Goal: Check status: Check status

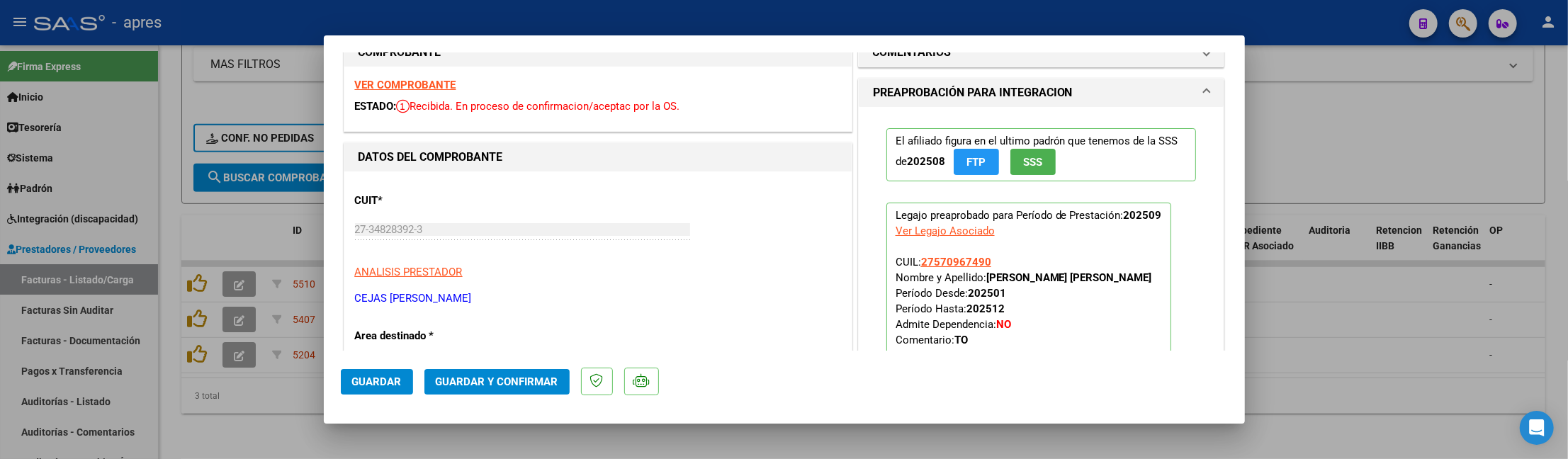
scroll to position [32, 0]
click at [523, 382] on span "Guardar y Confirmar" at bounding box center [497, 381] width 123 height 13
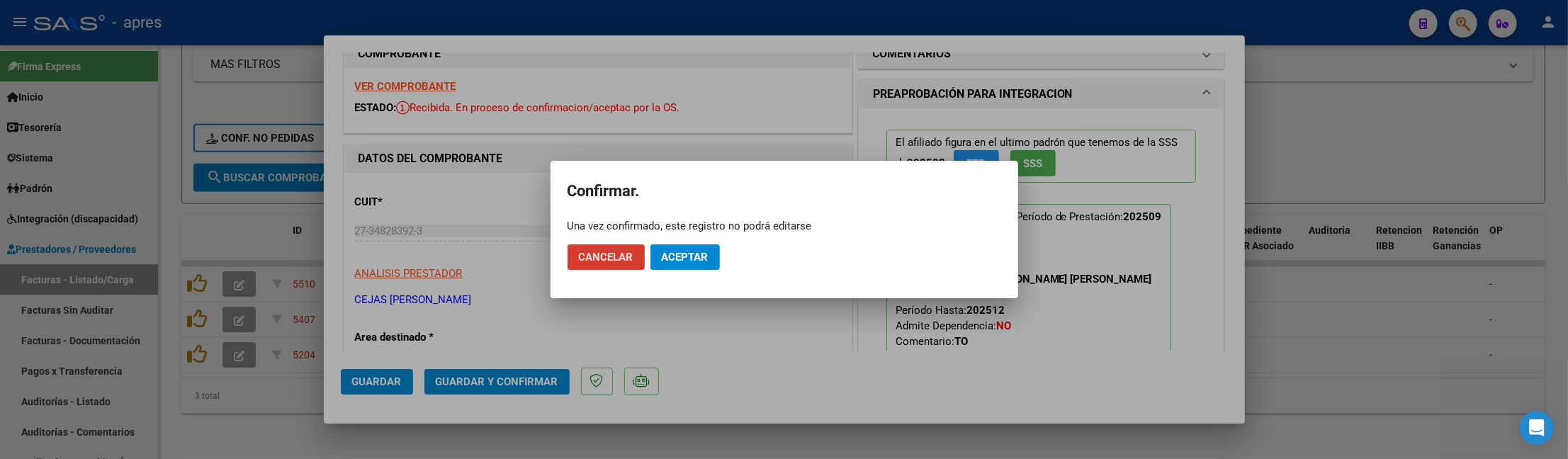
click at [696, 264] on button "Aceptar" at bounding box center [685, 257] width 69 height 26
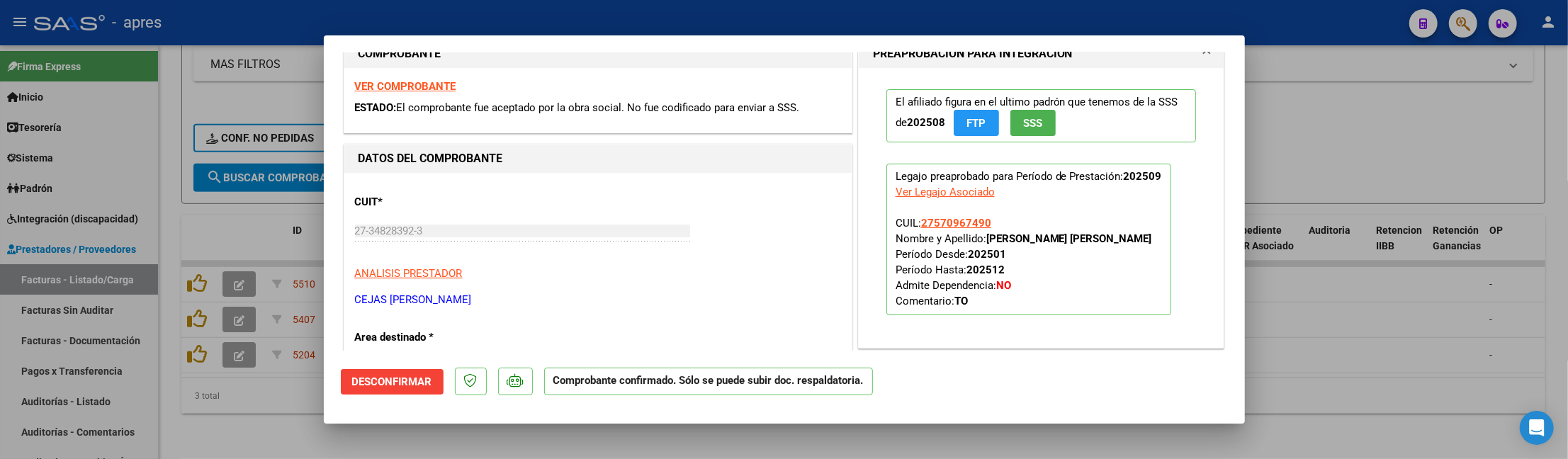
click at [391, 101] on span "ESTADO:" at bounding box center [376, 107] width 41 height 13
click at [390, 92] on div "VER COMPROBANTE ESTADO: El comprobante fue aceptado por la obra social. No fue …" at bounding box center [598, 99] width 508 height 64
click at [392, 86] on strong "VER COMPROBANTE" at bounding box center [406, 86] width 101 height 13
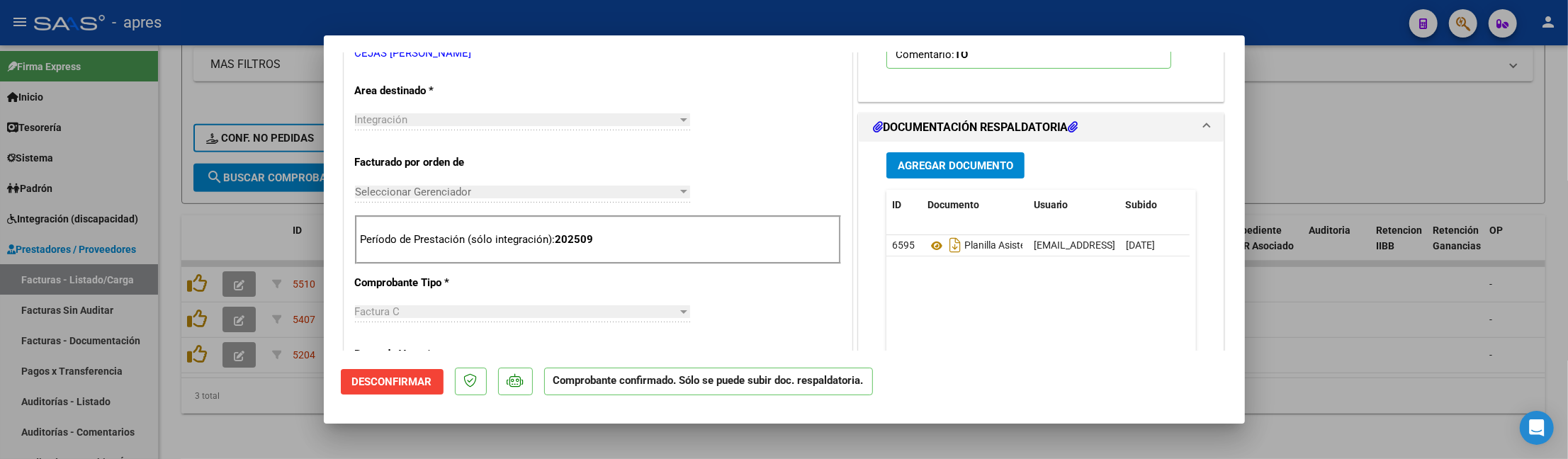
scroll to position [411, 0]
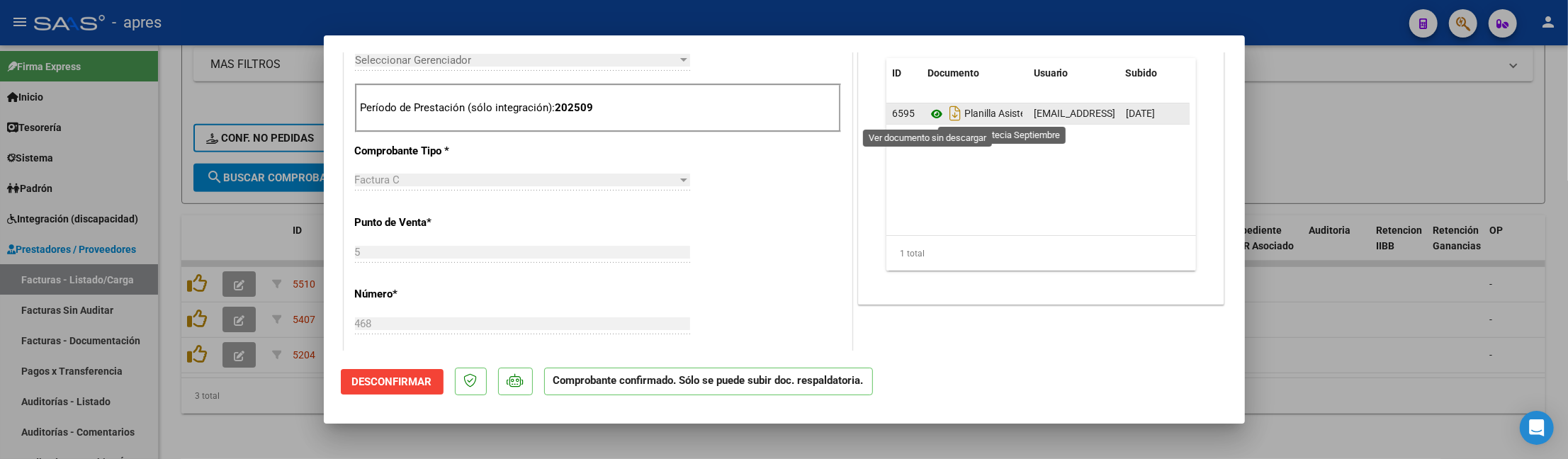
click at [928, 111] on icon at bounding box center [937, 114] width 18 height 17
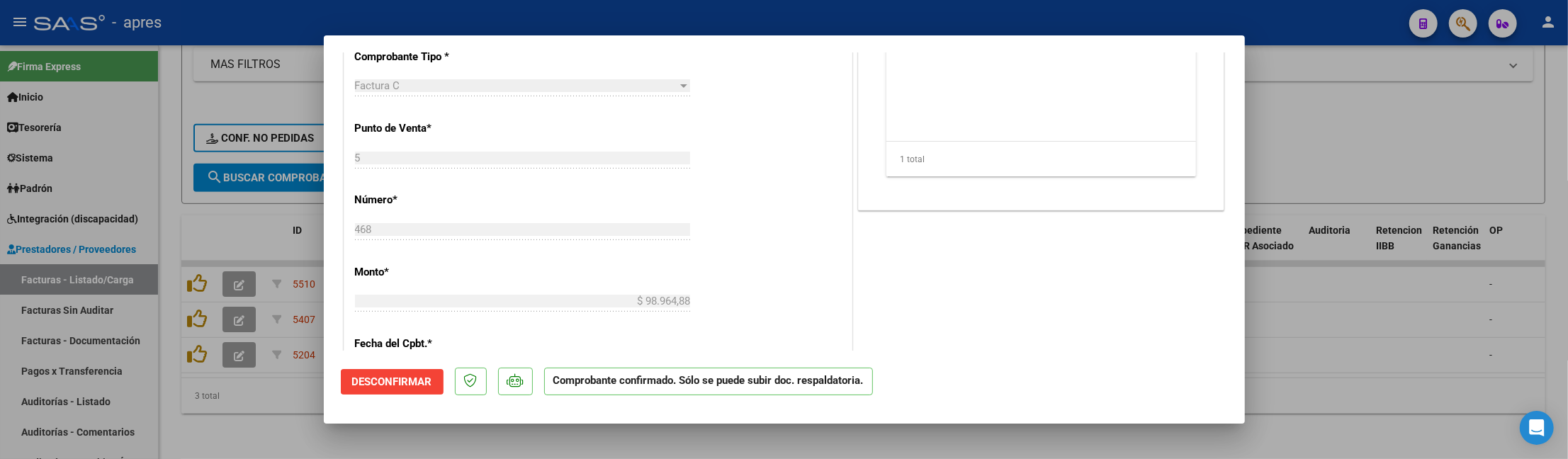
click at [231, 424] on div at bounding box center [784, 229] width 1568 height 459
type input "$ 0,00"
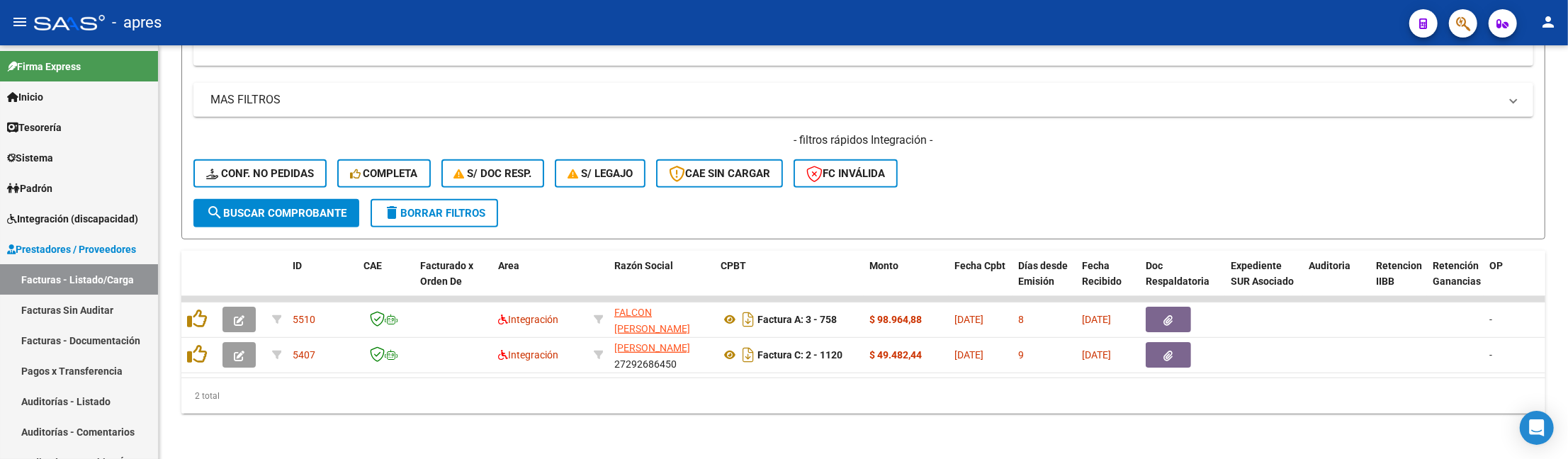
scroll to position [602, 0]
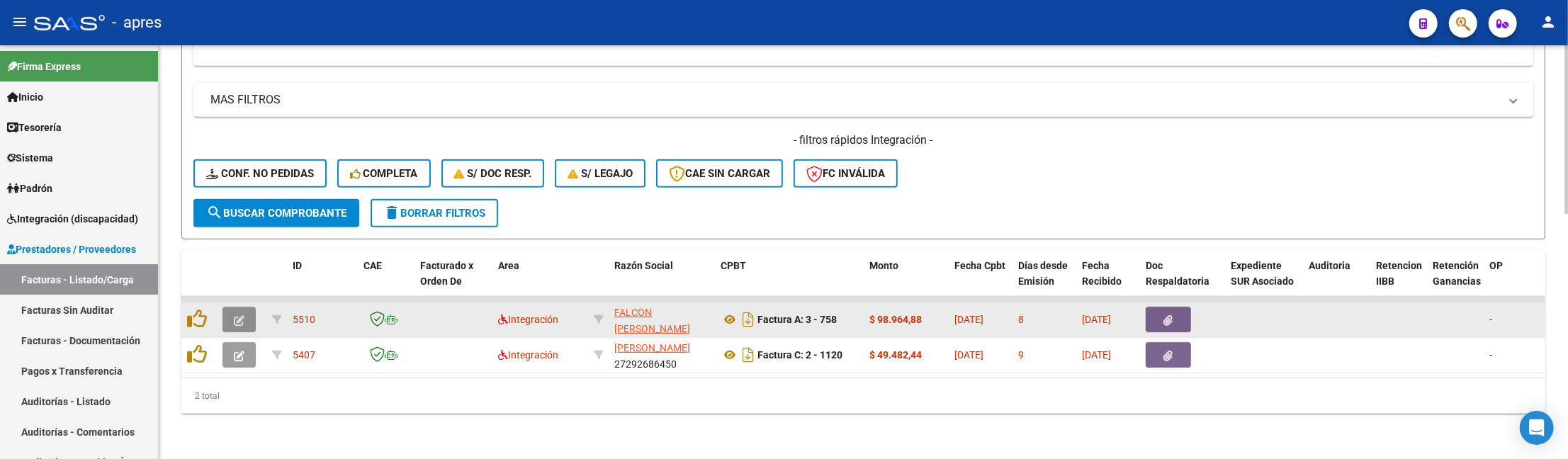
click at [238, 315] on icon "button" at bounding box center [239, 320] width 11 height 11
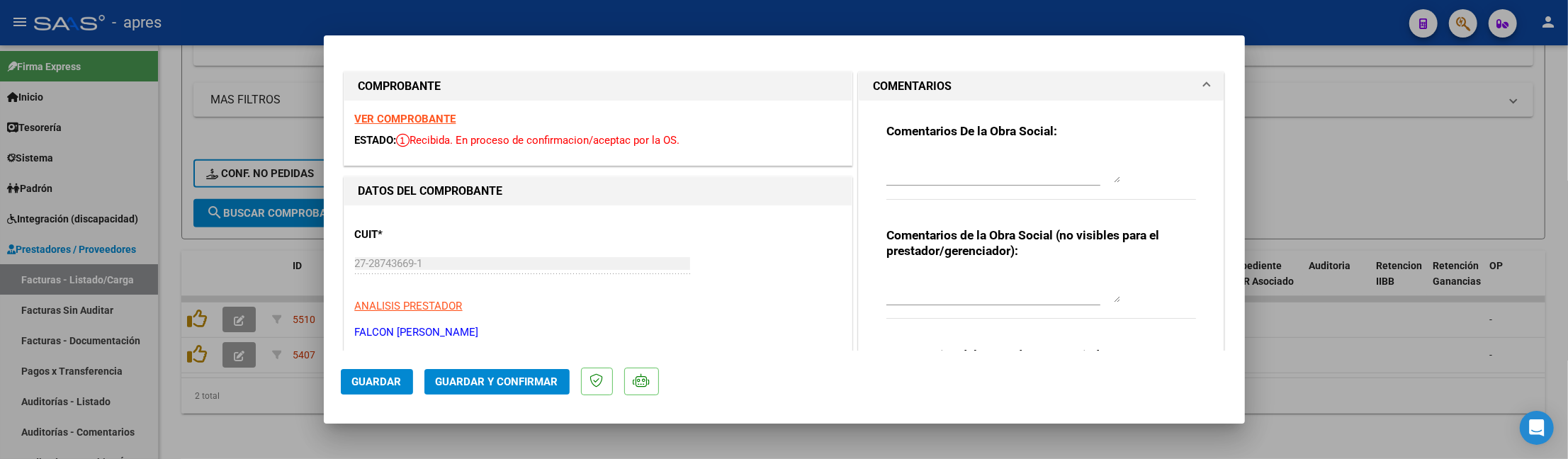
click at [450, 122] on strong "VER COMPROBANTE" at bounding box center [406, 118] width 101 height 13
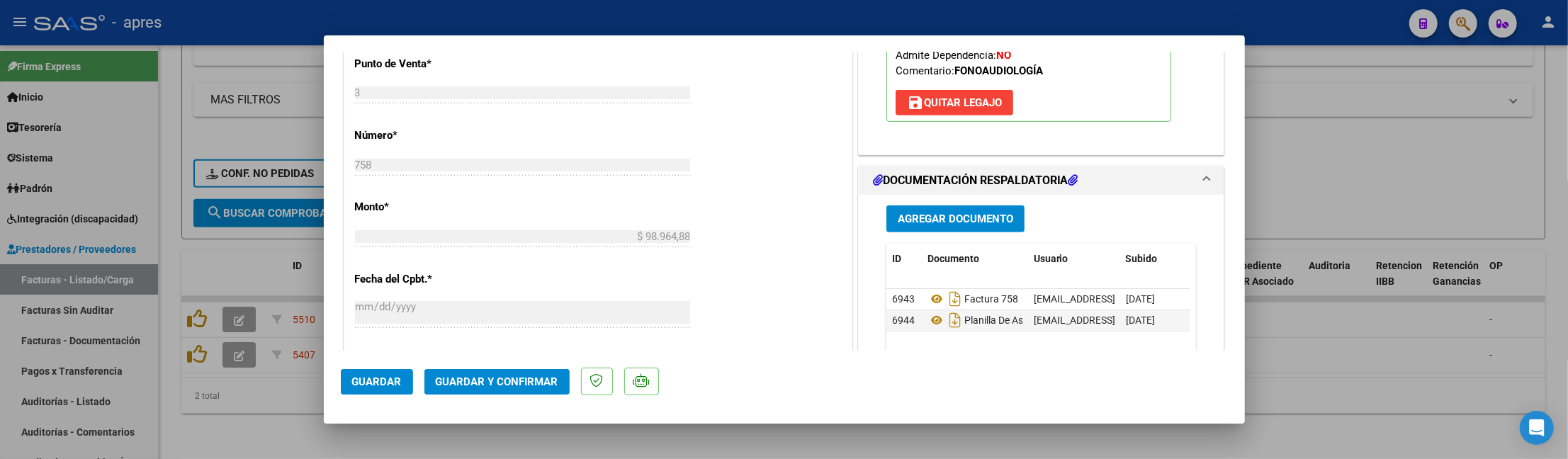
scroll to position [754, 0]
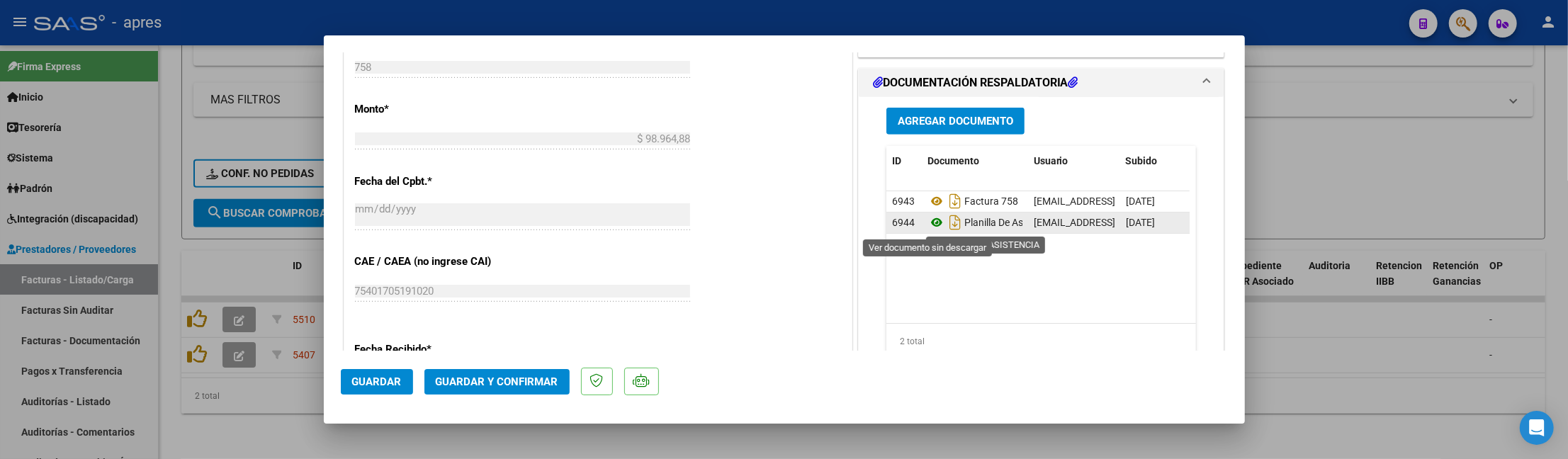
click at [928, 227] on icon at bounding box center [937, 222] width 18 height 17
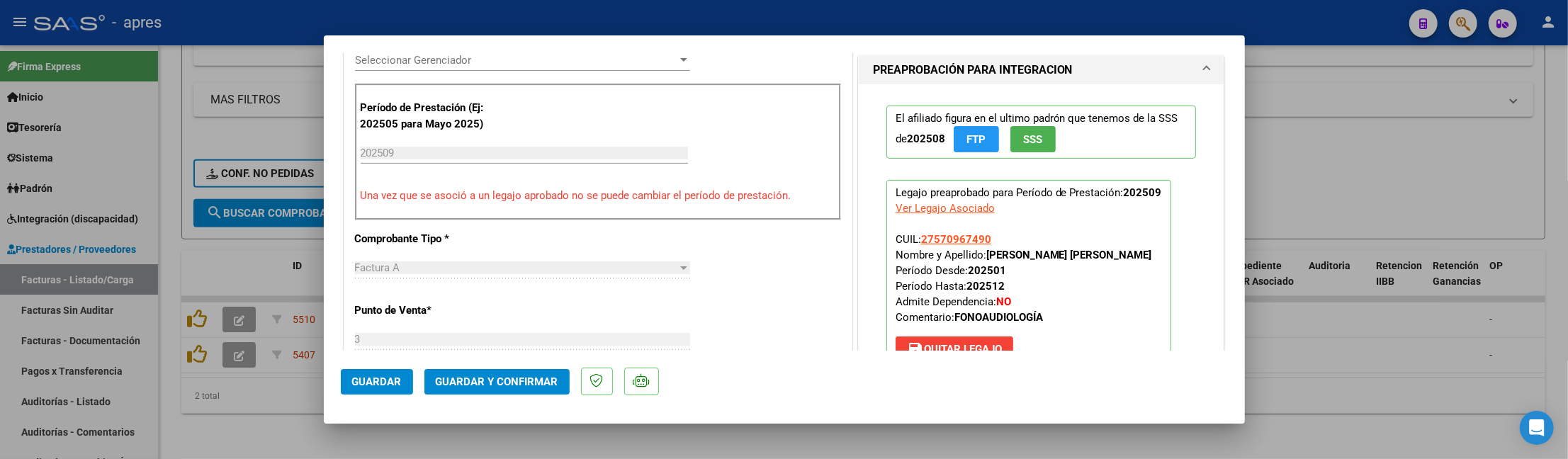
scroll to position [316, 0]
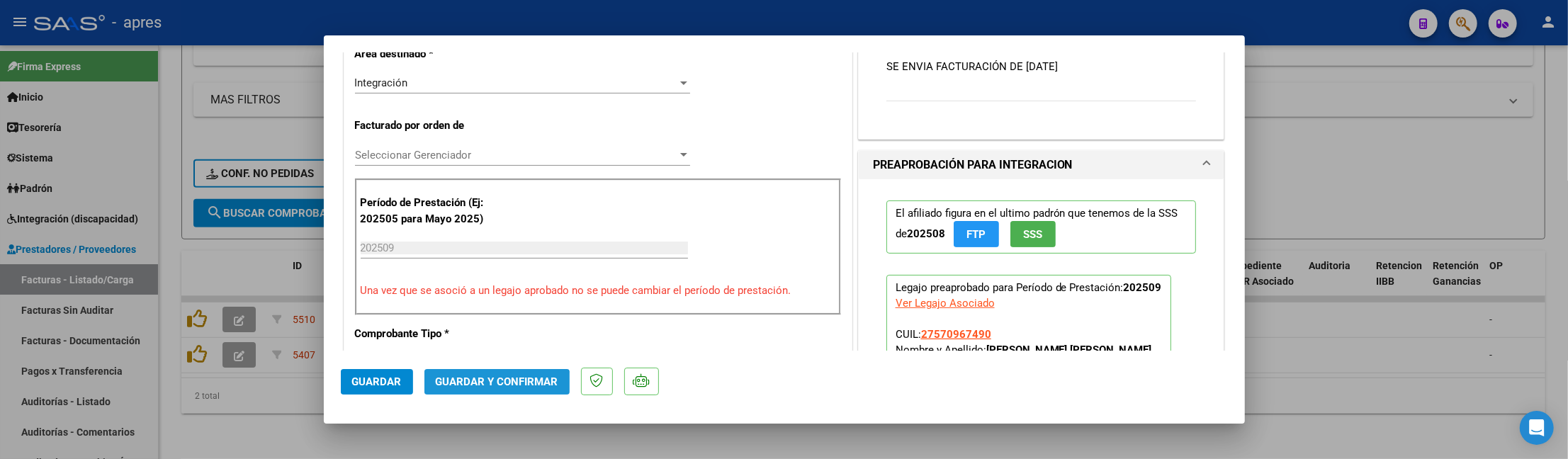
click at [487, 389] on button "Guardar y Confirmar" at bounding box center [497, 381] width 146 height 26
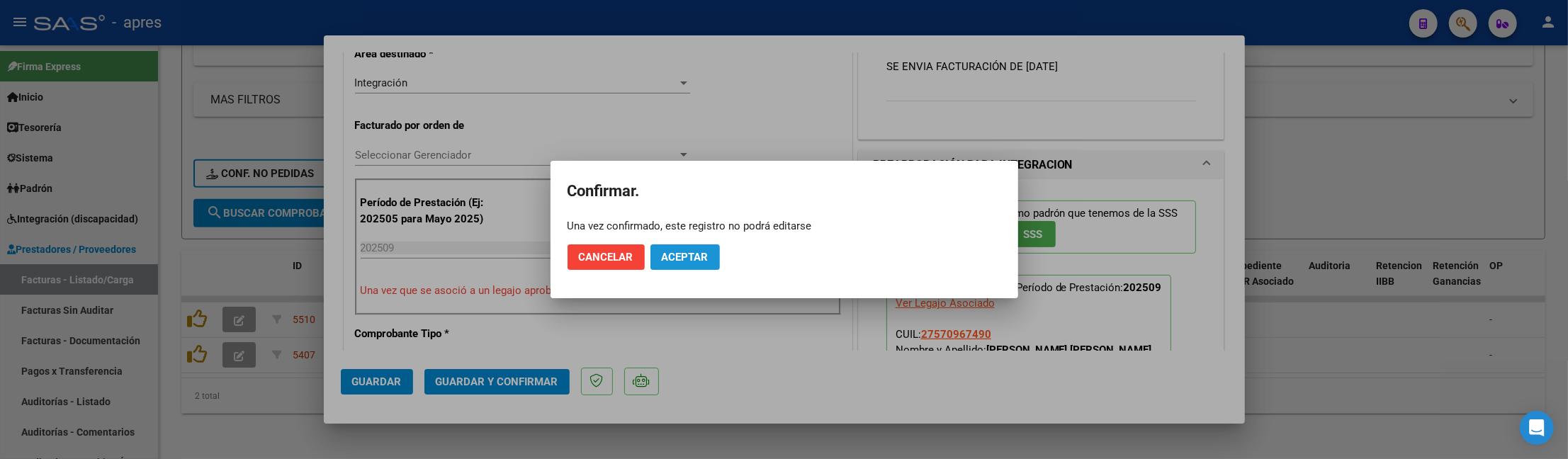
click at [701, 262] on span "Aceptar" at bounding box center [685, 257] width 47 height 13
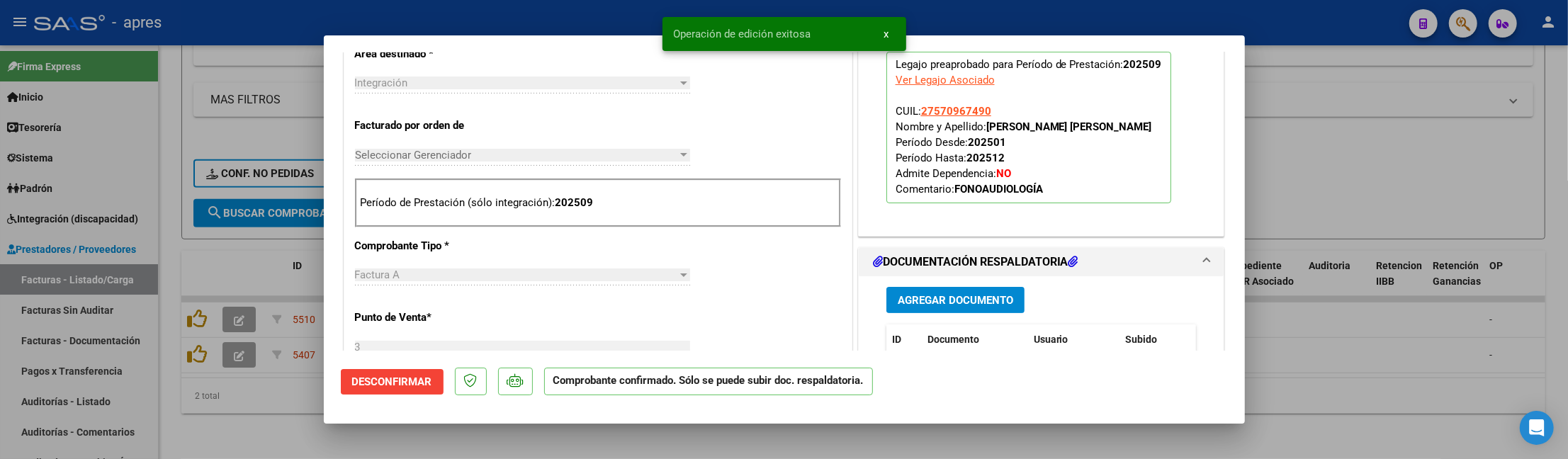
click at [234, 429] on div at bounding box center [784, 229] width 1568 height 459
type input "$ 0,00"
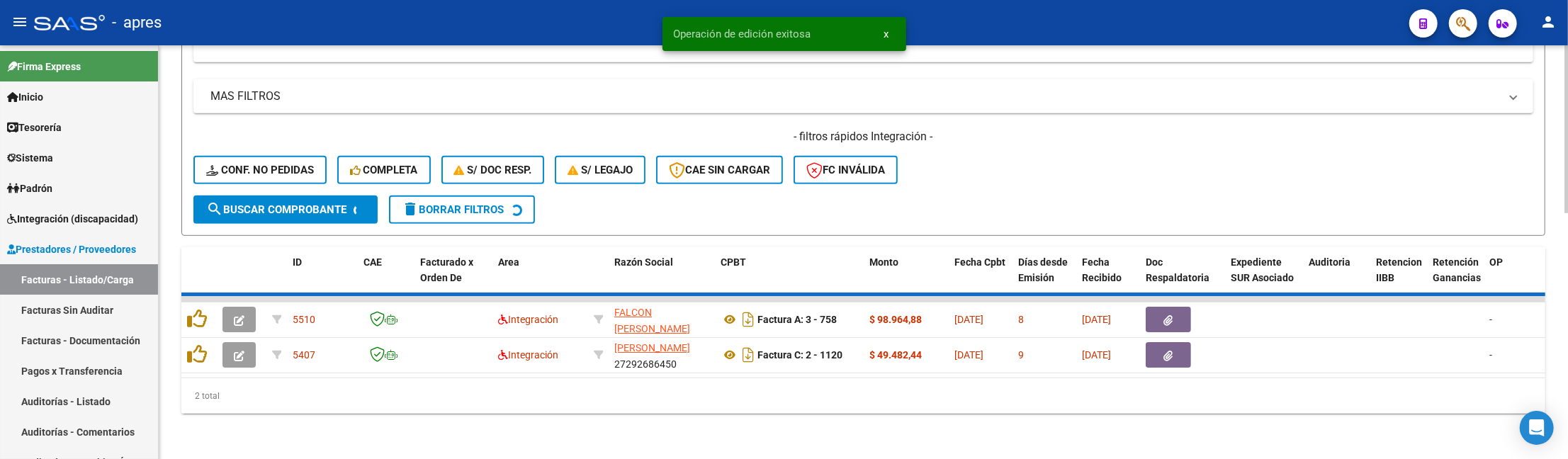
scroll to position [567, 0]
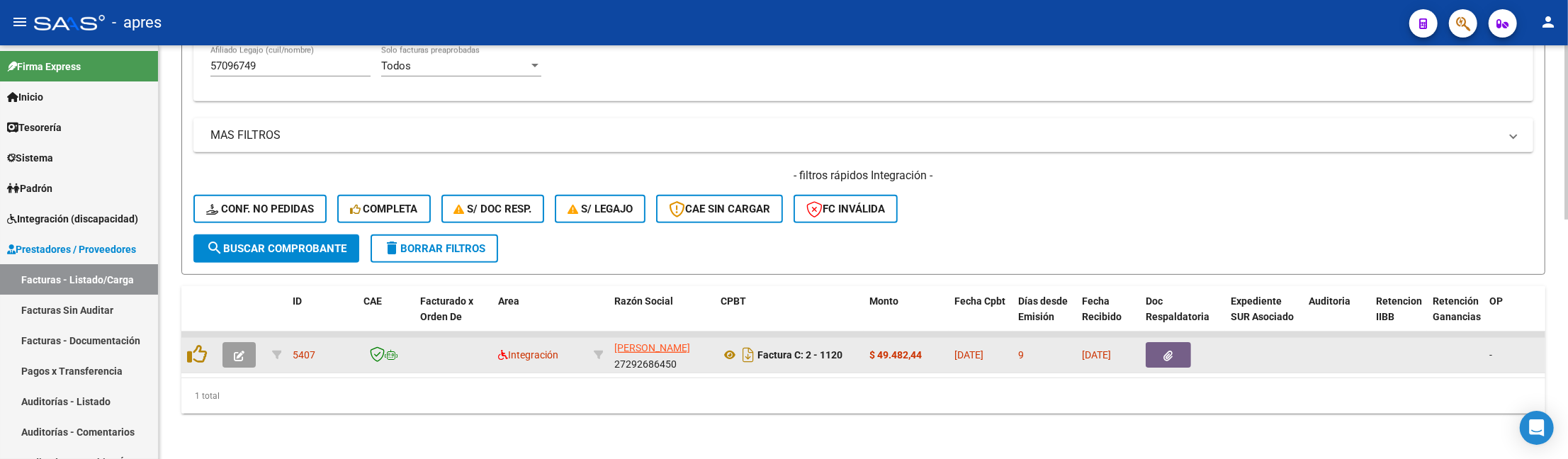
click at [235, 350] on icon "button" at bounding box center [239, 356] width 11 height 11
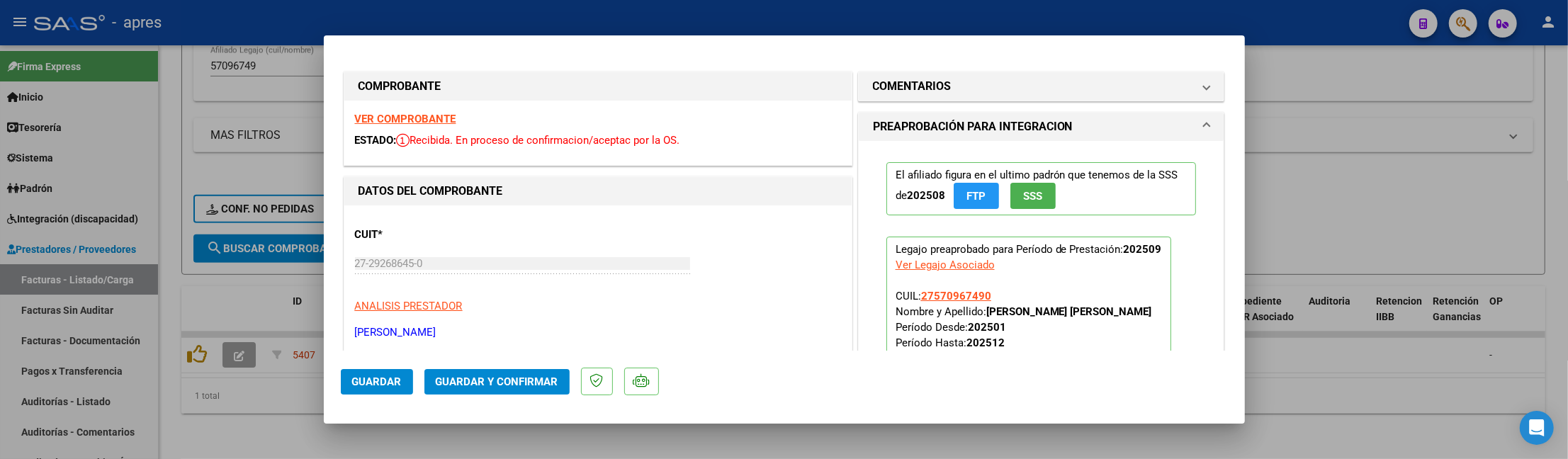
click at [418, 119] on strong "VER COMPROBANTE" at bounding box center [406, 118] width 101 height 13
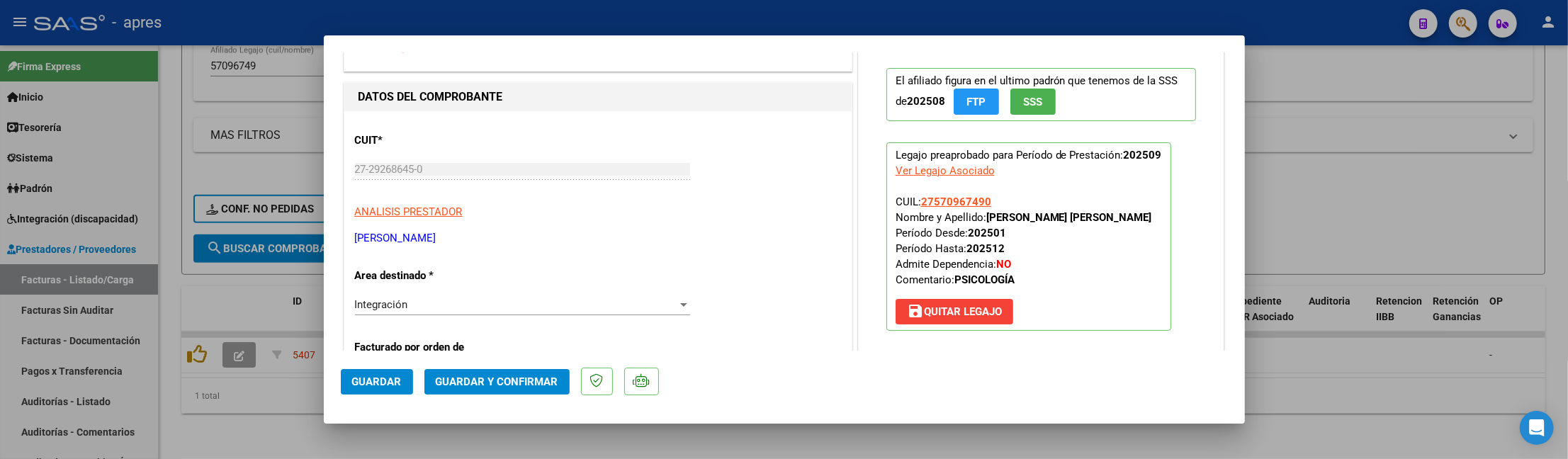
scroll to position [283, 0]
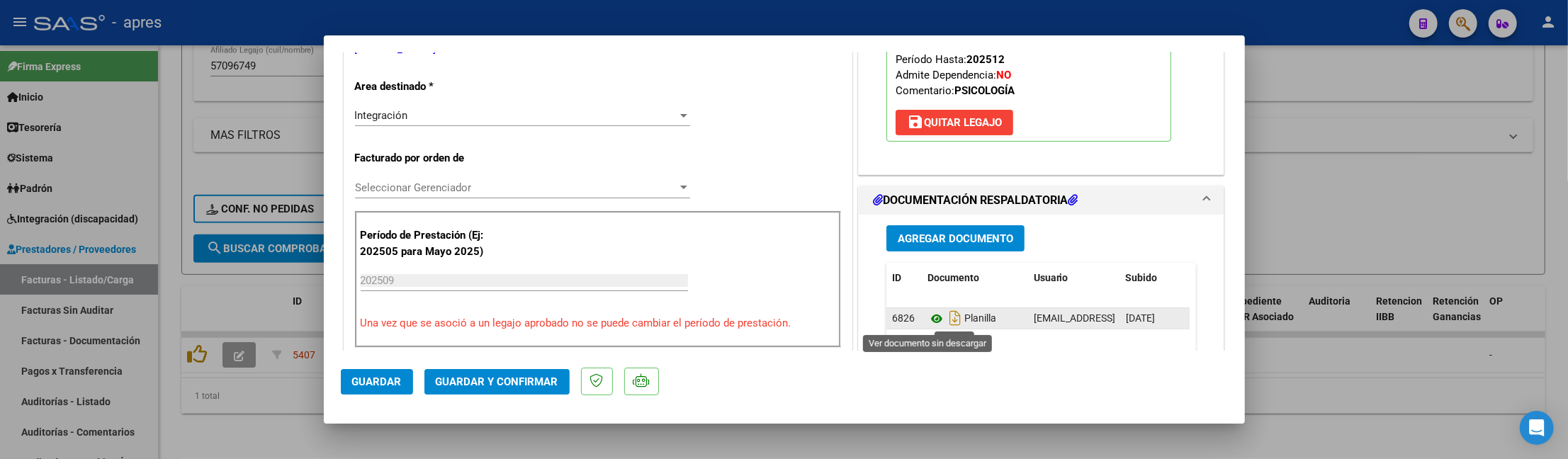
click at [928, 322] on icon at bounding box center [937, 318] width 18 height 17
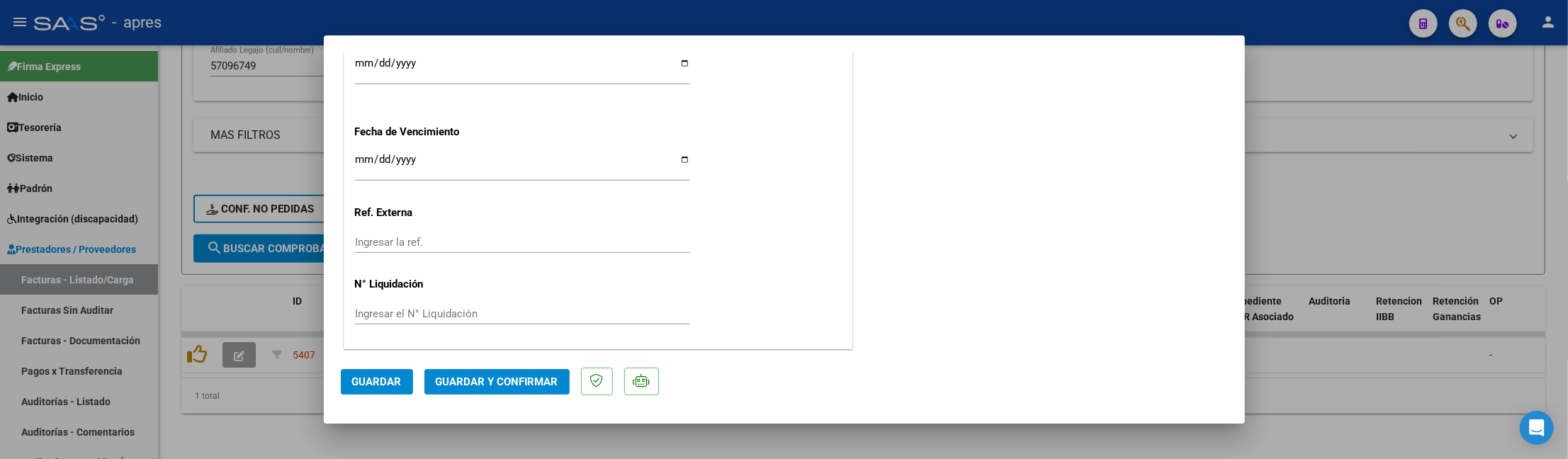
scroll to position [1071, 0]
click at [436, 385] on span "Guardar y Confirmar" at bounding box center [497, 381] width 123 height 13
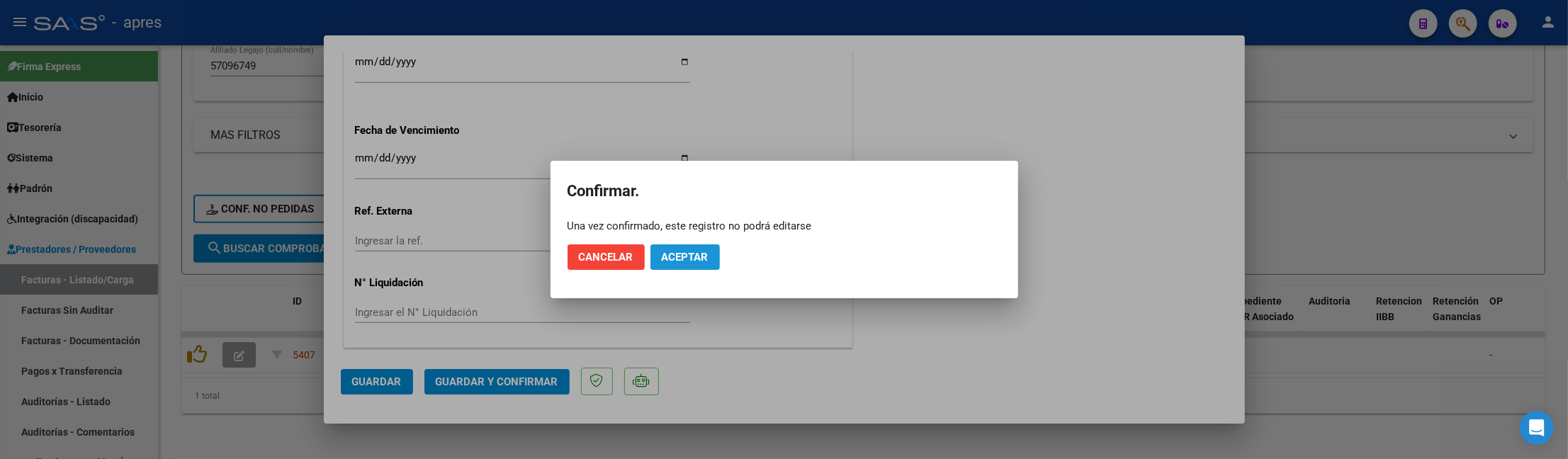
click at [692, 251] on span "Aceptar" at bounding box center [685, 257] width 47 height 13
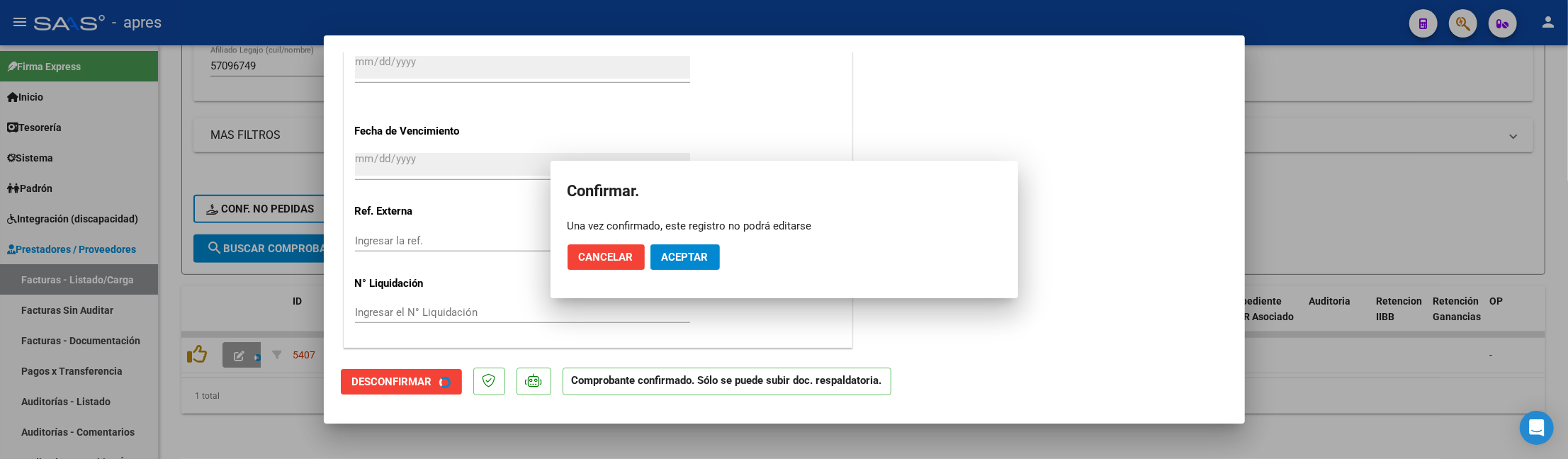
scroll to position [984, 0]
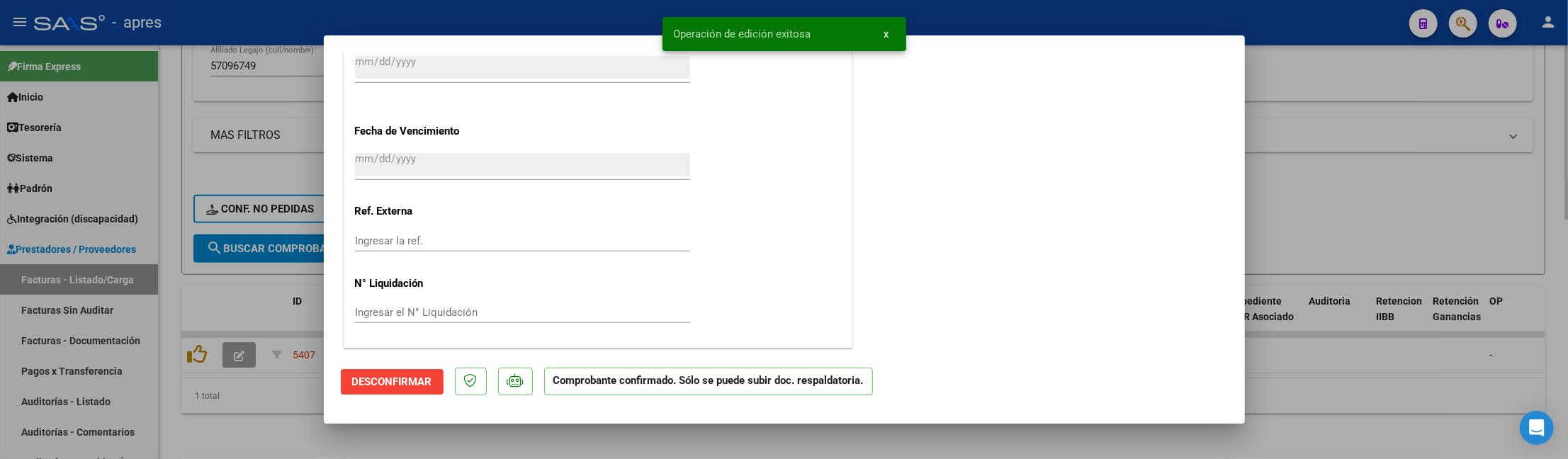
drag, startPoint x: 167, startPoint y: 259, endPoint x: 234, endPoint y: 216, distance: 79.6
click at [167, 259] on div at bounding box center [784, 229] width 1568 height 459
type input "$ 0,00"
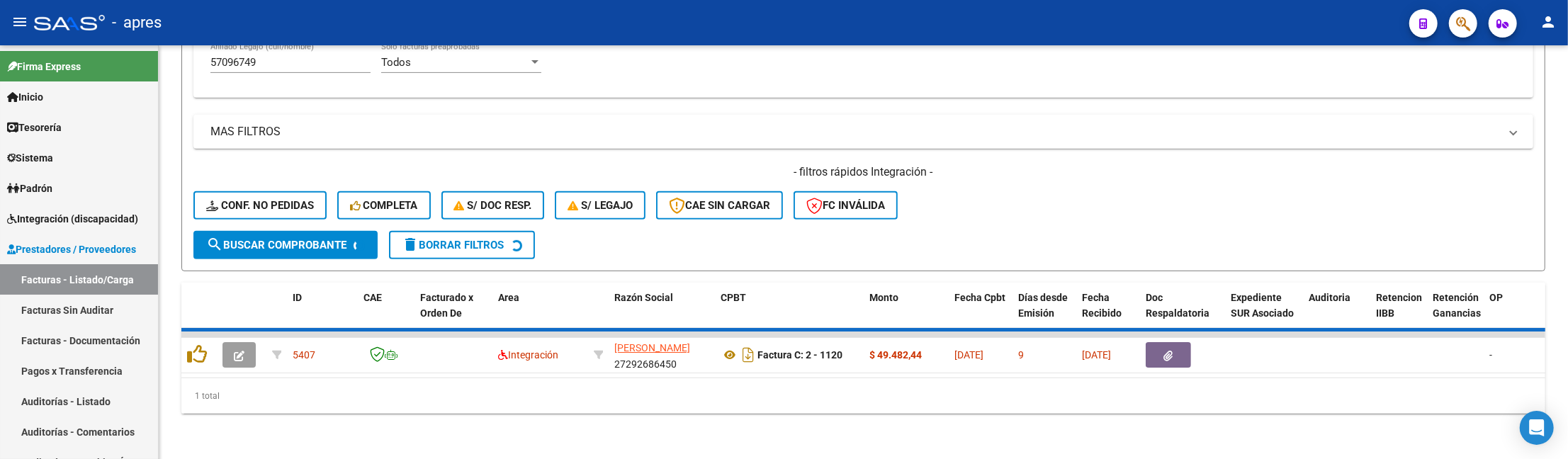
scroll to position [542, 0]
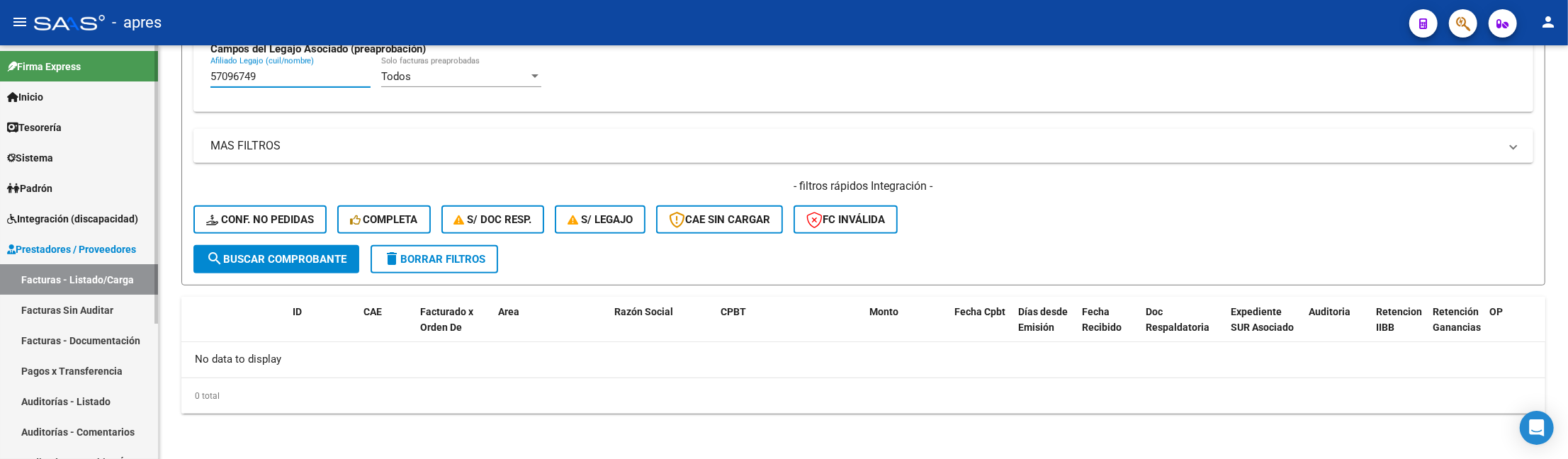
drag, startPoint x: 287, startPoint y: 81, endPoint x: 148, endPoint y: 87, distance: 139.1
click at [148, 87] on mat-sidenav-container "Firma Express Inicio Calendario SSS Instructivos Contacto OS Tesorería Extracto…" at bounding box center [784, 252] width 1568 height 414
paste input "253730"
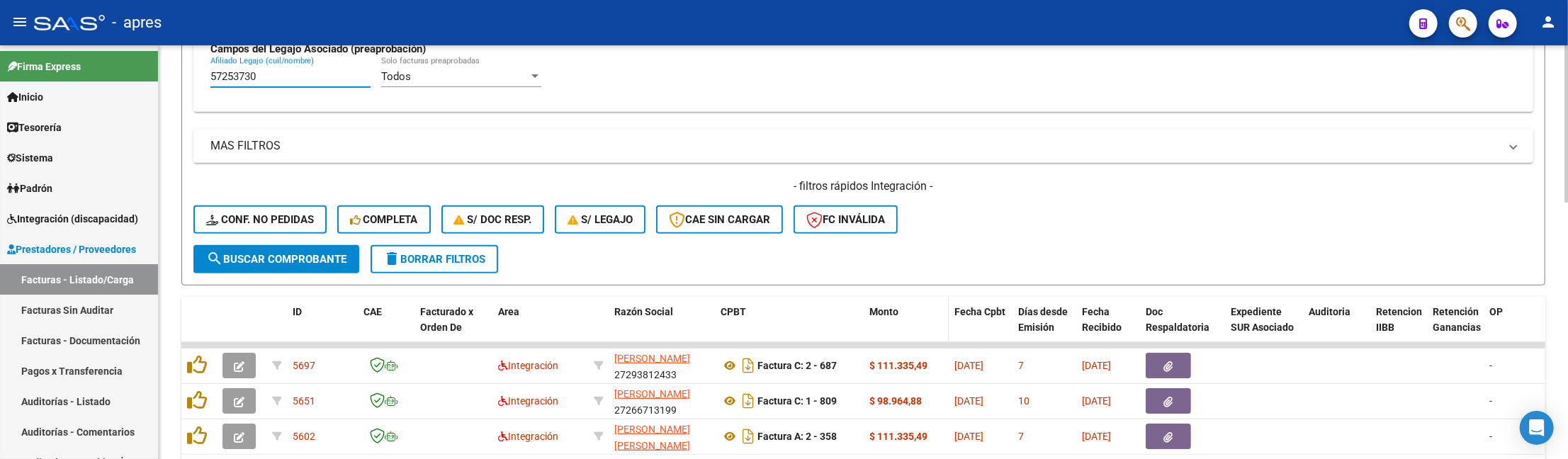
scroll to position [636, 0]
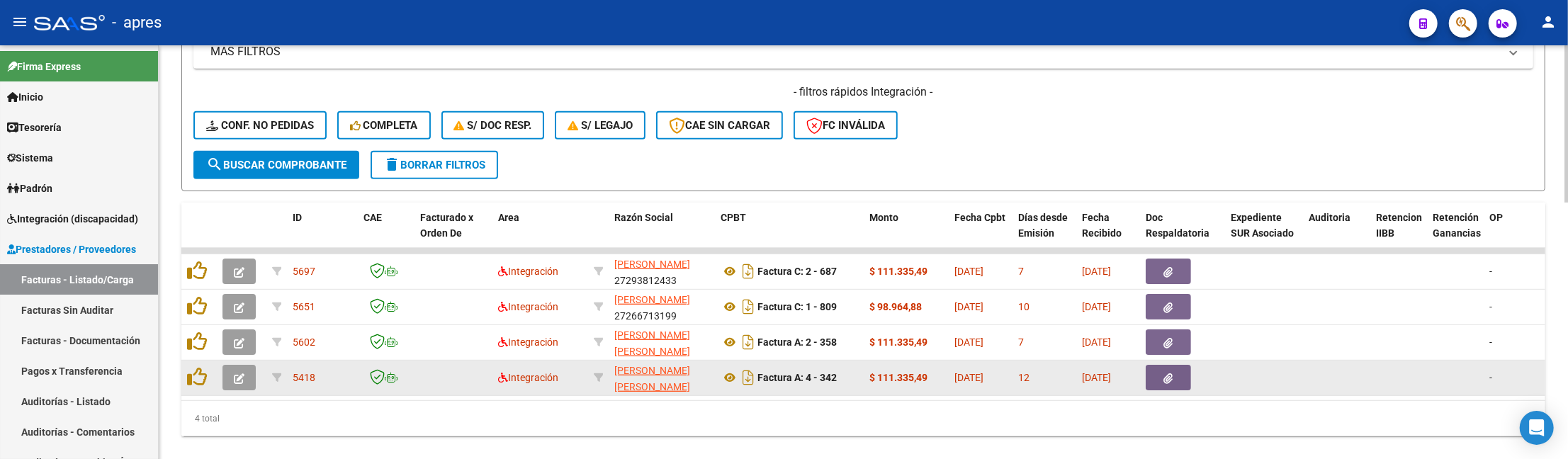
type input "57253730"
click at [247, 372] on button "button" at bounding box center [239, 378] width 33 height 26
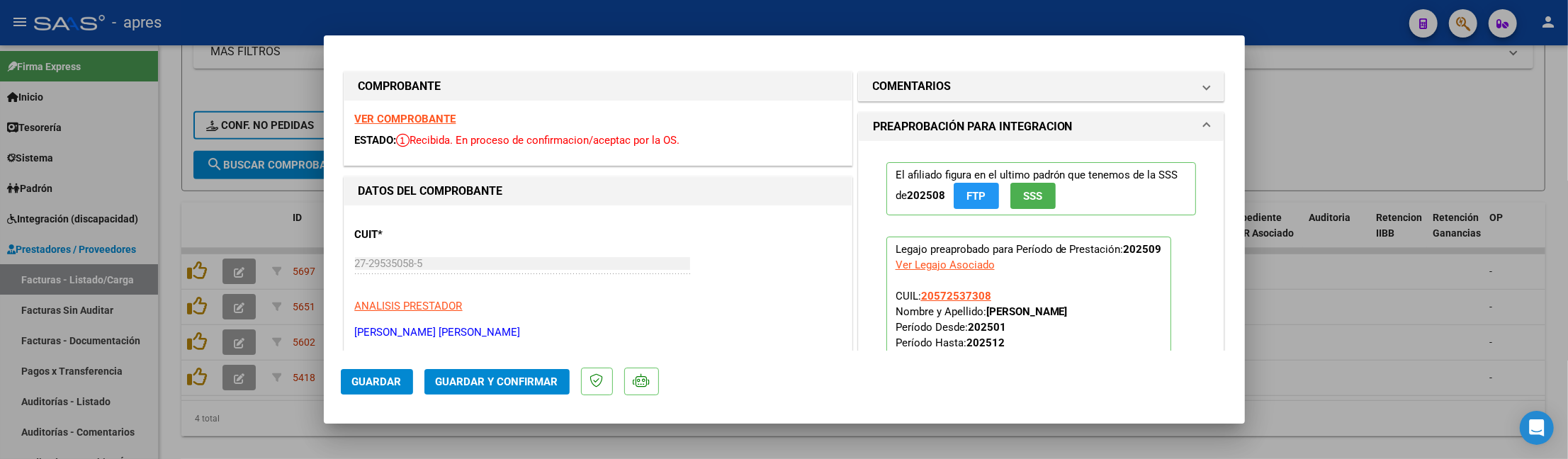
click at [434, 113] on strong "VER COMPROBANTE" at bounding box center [406, 118] width 101 height 13
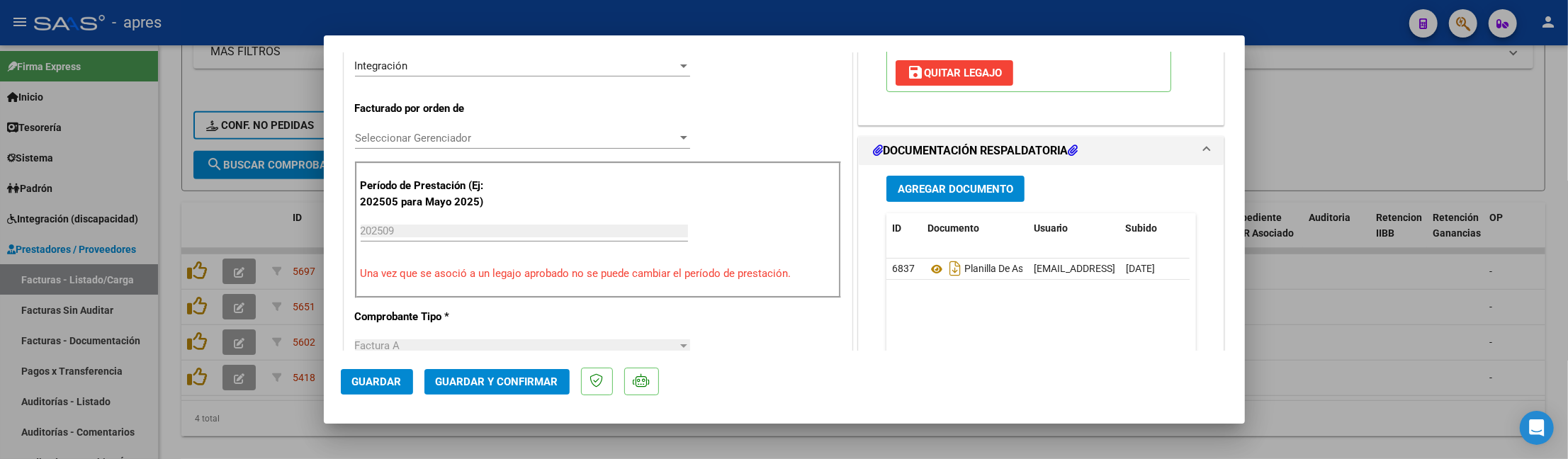
scroll to position [378, 0]
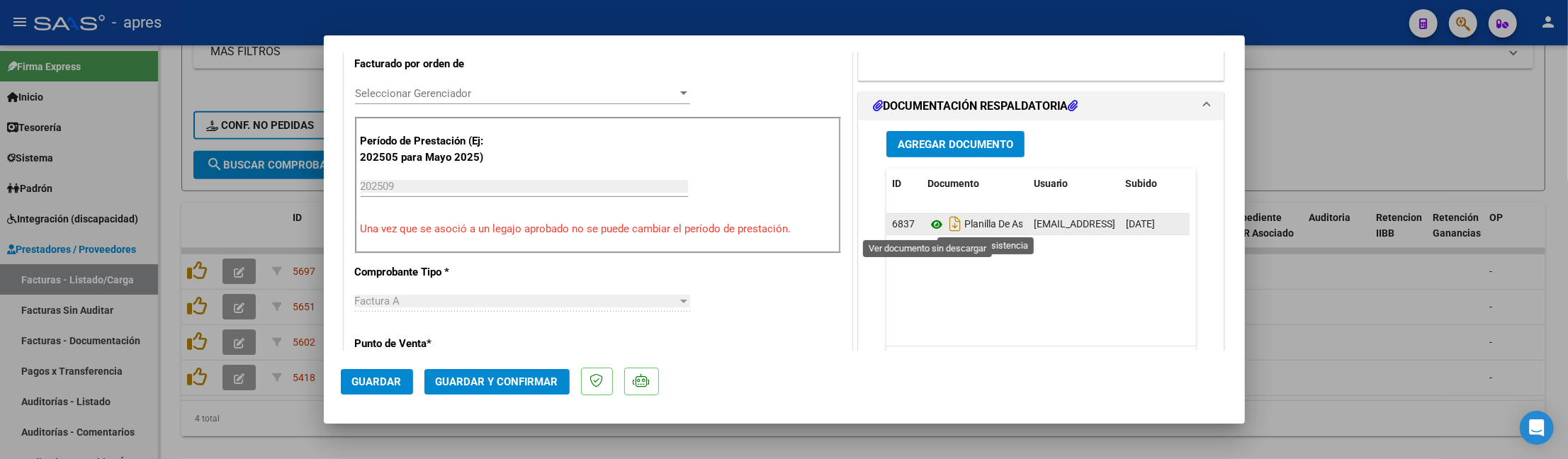
click at [928, 231] on icon at bounding box center [937, 225] width 18 height 17
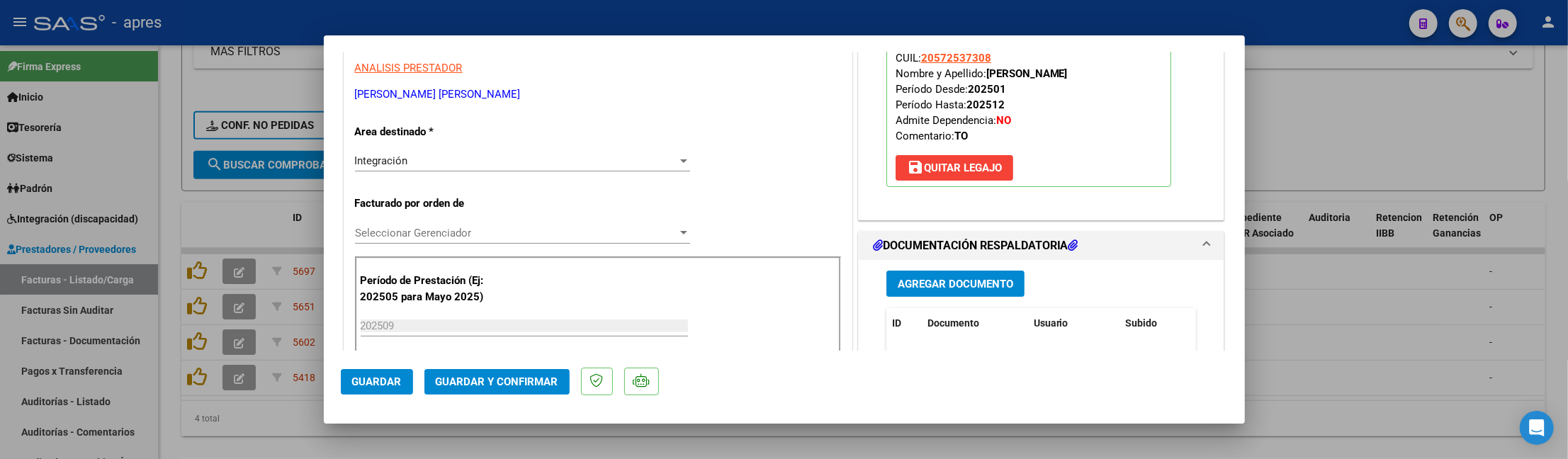
scroll to position [222, 0]
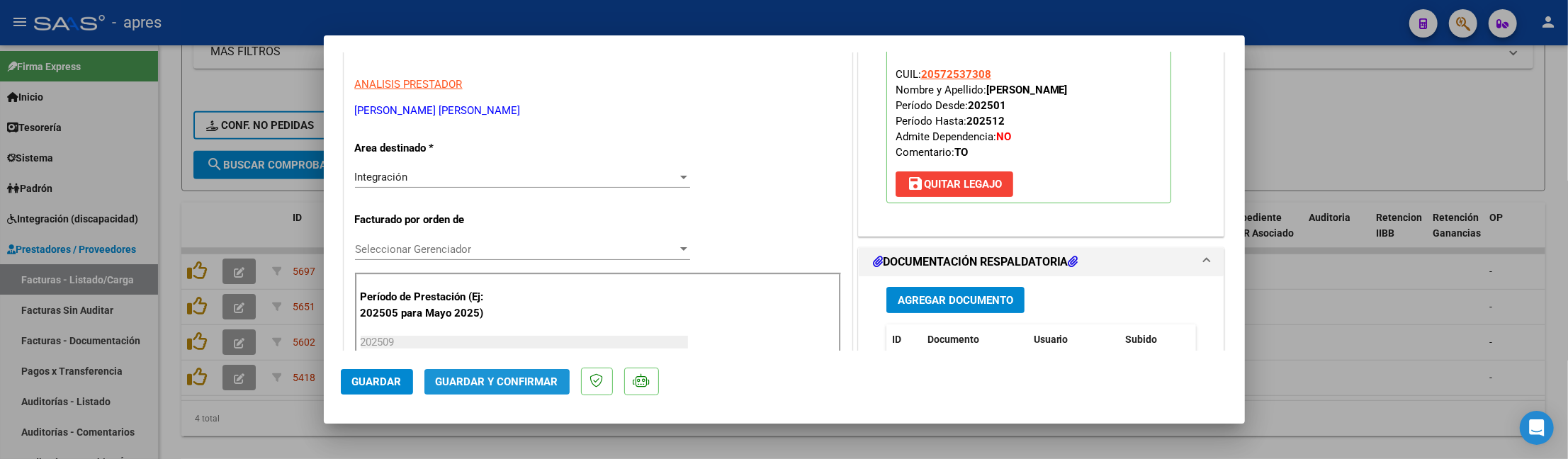
click at [465, 383] on span "Guardar y Confirmar" at bounding box center [497, 381] width 123 height 13
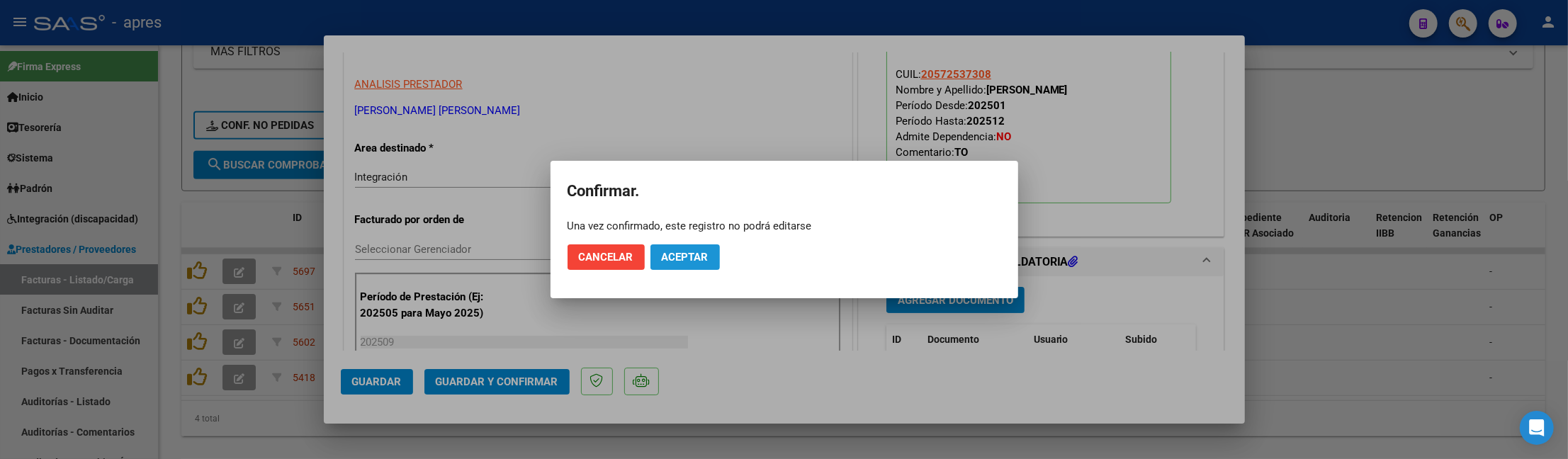
click at [689, 259] on span "Aceptar" at bounding box center [685, 257] width 47 height 13
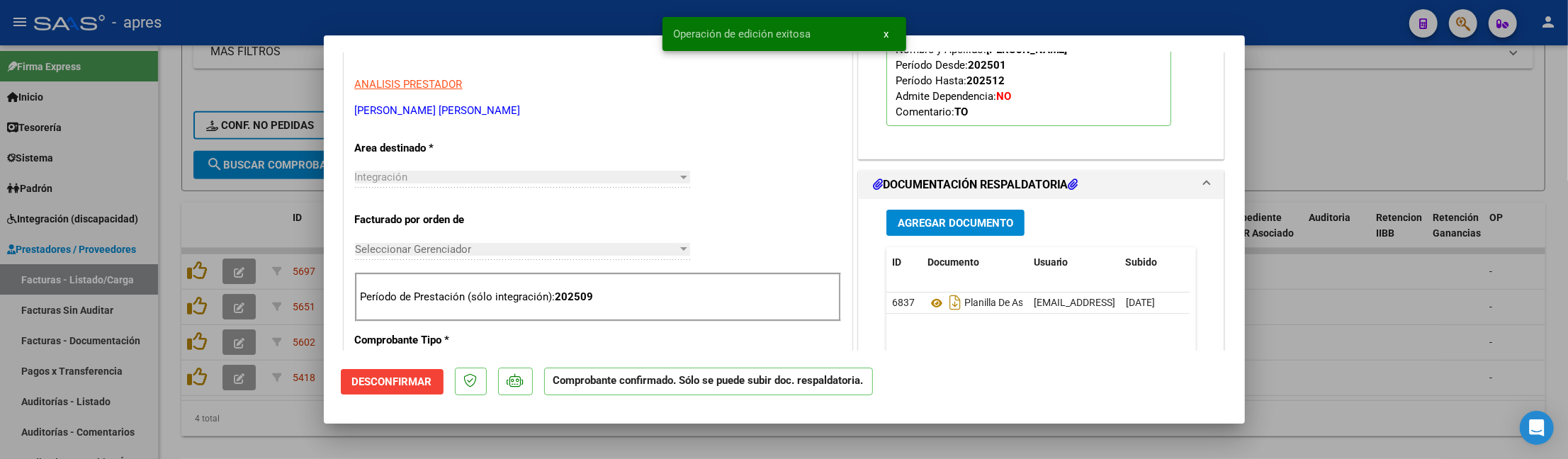
click at [222, 429] on div at bounding box center [784, 229] width 1568 height 459
type input "$ 0,00"
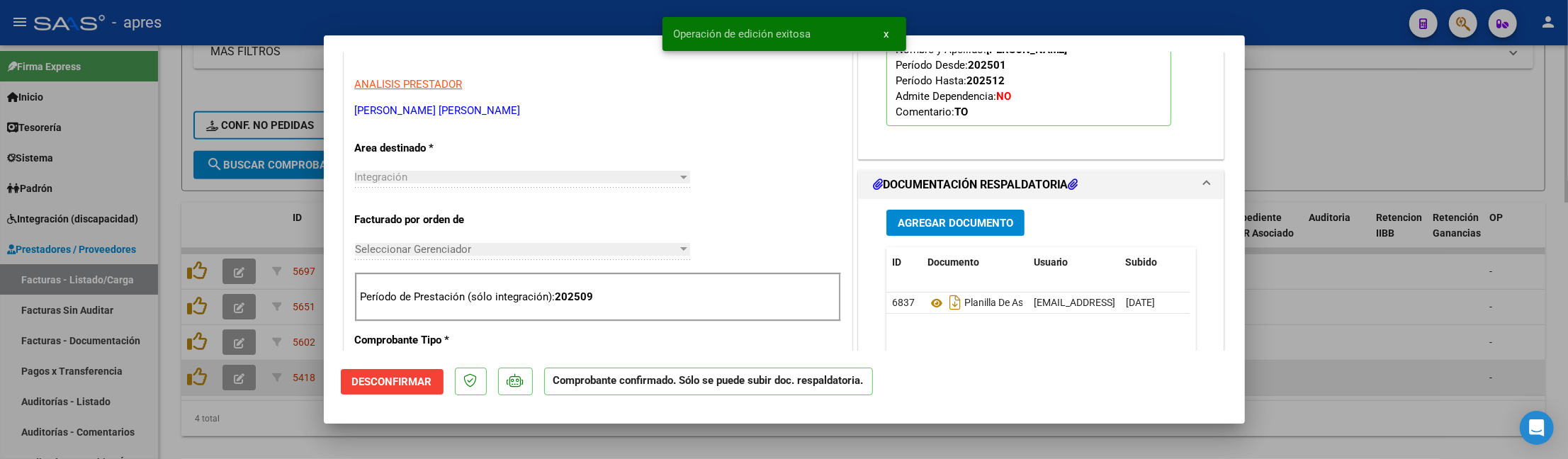
scroll to position [246, 0]
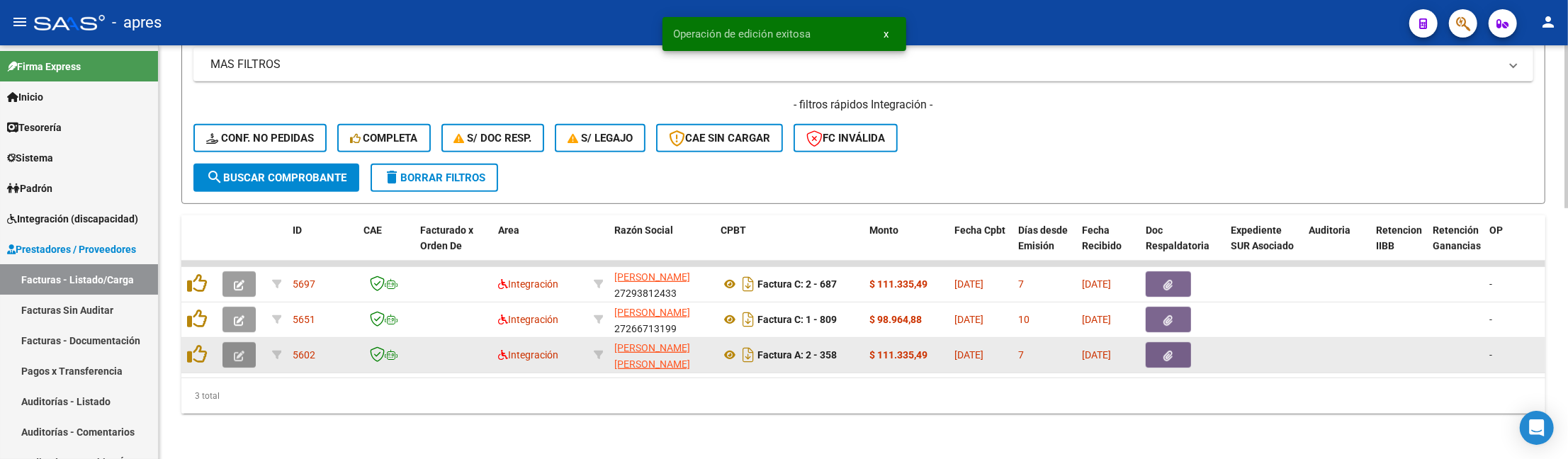
click at [228, 345] on button "button" at bounding box center [239, 355] width 33 height 26
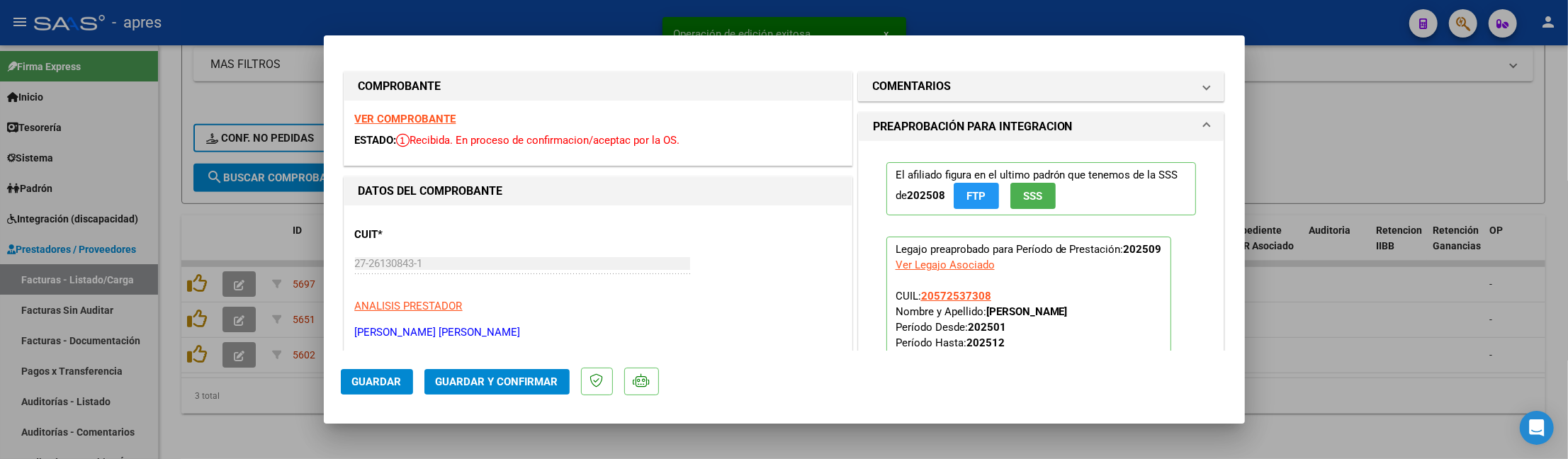
click at [437, 119] on strong "VER COMPROBANTE" at bounding box center [406, 118] width 101 height 13
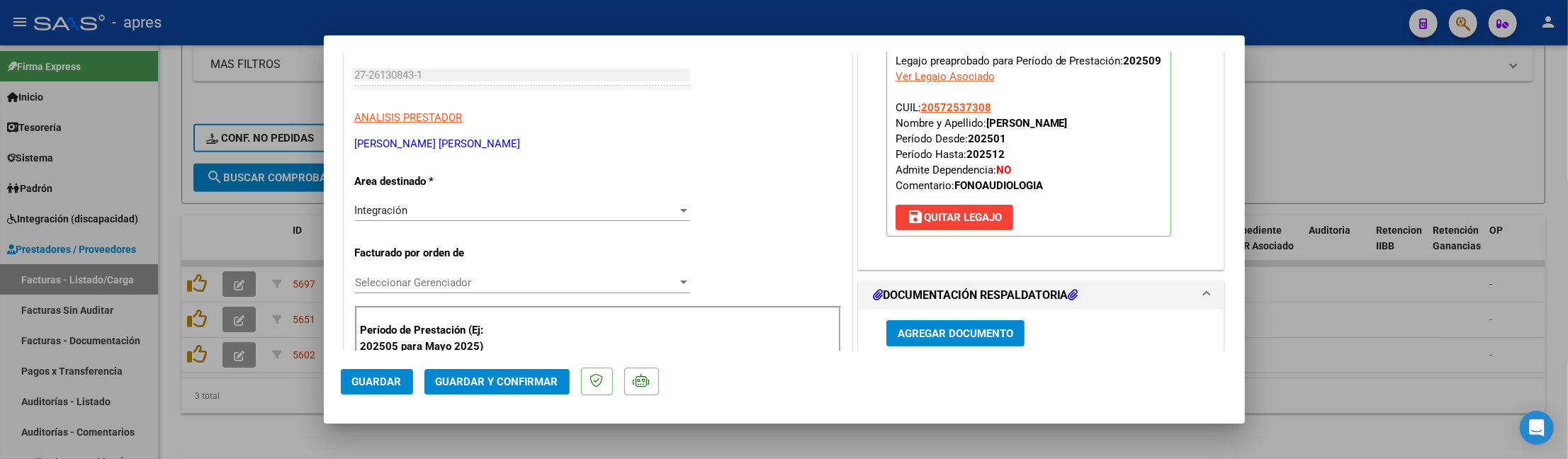
scroll to position [283, 0]
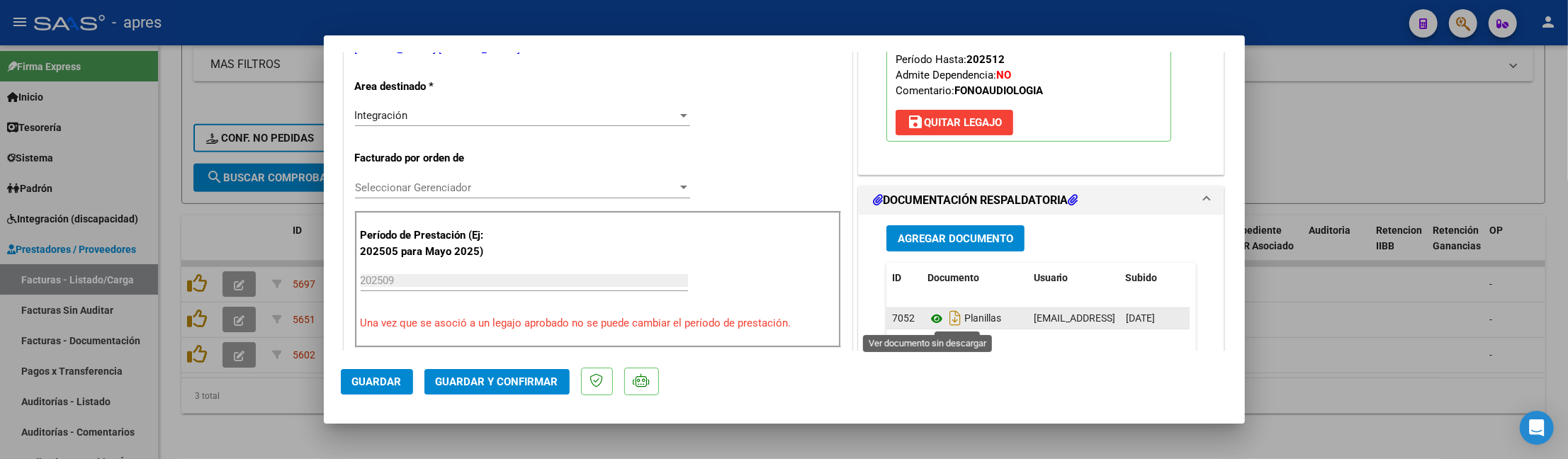
click at [928, 315] on icon at bounding box center [937, 318] width 18 height 17
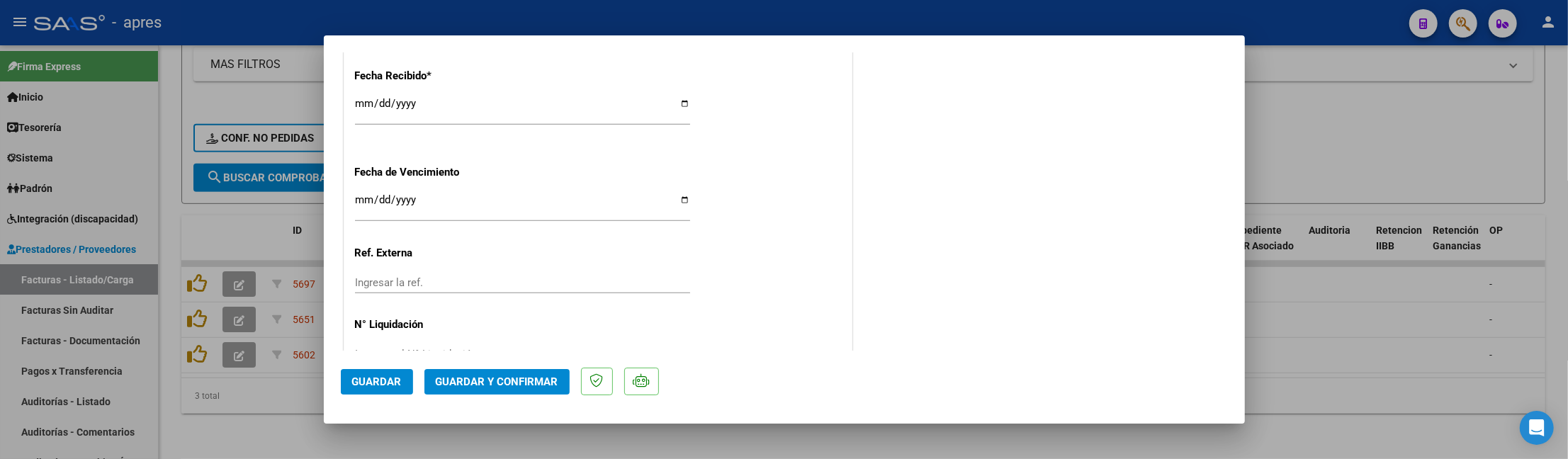
scroll to position [1038, 0]
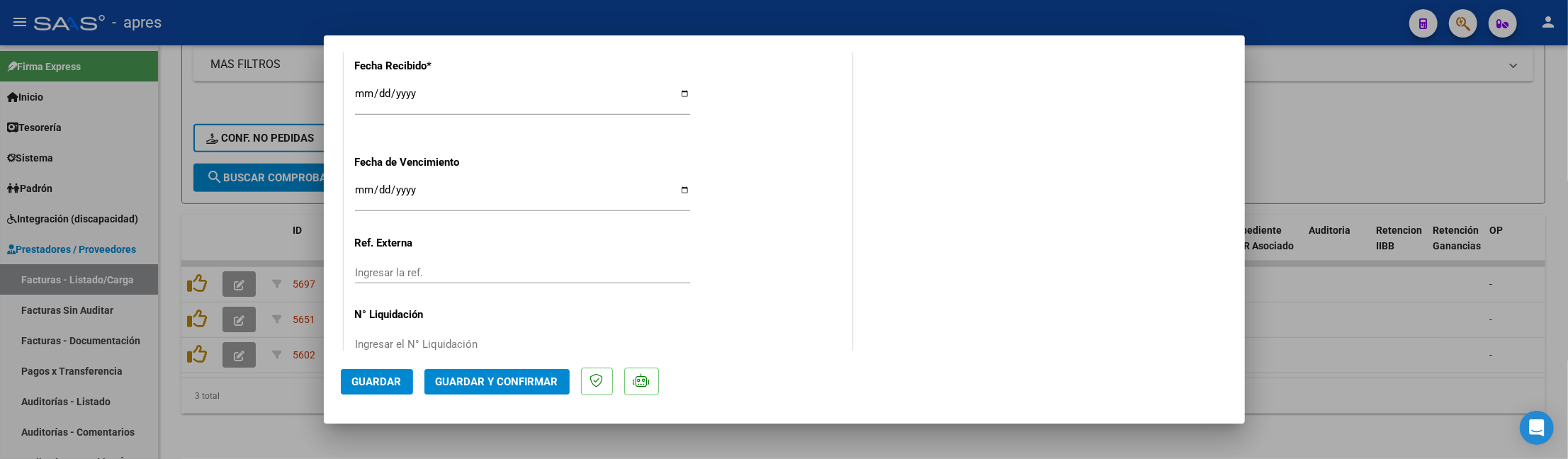
click at [508, 385] on span "Guardar y Confirmar" at bounding box center [497, 381] width 123 height 13
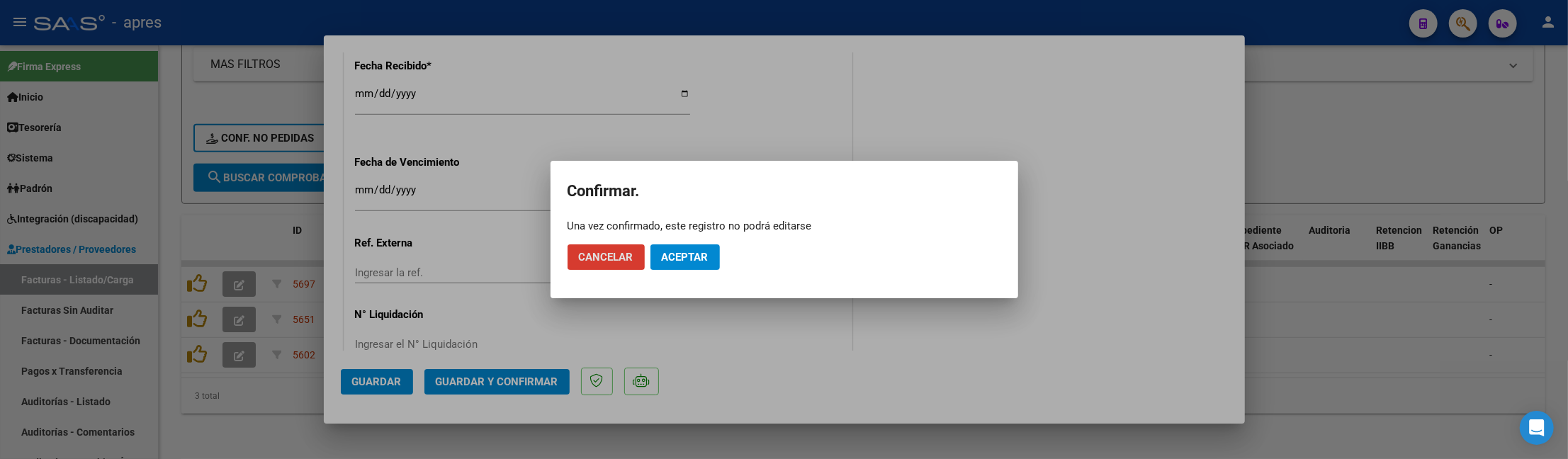
click at [616, 266] on button "Cancelar" at bounding box center [606, 257] width 77 height 26
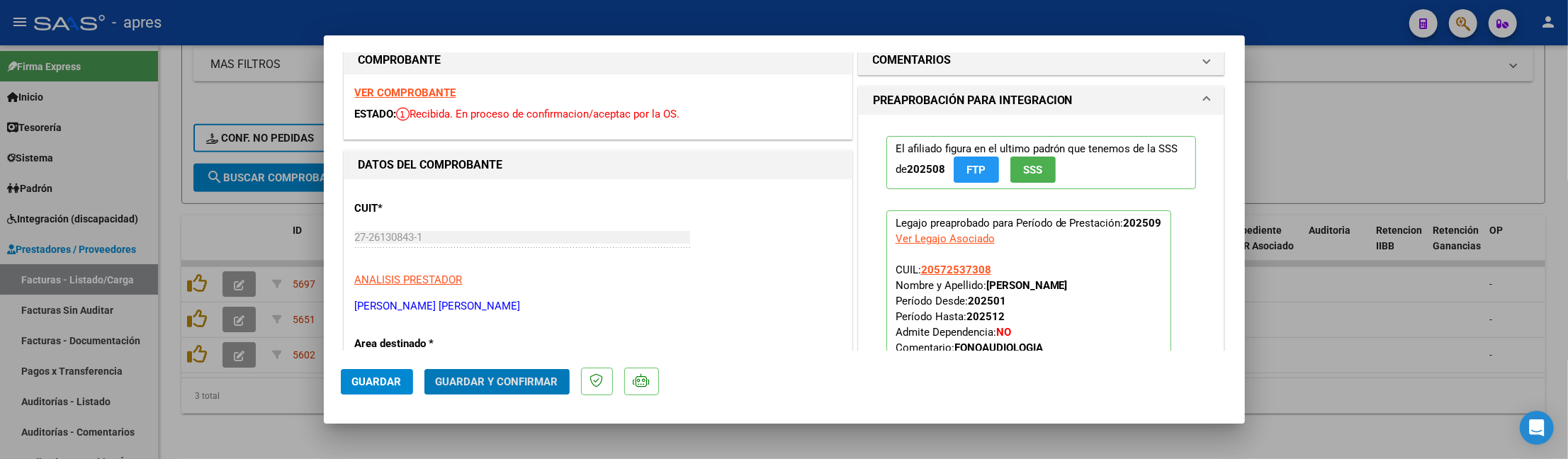
scroll to position [0, 0]
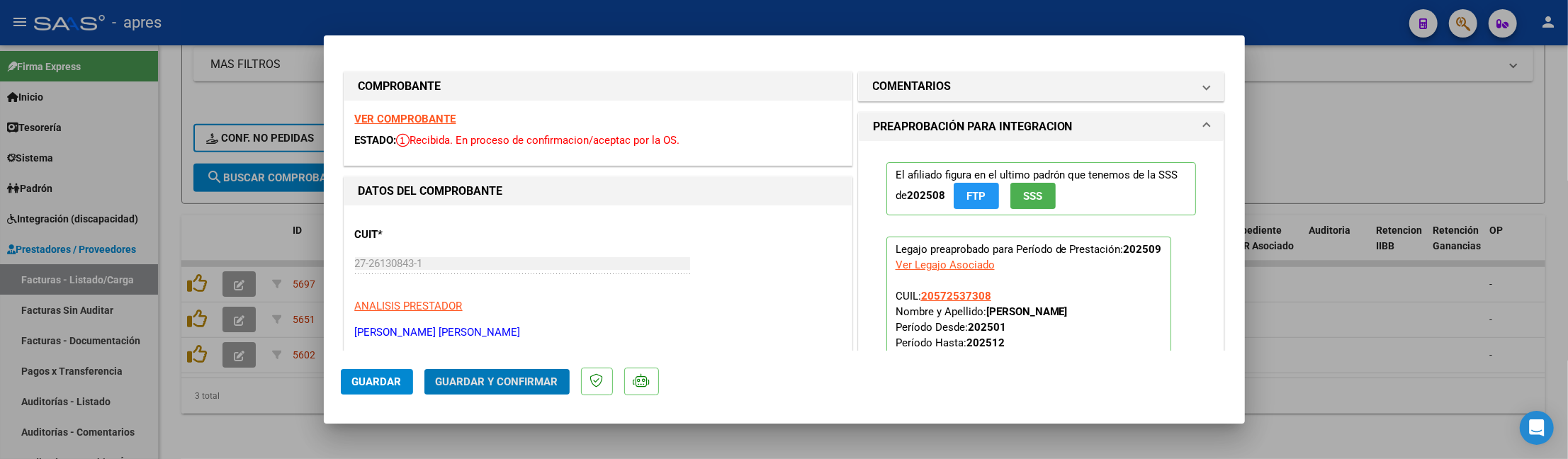
click at [486, 381] on span "Guardar y Confirmar" at bounding box center [497, 381] width 123 height 13
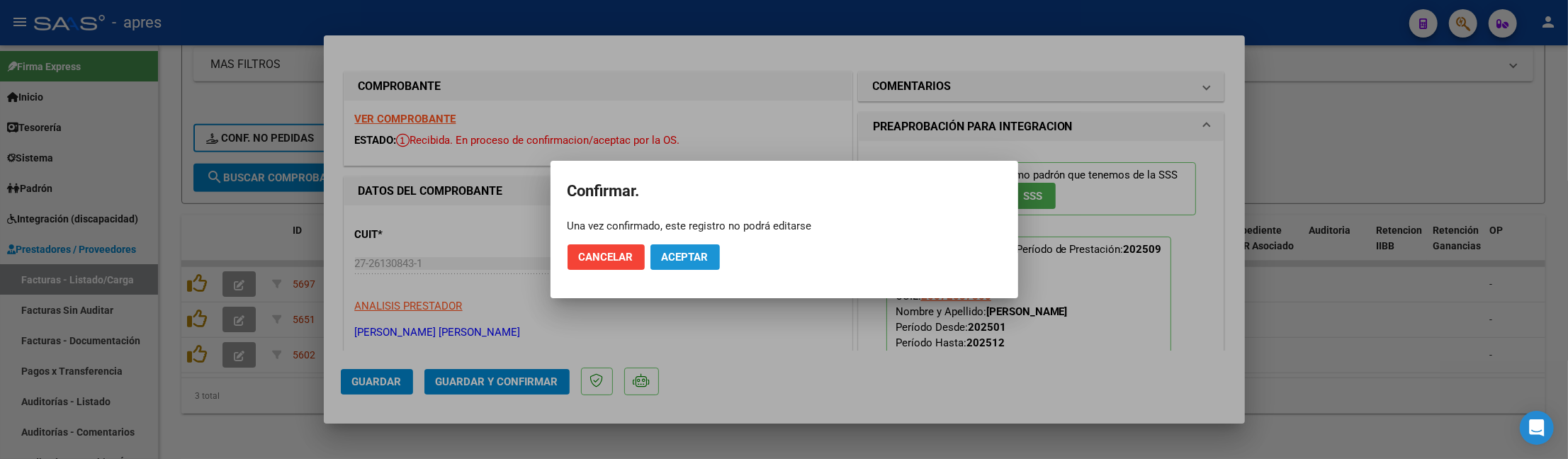
click at [696, 262] on span "Aceptar" at bounding box center [685, 257] width 47 height 13
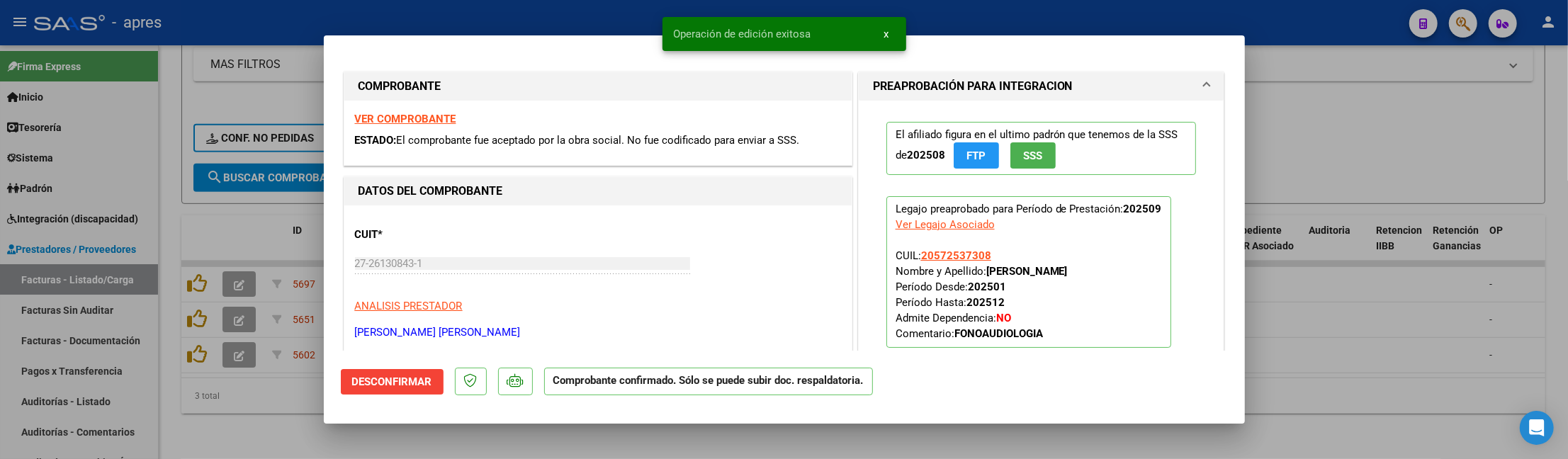
click at [216, 398] on div at bounding box center [784, 229] width 1568 height 459
type input "$ 0,00"
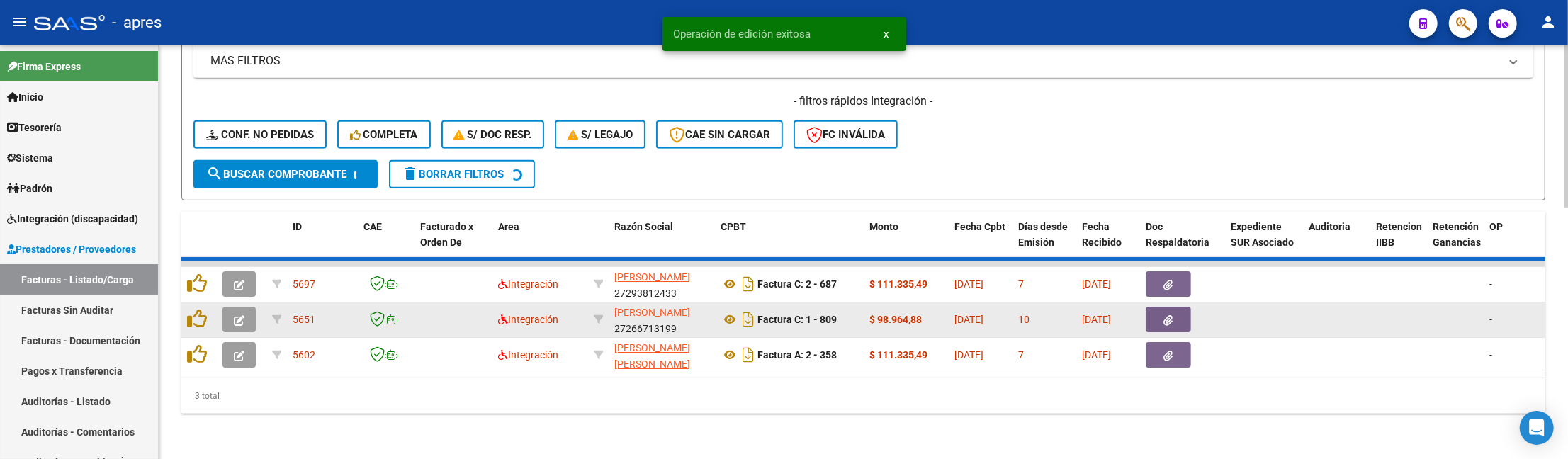
scroll to position [602, 0]
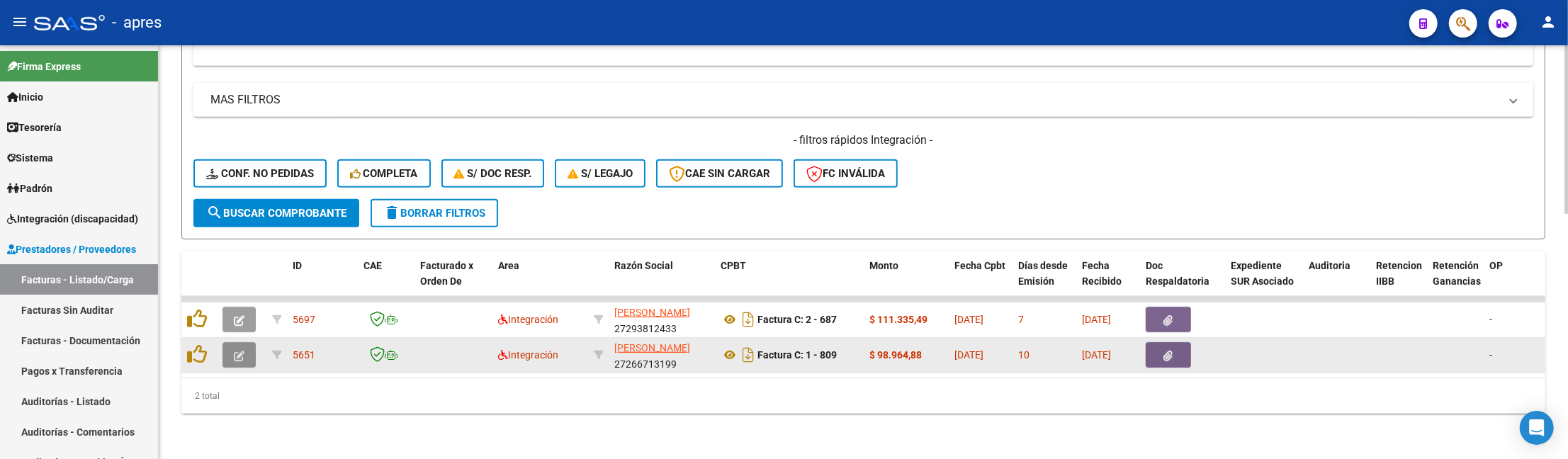
click at [241, 350] on icon "button" at bounding box center [239, 356] width 11 height 11
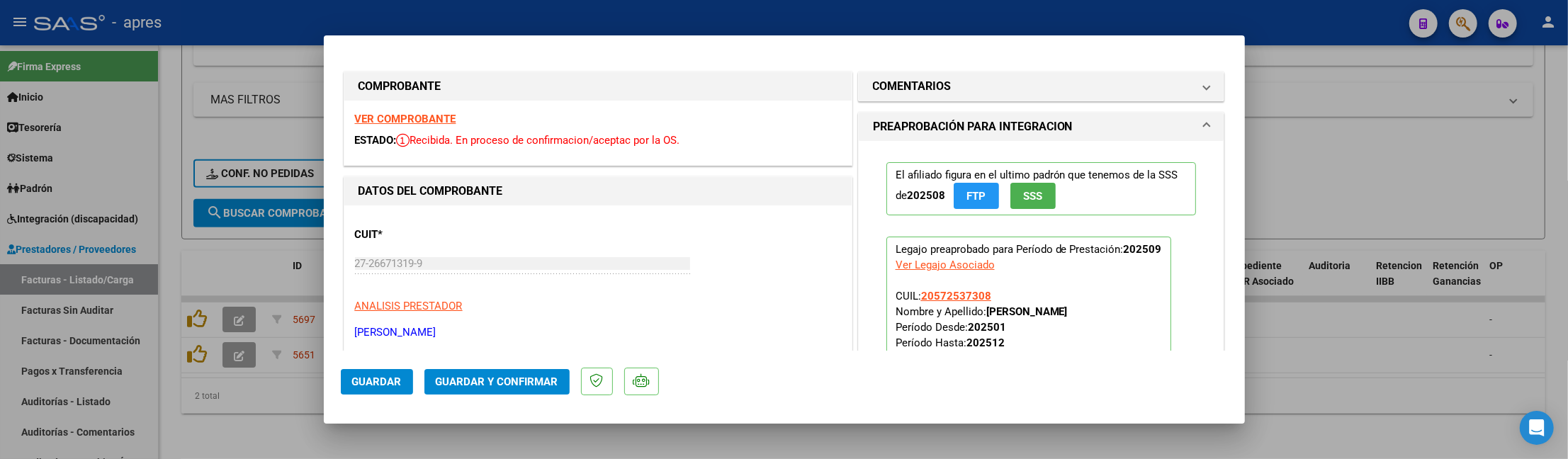
click at [425, 116] on strong "VER COMPROBANTE" at bounding box center [406, 118] width 101 height 13
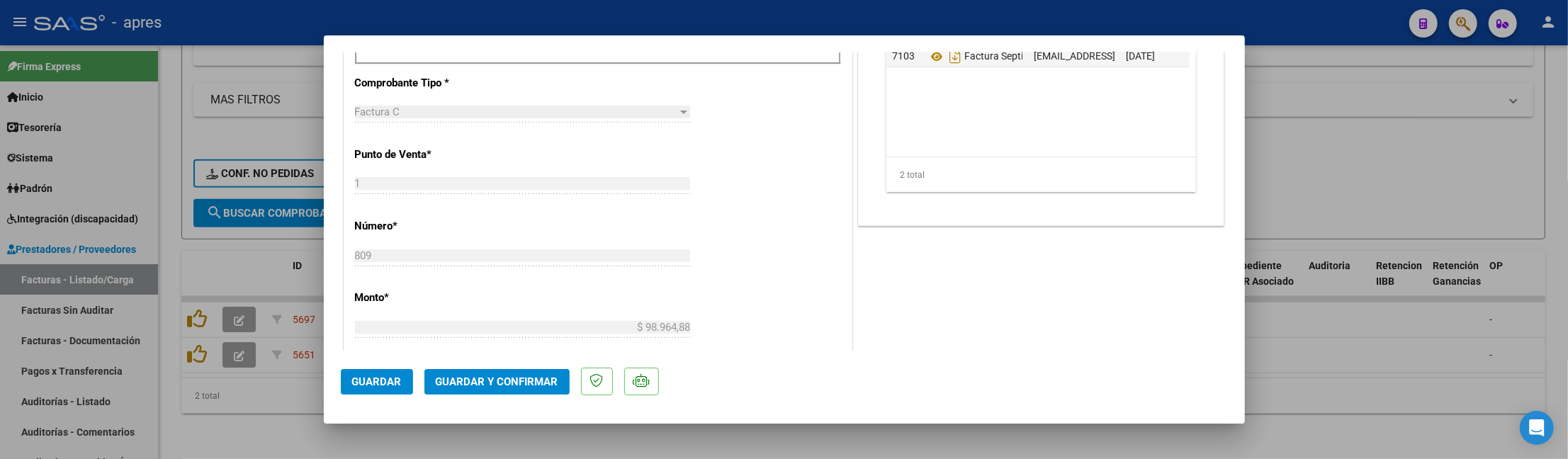
scroll to position [472, 0]
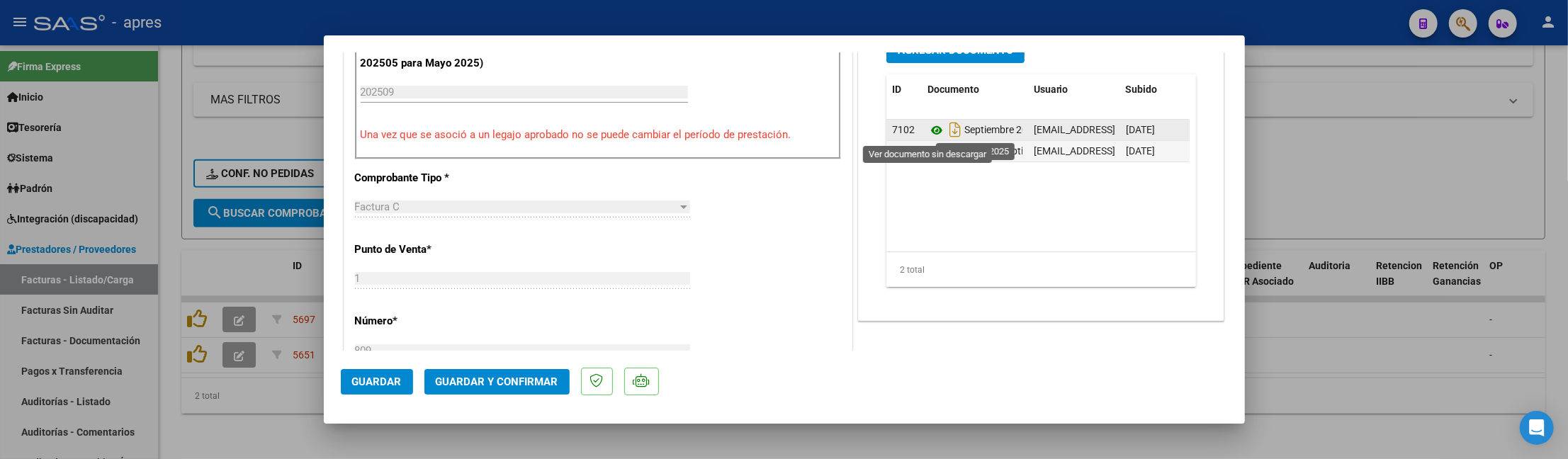
click at [928, 129] on icon at bounding box center [937, 130] width 18 height 17
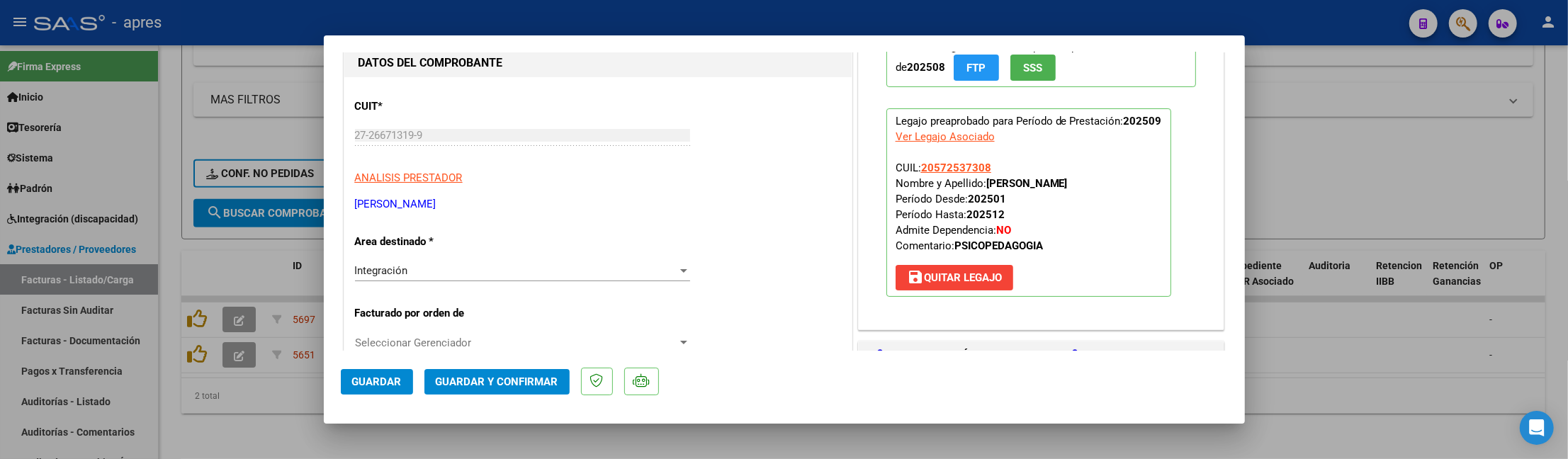
scroll to position [127, 0]
click at [530, 384] on span "Guardar y Confirmar" at bounding box center [497, 381] width 123 height 13
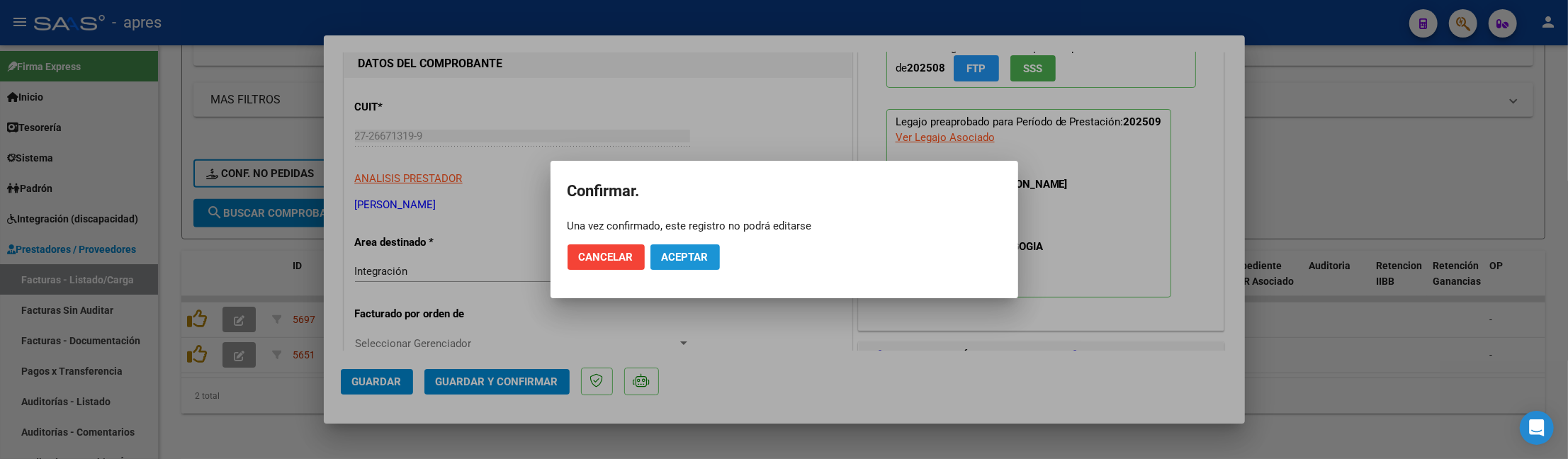
click at [707, 251] on span "Aceptar" at bounding box center [685, 257] width 47 height 13
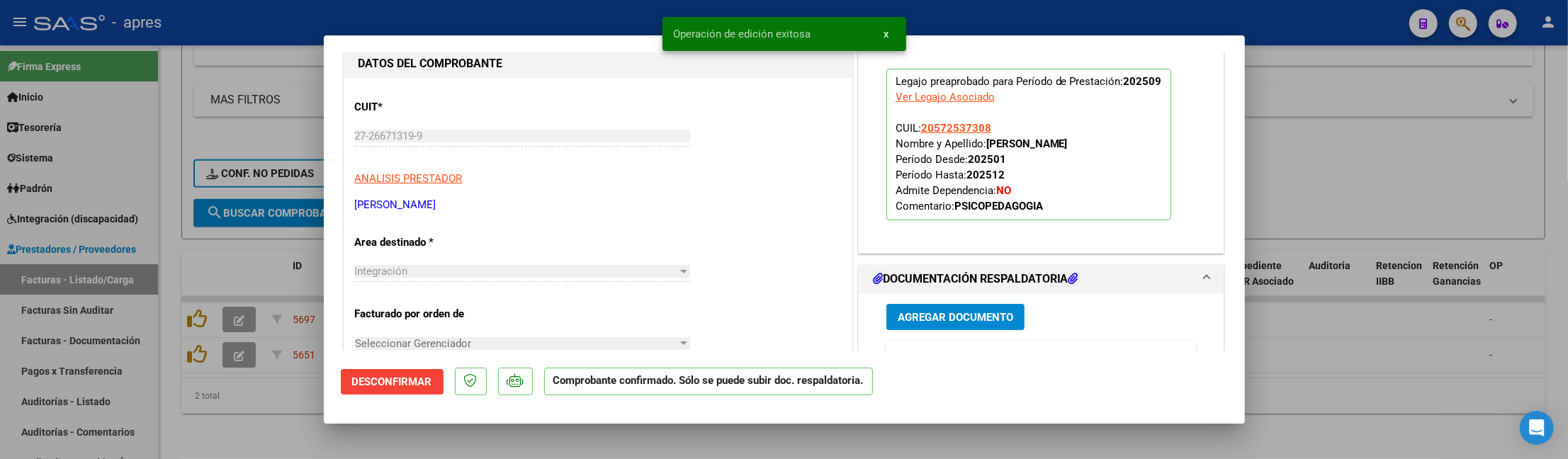
click at [425, 442] on div at bounding box center [784, 229] width 1568 height 459
type input "$ 0,00"
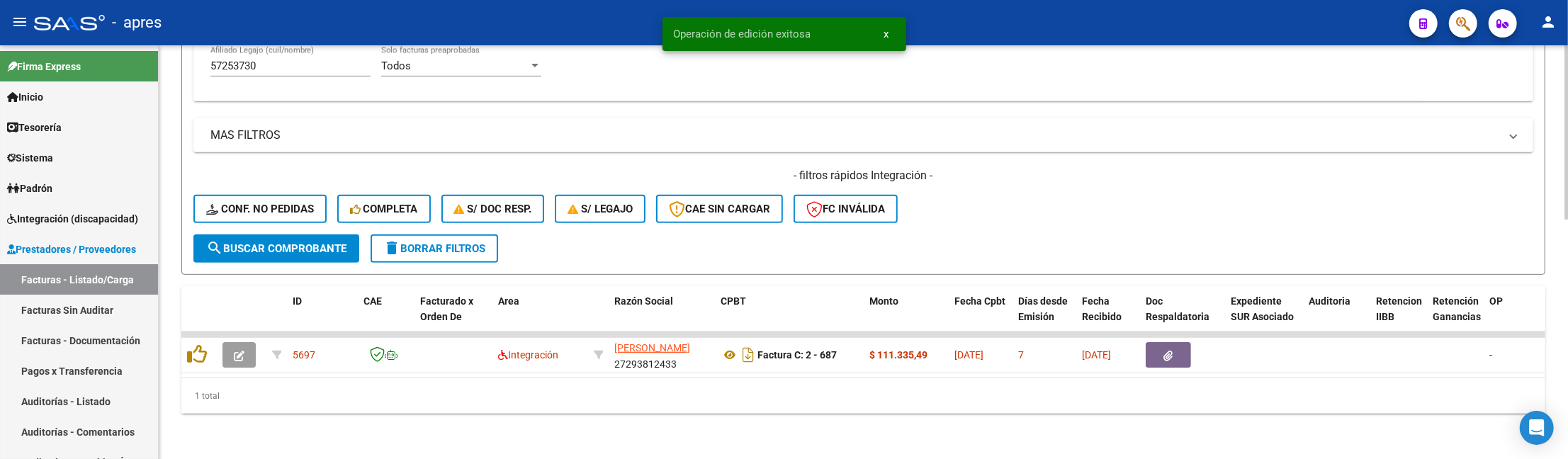
scroll to position [567, 0]
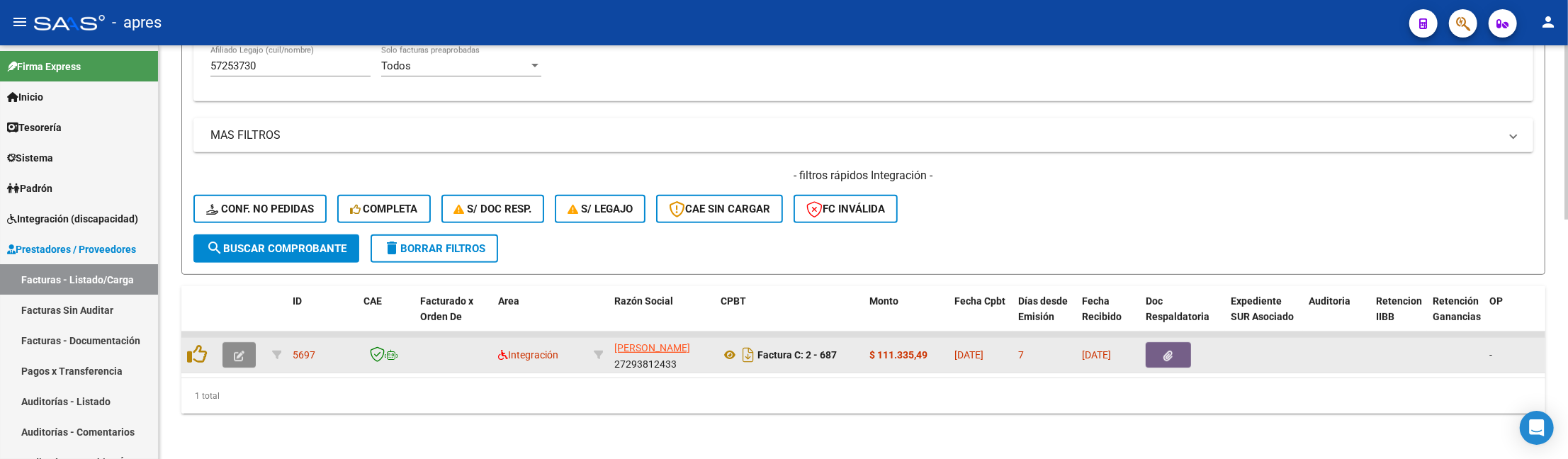
click at [238, 350] on button "button" at bounding box center [239, 355] width 33 height 26
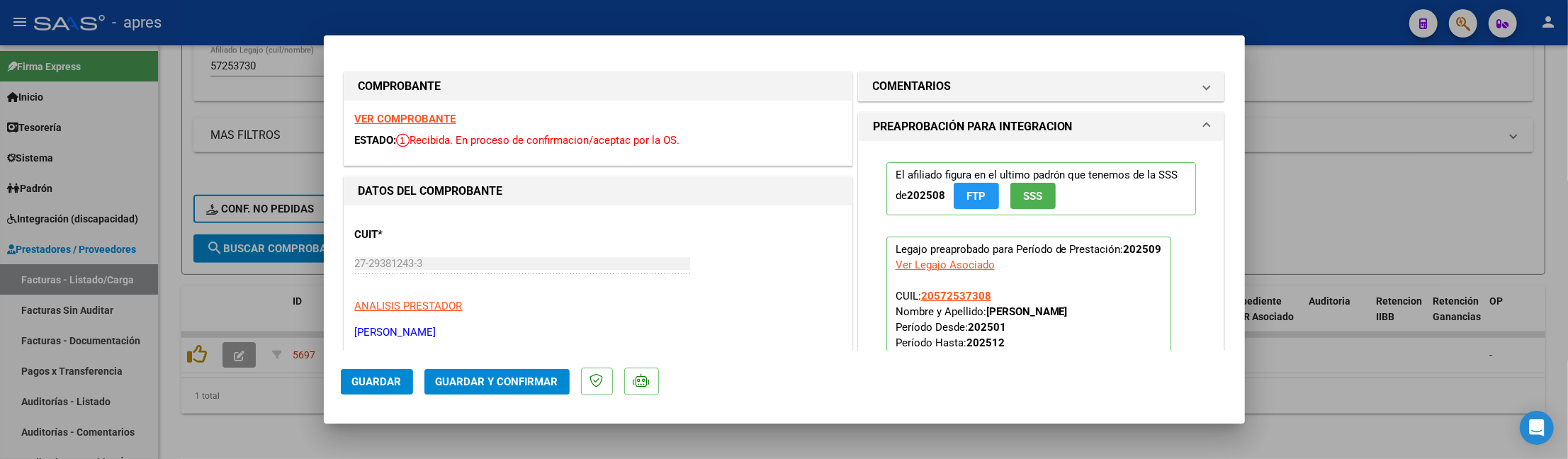
click at [448, 120] on strong "VER COMPROBANTE" at bounding box center [406, 118] width 101 height 13
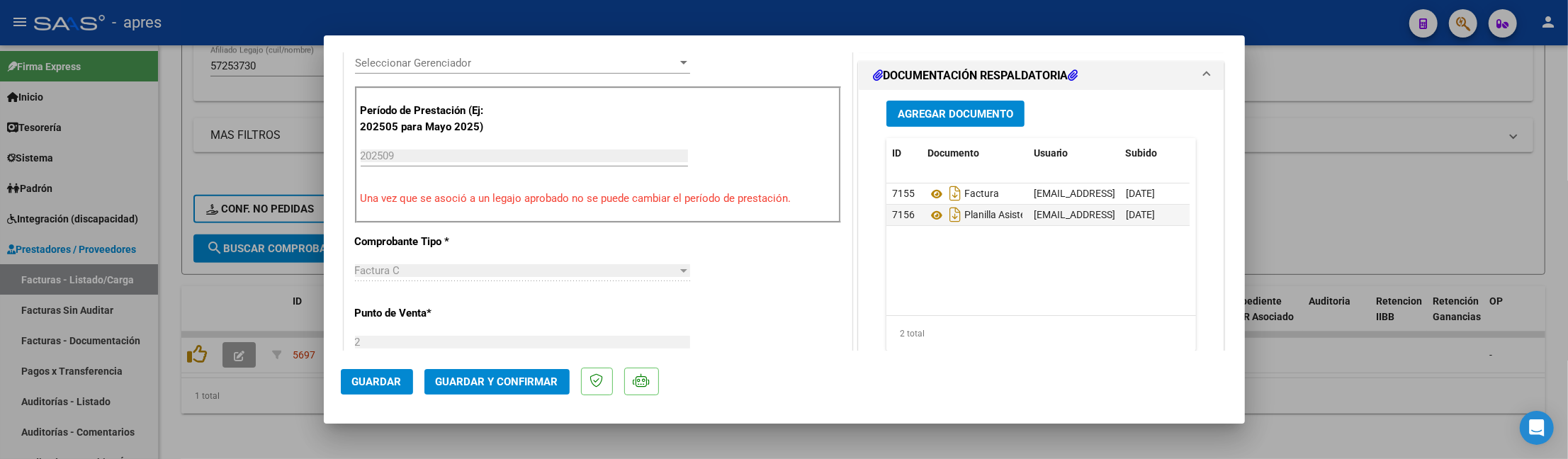
scroll to position [472, 0]
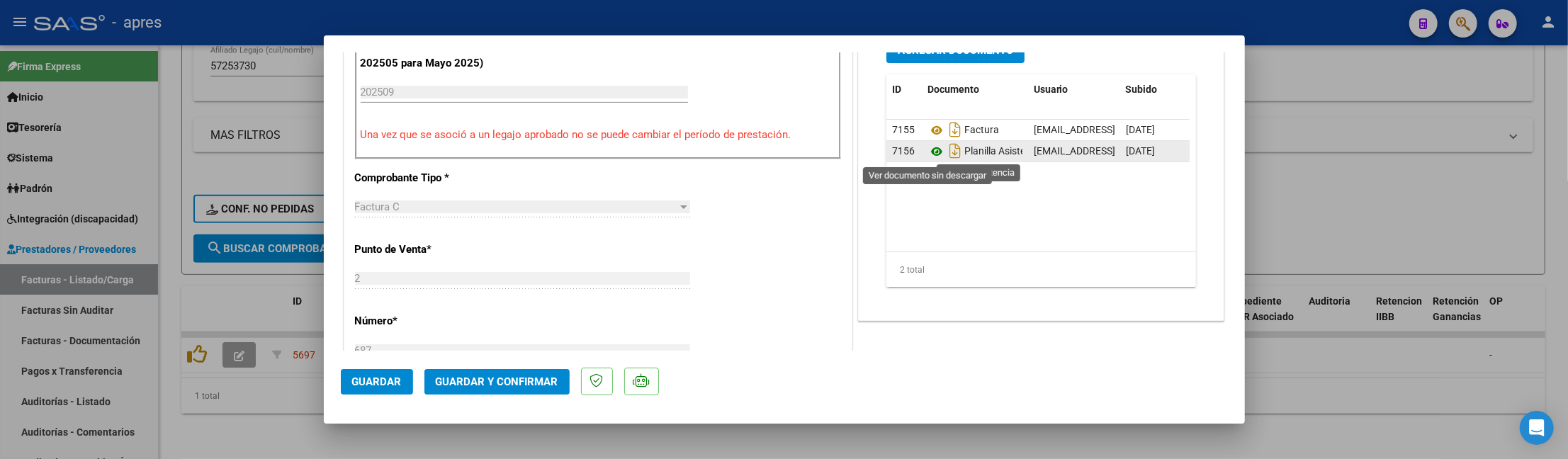
click at [928, 157] on icon at bounding box center [937, 151] width 18 height 17
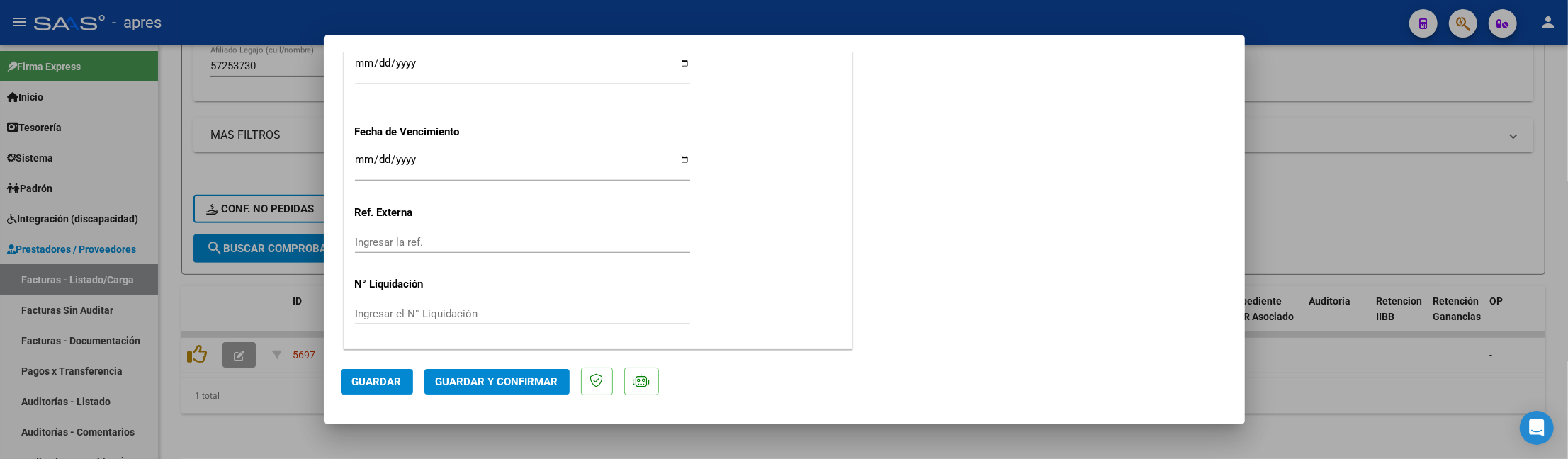
scroll to position [1071, 0]
click at [516, 386] on span "Guardar y Confirmar" at bounding box center [497, 381] width 123 height 13
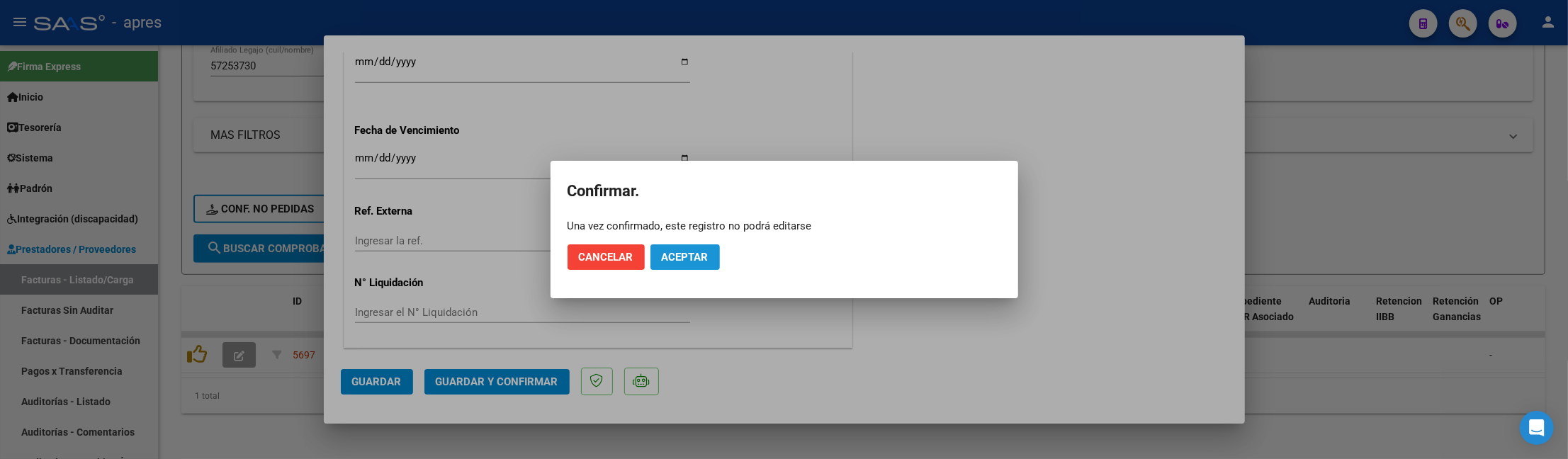
click at [695, 256] on span "Aceptar" at bounding box center [685, 257] width 47 height 13
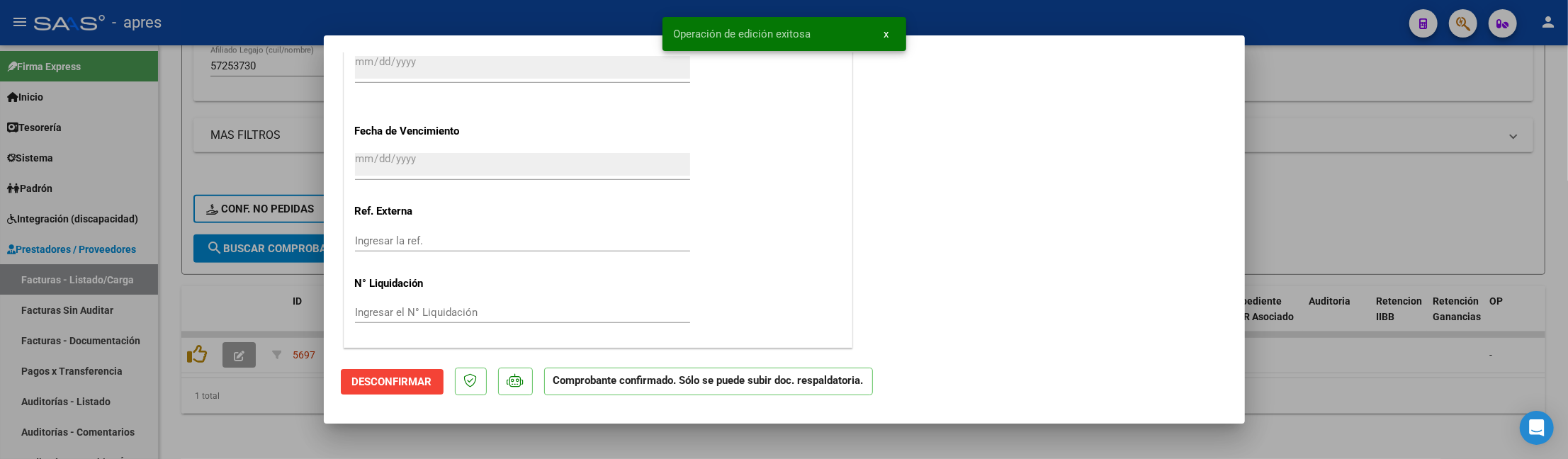
click at [274, 416] on div at bounding box center [784, 229] width 1568 height 459
type input "$ 0,00"
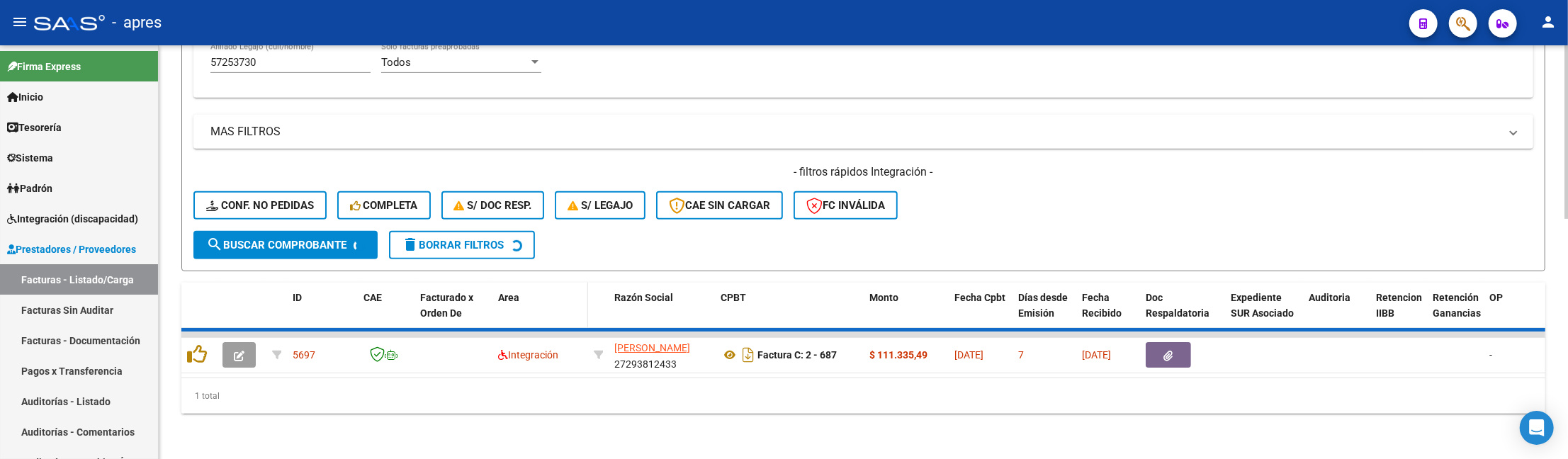
scroll to position [542, 0]
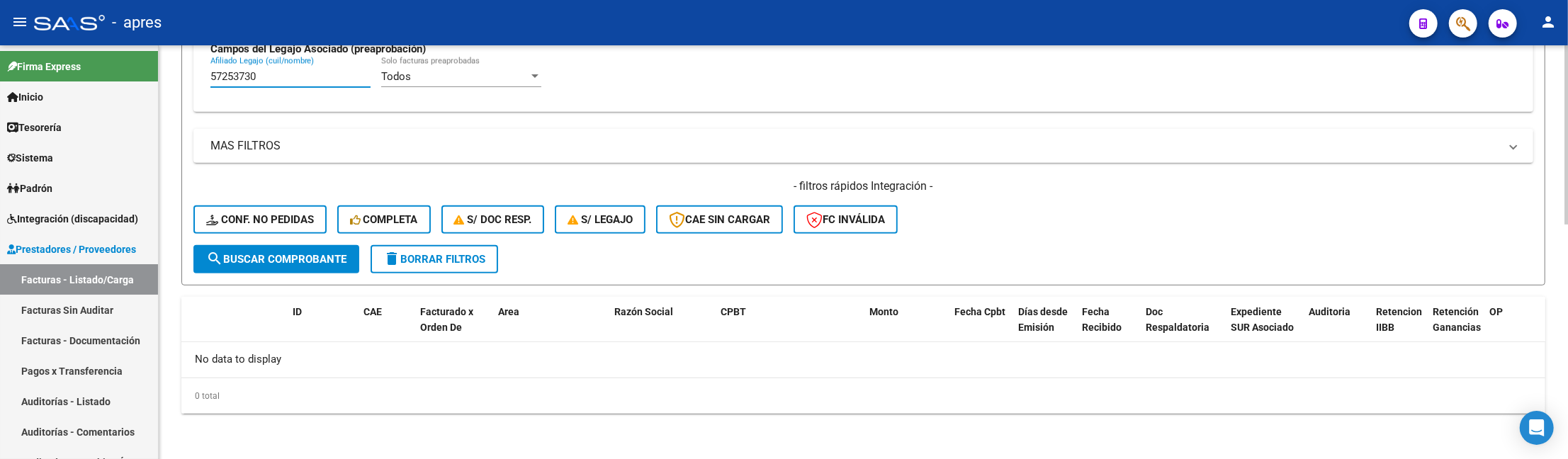
drag, startPoint x: 268, startPoint y: 77, endPoint x: 177, endPoint y: 75, distance: 91.0
paste input "70209029"
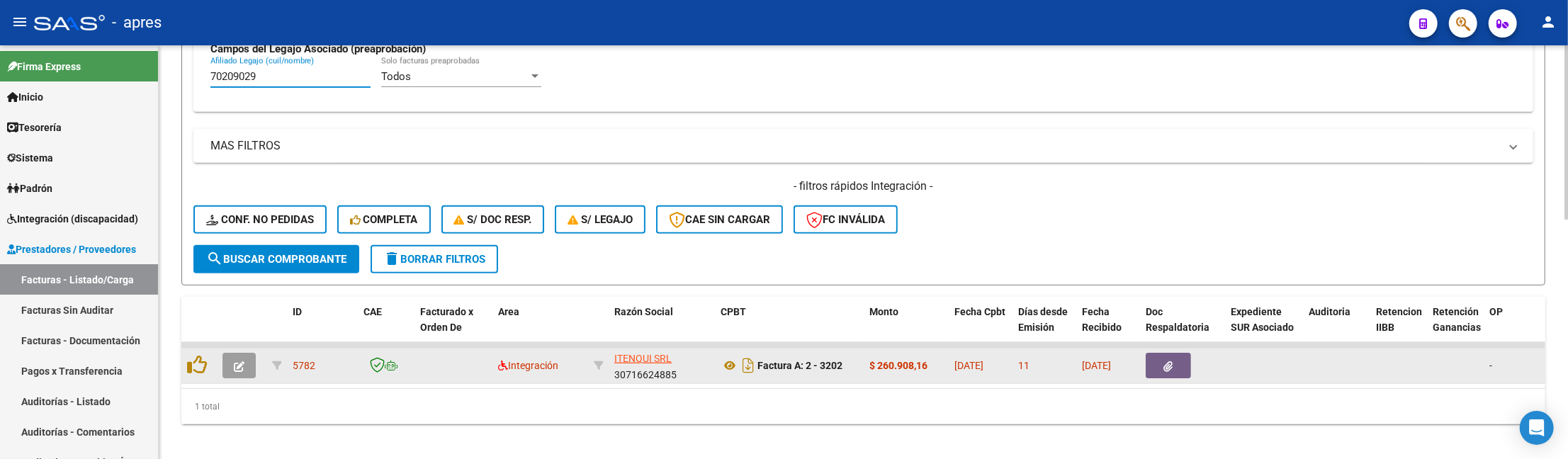
type input "70209029"
click at [227, 375] on button "button" at bounding box center [239, 366] width 33 height 26
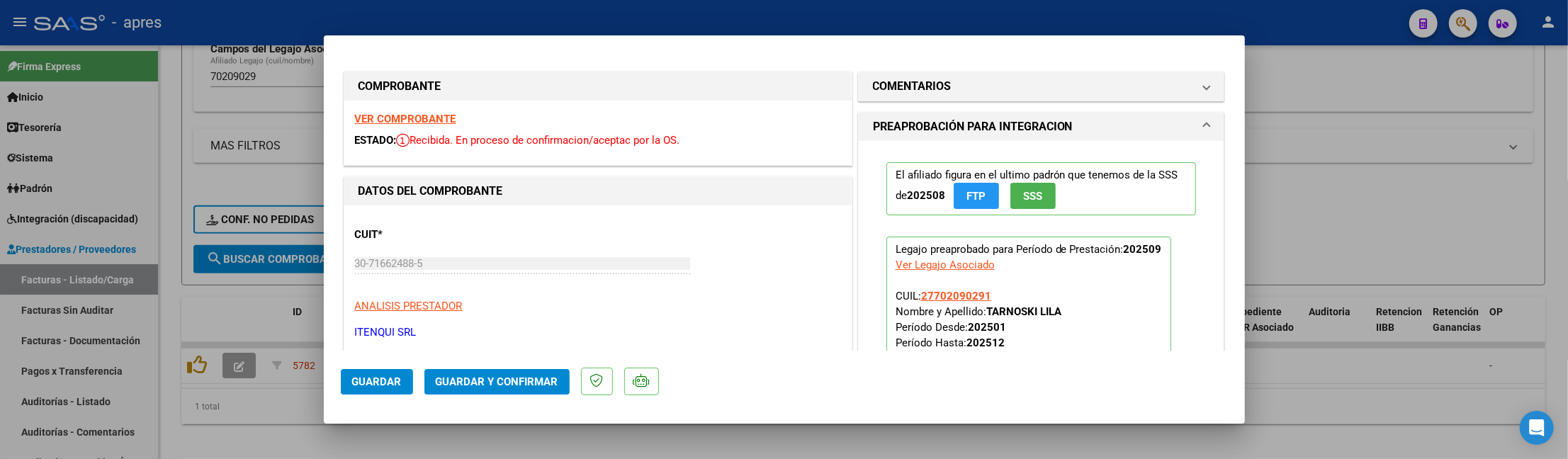
click at [416, 118] on strong "VER COMPROBANTE" at bounding box center [406, 118] width 101 height 13
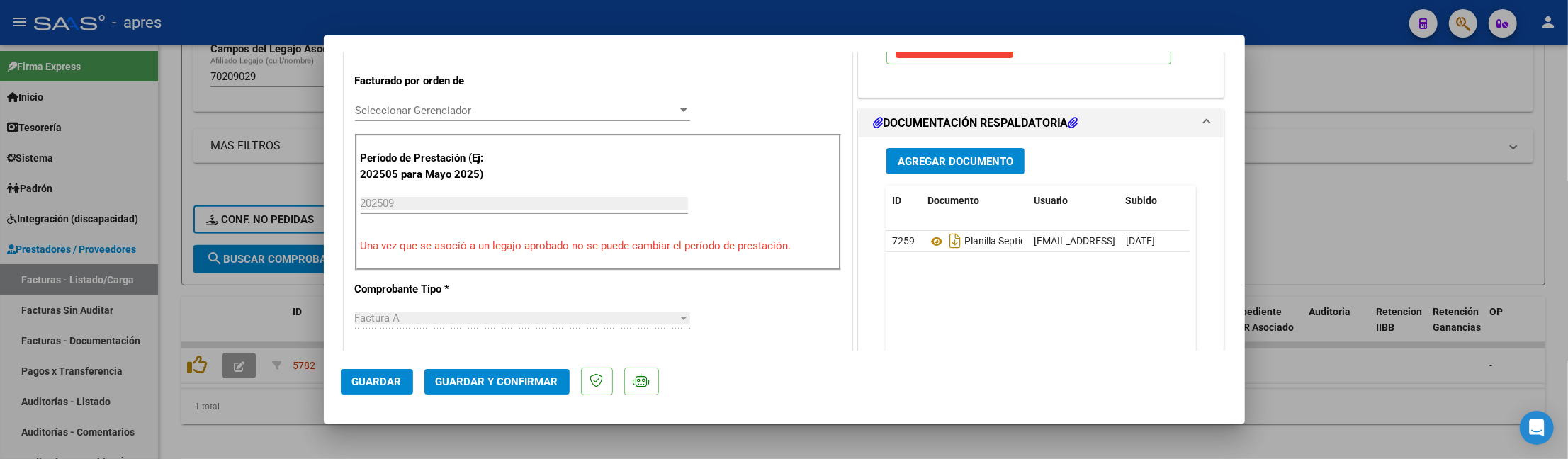
scroll to position [378, 0]
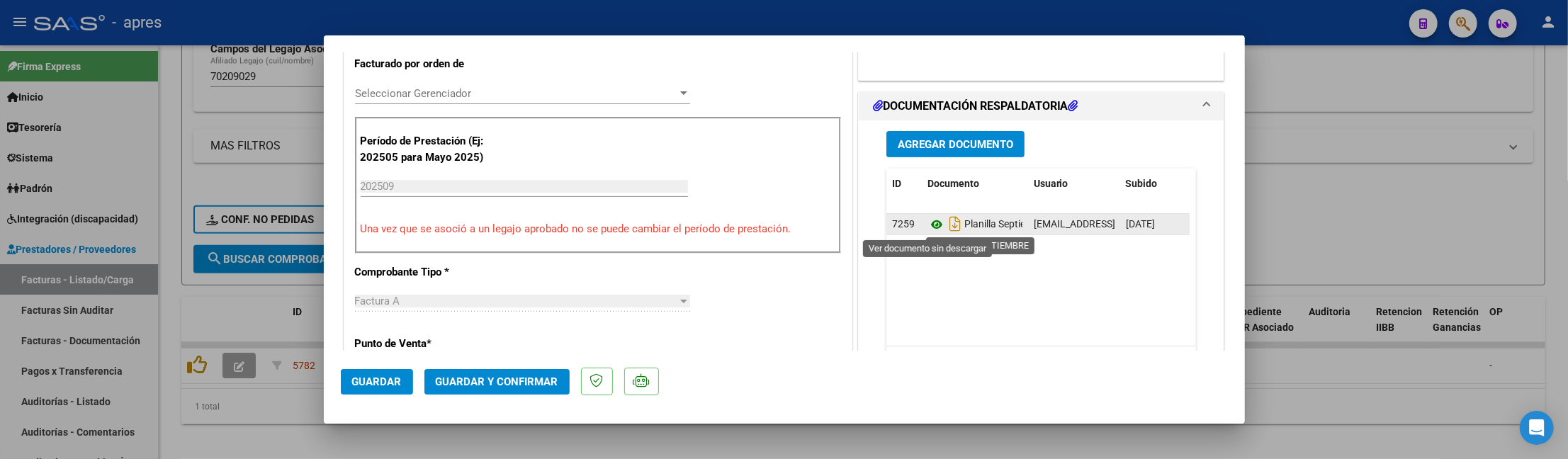
click at [928, 224] on icon at bounding box center [937, 225] width 18 height 17
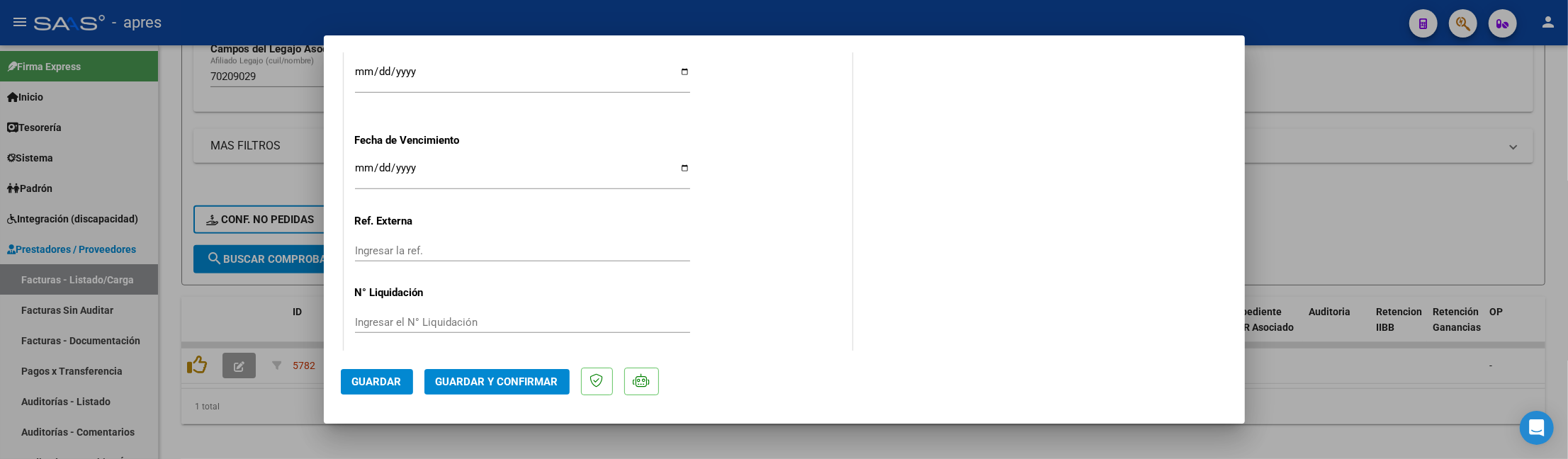
scroll to position [1071, 0]
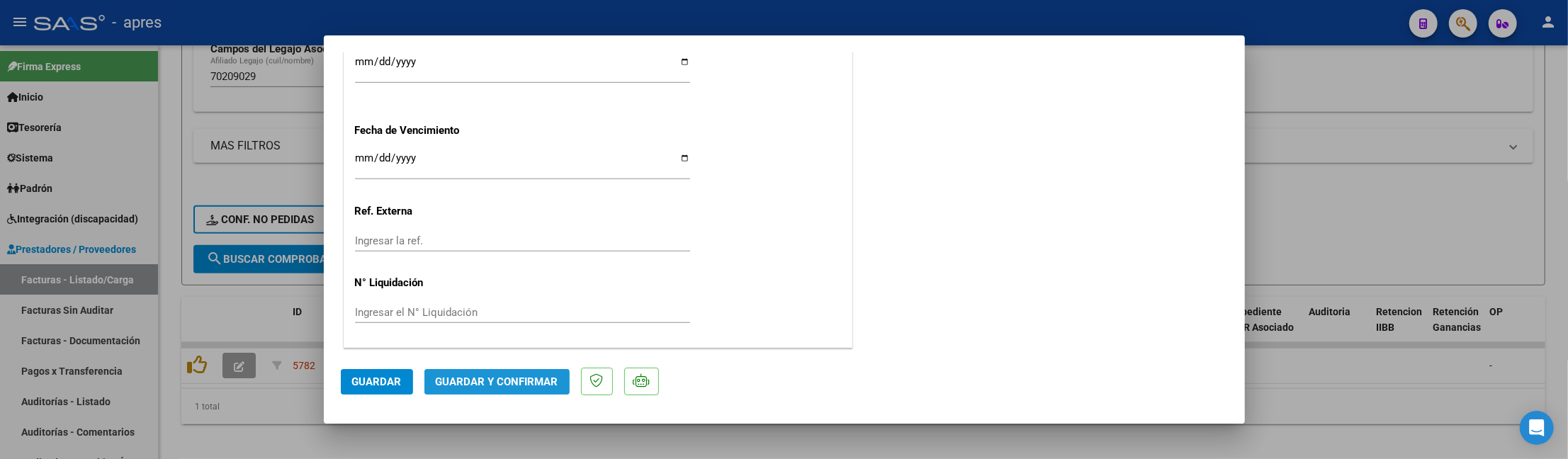
click at [499, 378] on span "Guardar y Confirmar" at bounding box center [497, 381] width 123 height 13
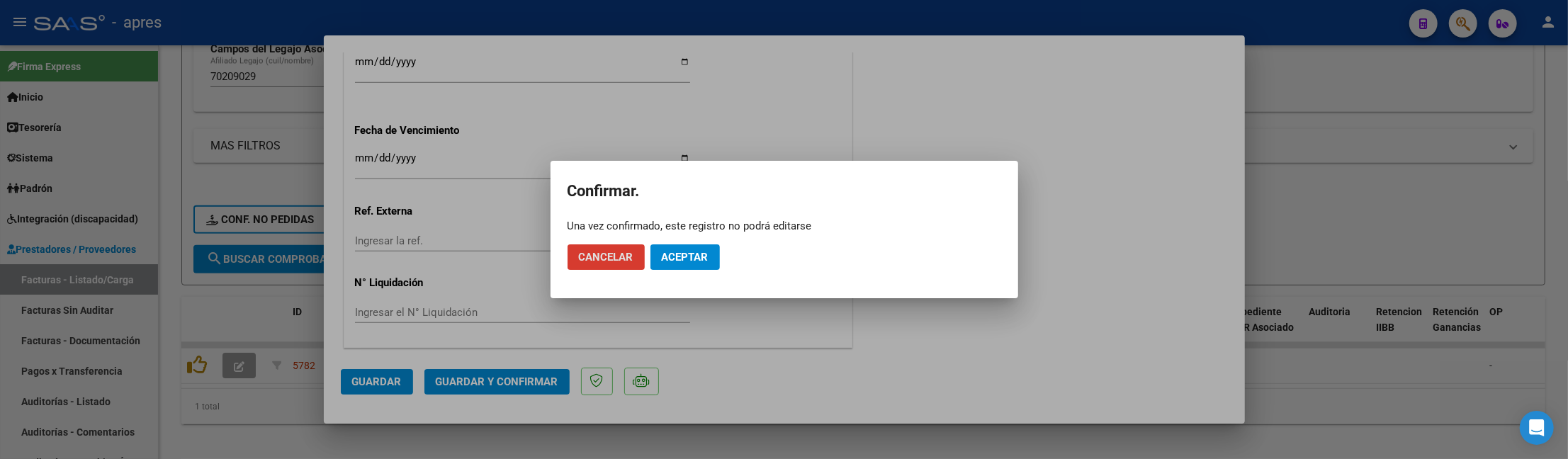
click at [716, 264] on button "Aceptar" at bounding box center [685, 257] width 69 height 26
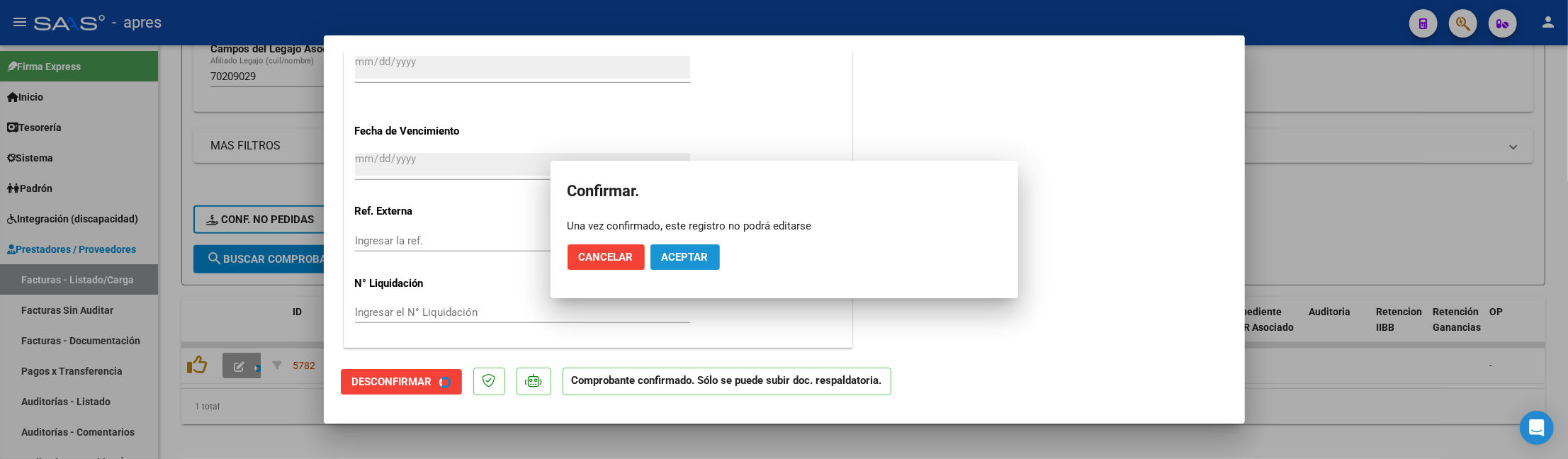
scroll to position [984, 0]
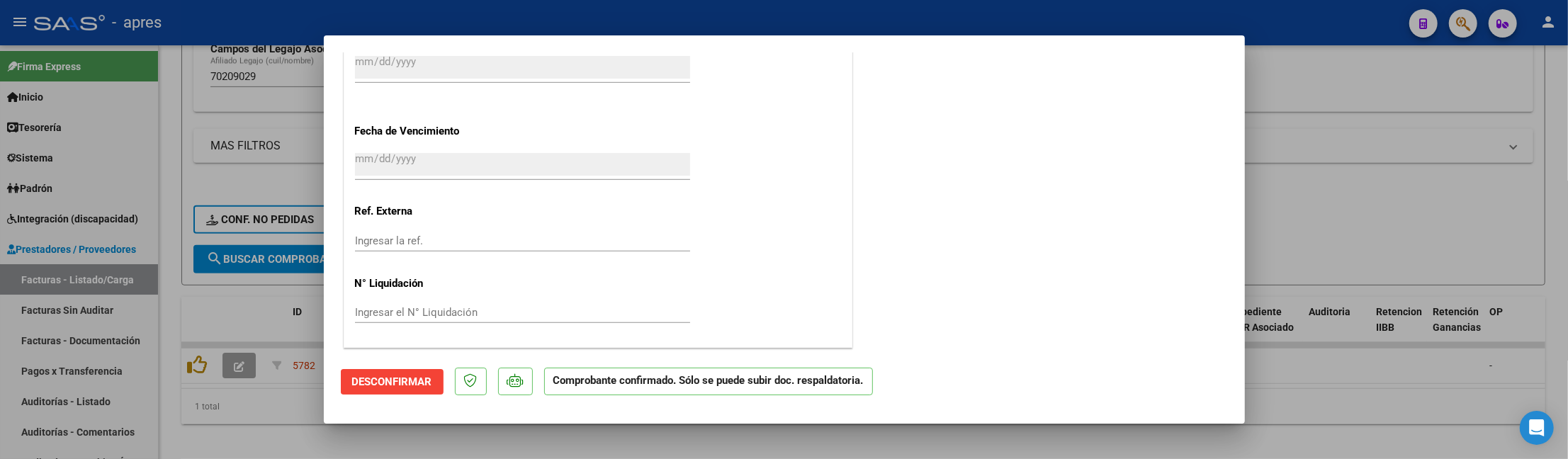
click at [290, 425] on div at bounding box center [784, 229] width 1568 height 459
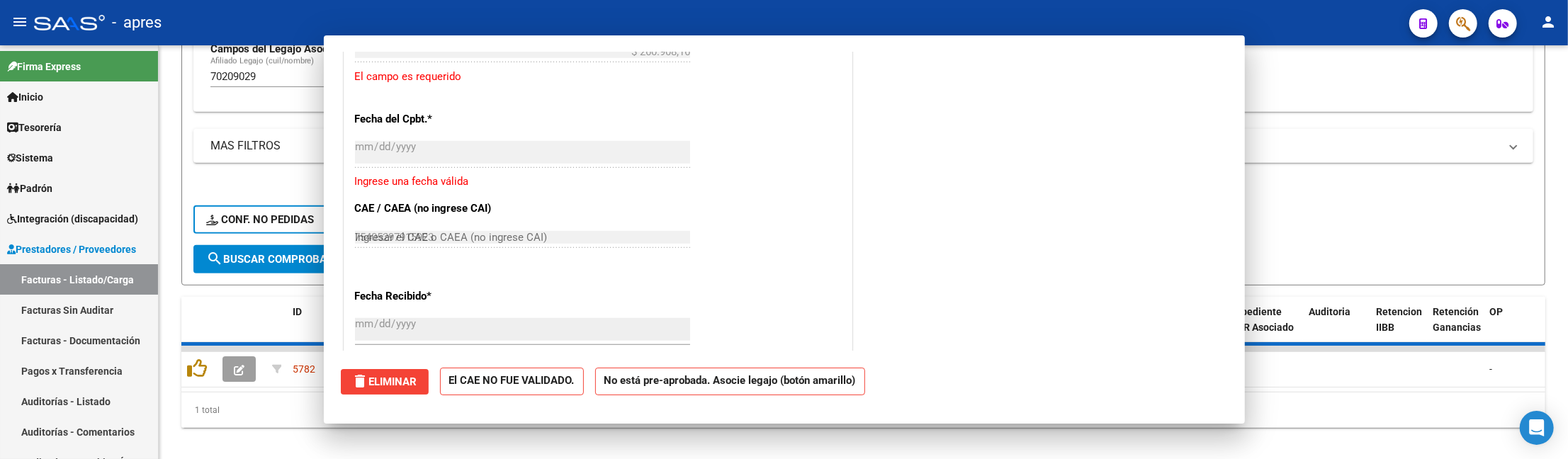
type input "$ 0,00"
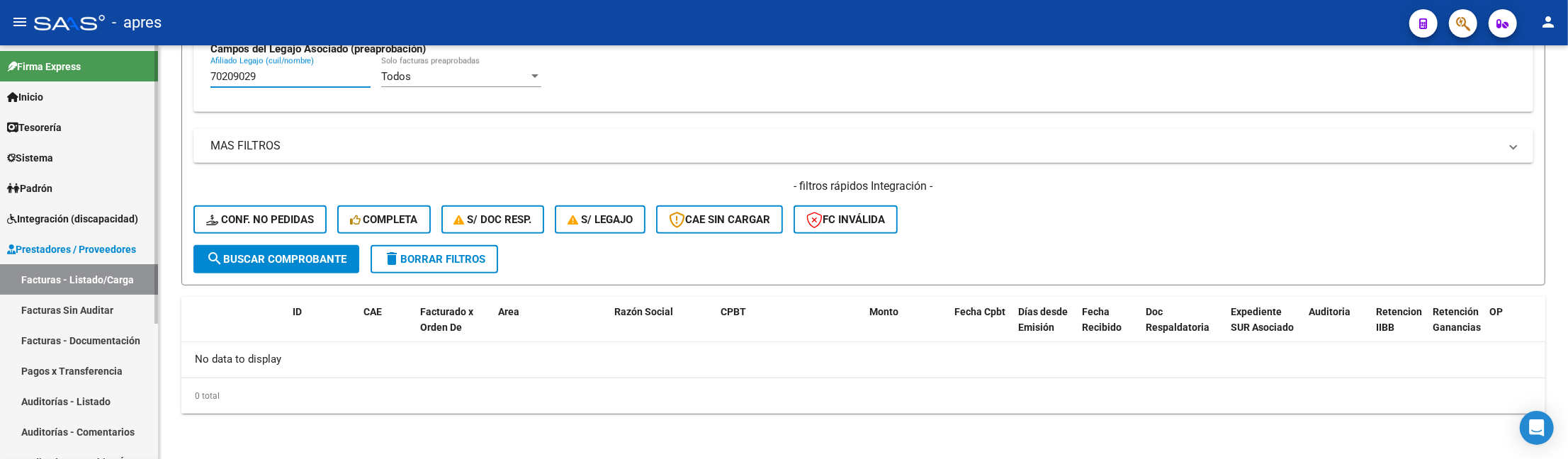
drag, startPoint x: 256, startPoint y: 76, endPoint x: 149, endPoint y: 76, distance: 107.0
click at [149, 76] on mat-sidenav-container "Firma Express Inicio Calendario SSS Instructivos Contacto OS Tesorería Extracto…" at bounding box center [784, 252] width 1568 height 414
paste input "56265333"
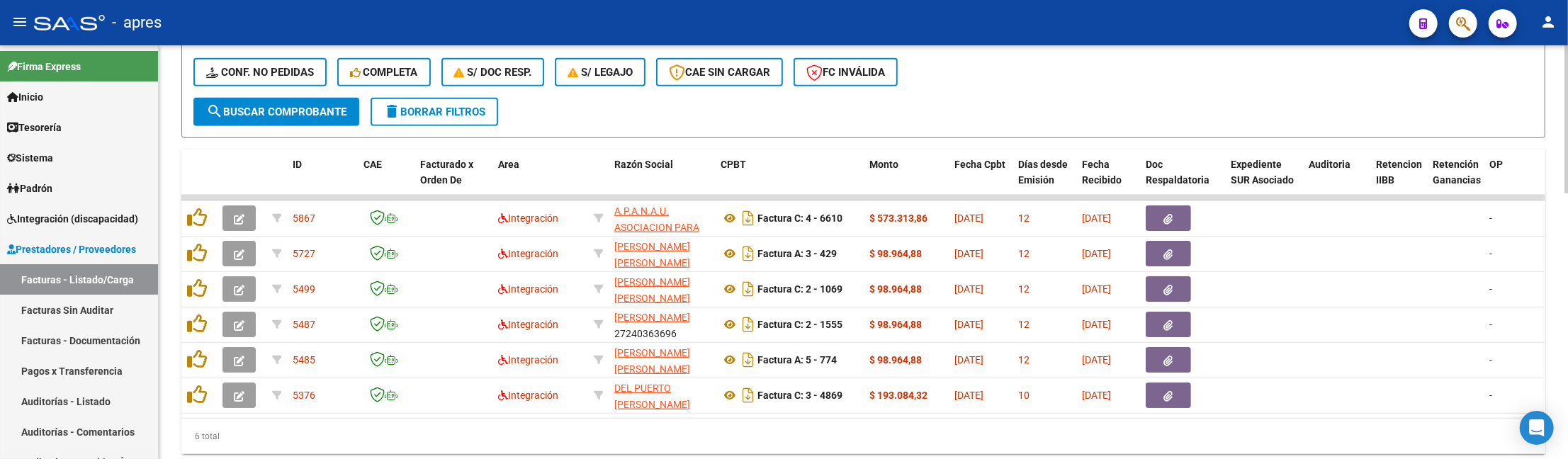
scroll to position [731, 0]
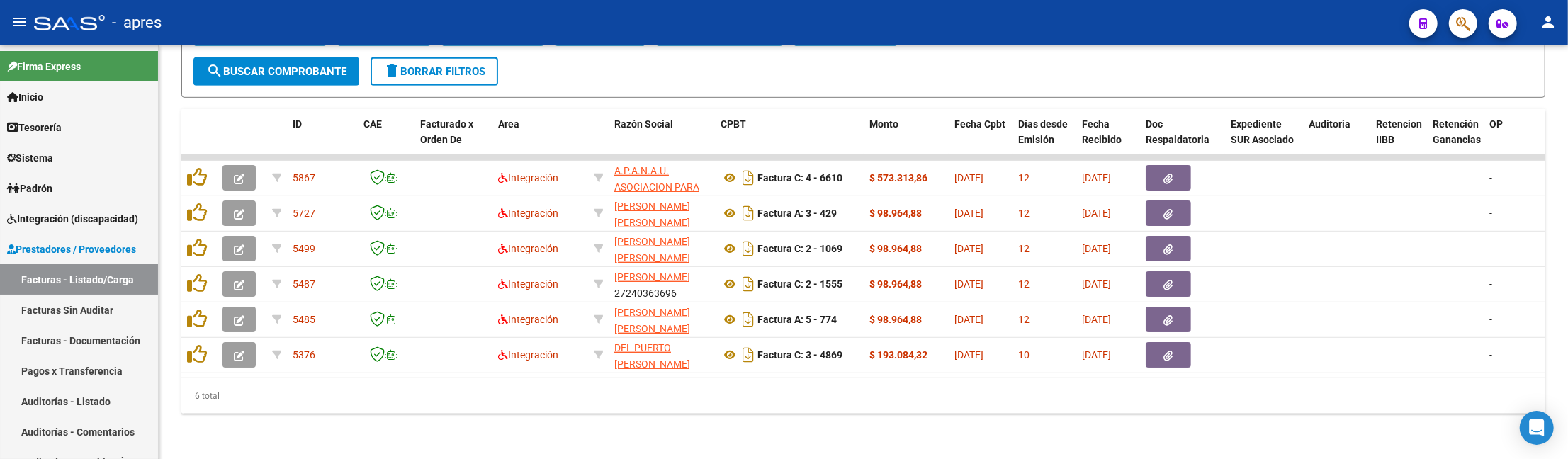
type input "56265333"
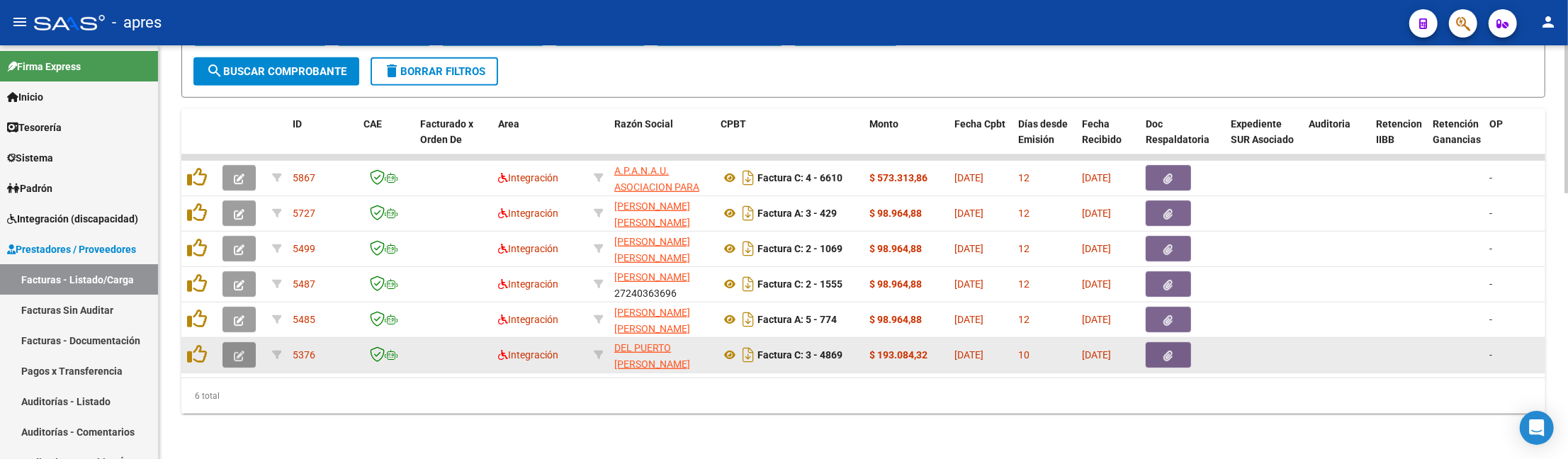
click at [234, 348] on span "button" at bounding box center [239, 354] width 11 height 13
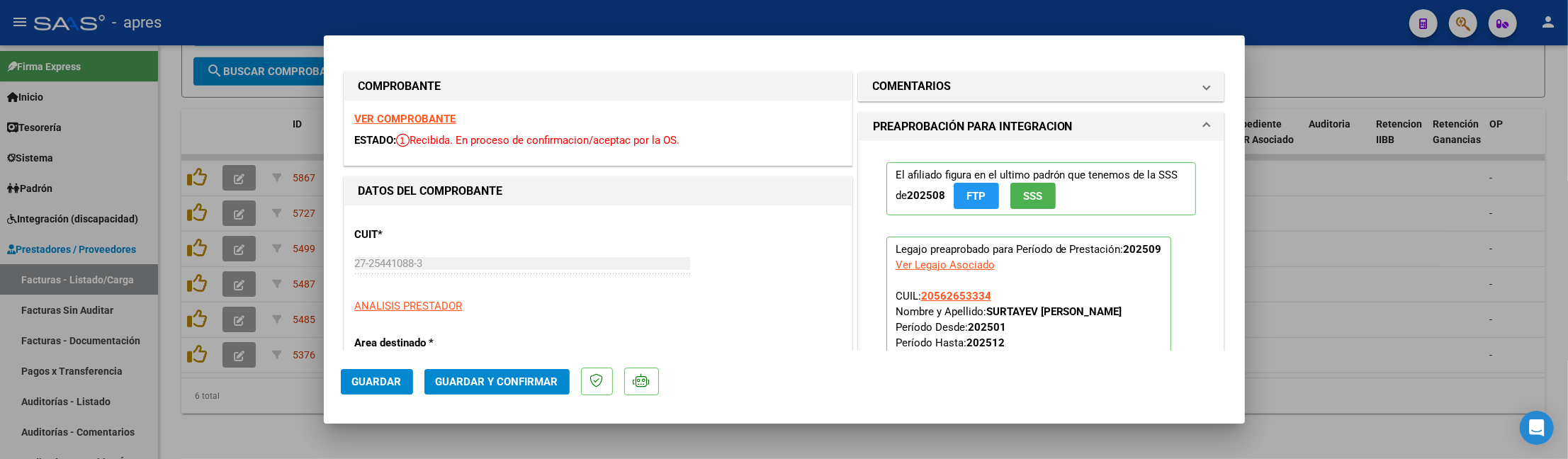
click at [416, 106] on div "VER COMPROBANTE ESTADO: Recibida. En proceso de confirmacion/aceptac por la OS." at bounding box center [598, 132] width 508 height 64
click at [418, 113] on strong "VER COMPROBANTE" at bounding box center [406, 118] width 101 height 13
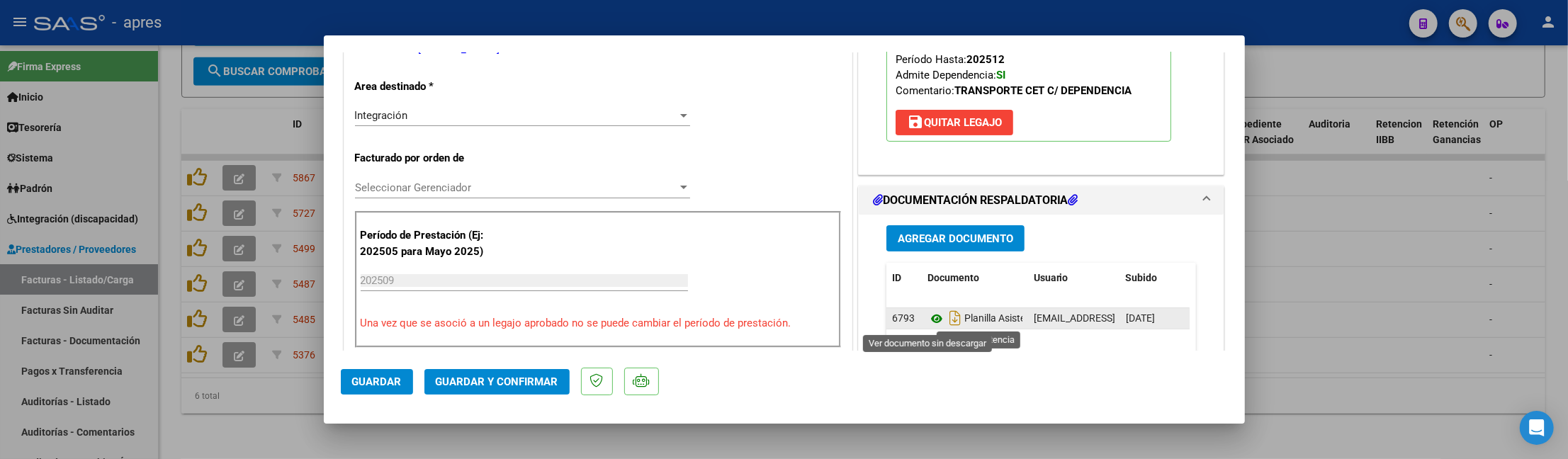
click at [928, 320] on icon at bounding box center [937, 318] width 18 height 17
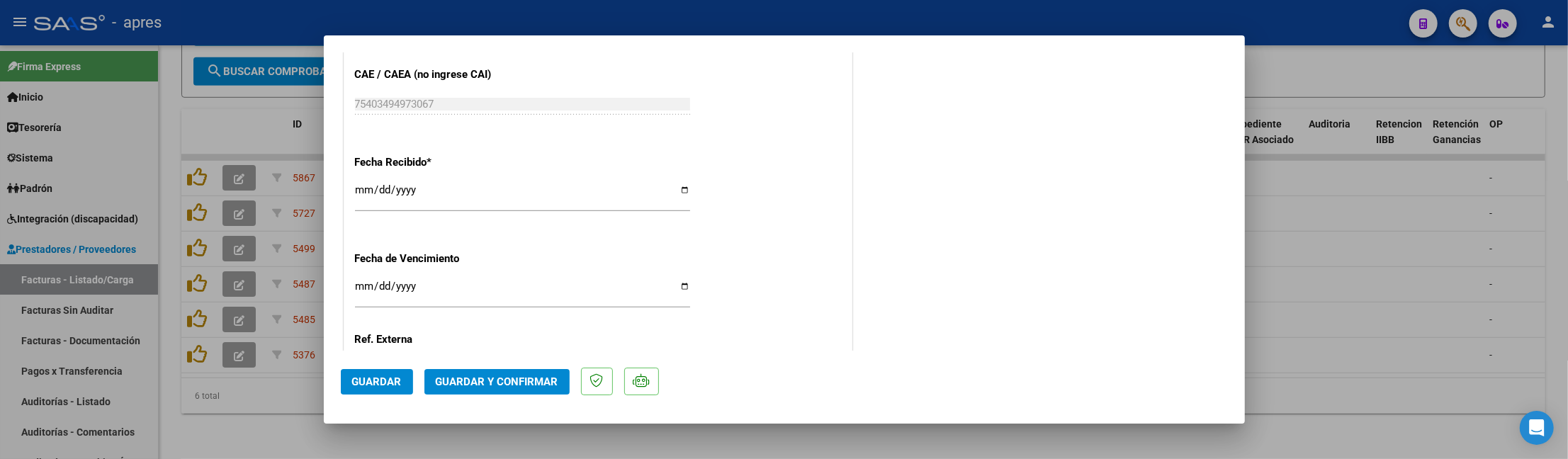
scroll to position [1071, 0]
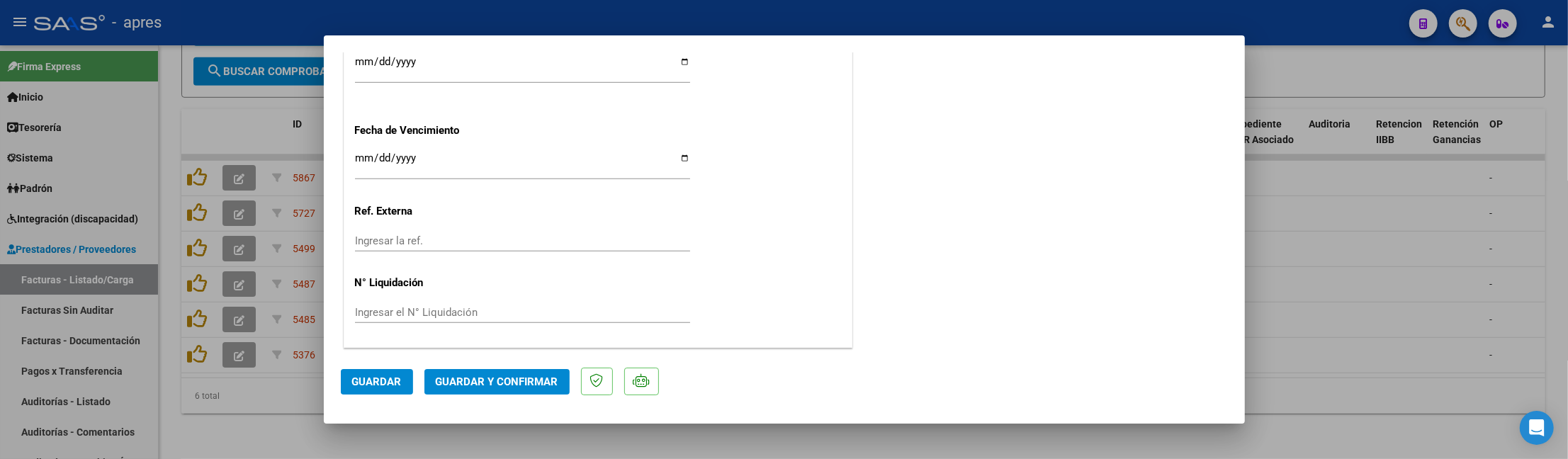
click at [479, 378] on span "Guardar y Confirmar" at bounding box center [497, 381] width 123 height 13
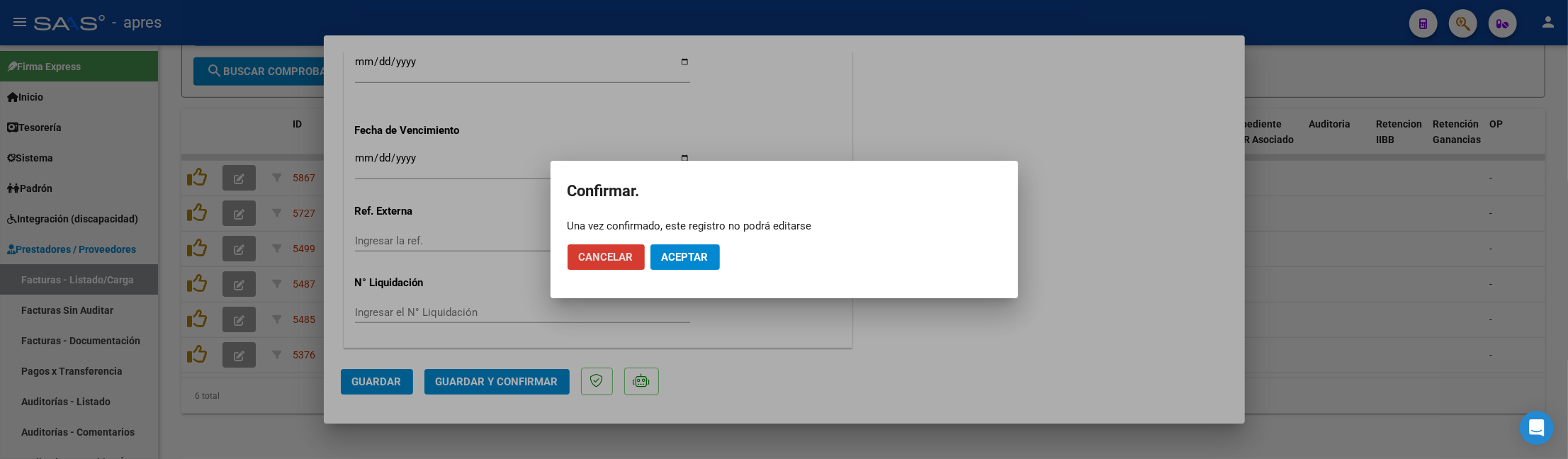
drag, startPoint x: 670, startPoint y: 255, endPoint x: 754, endPoint y: 136, distance: 145.7
click at [670, 255] on span "Aceptar" at bounding box center [685, 257] width 47 height 13
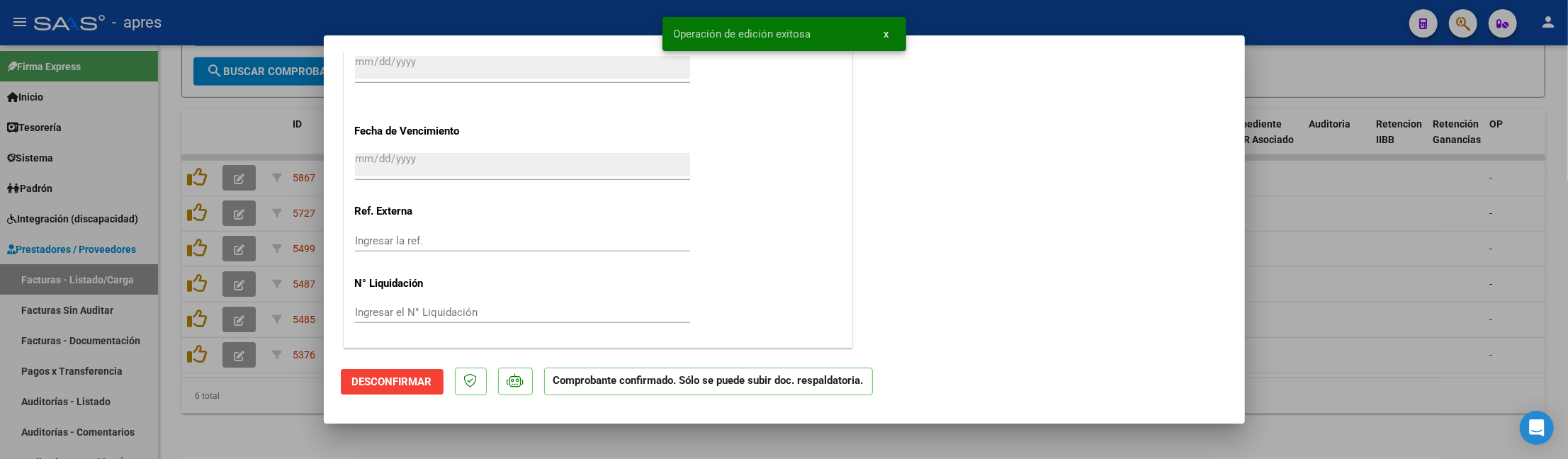
click at [210, 427] on div at bounding box center [784, 229] width 1568 height 459
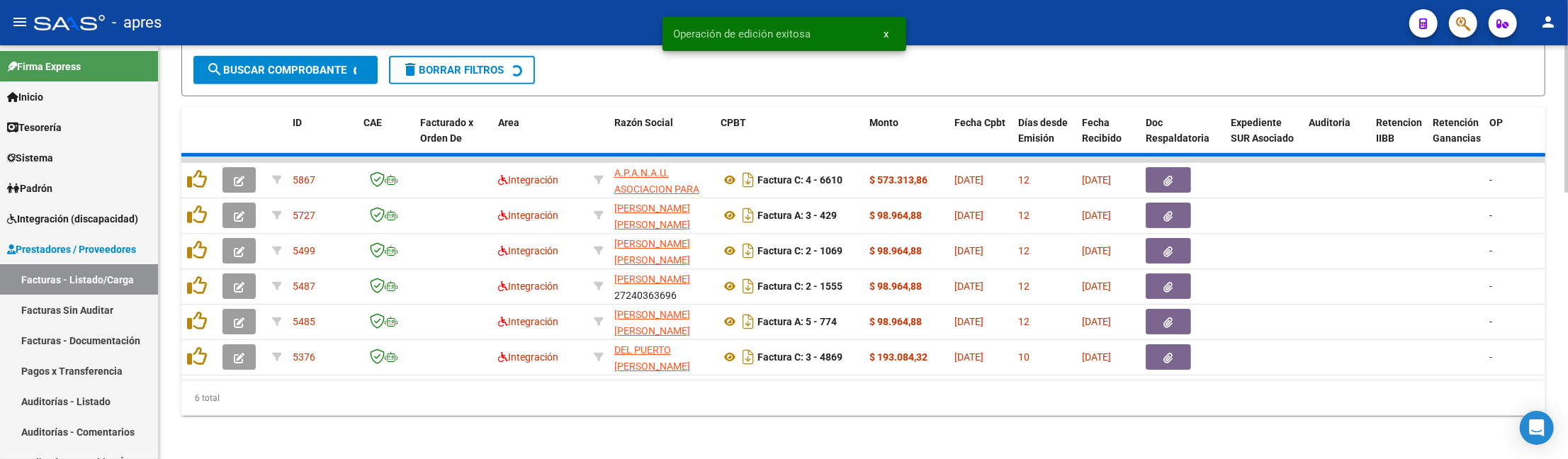
scroll to position [708, 0]
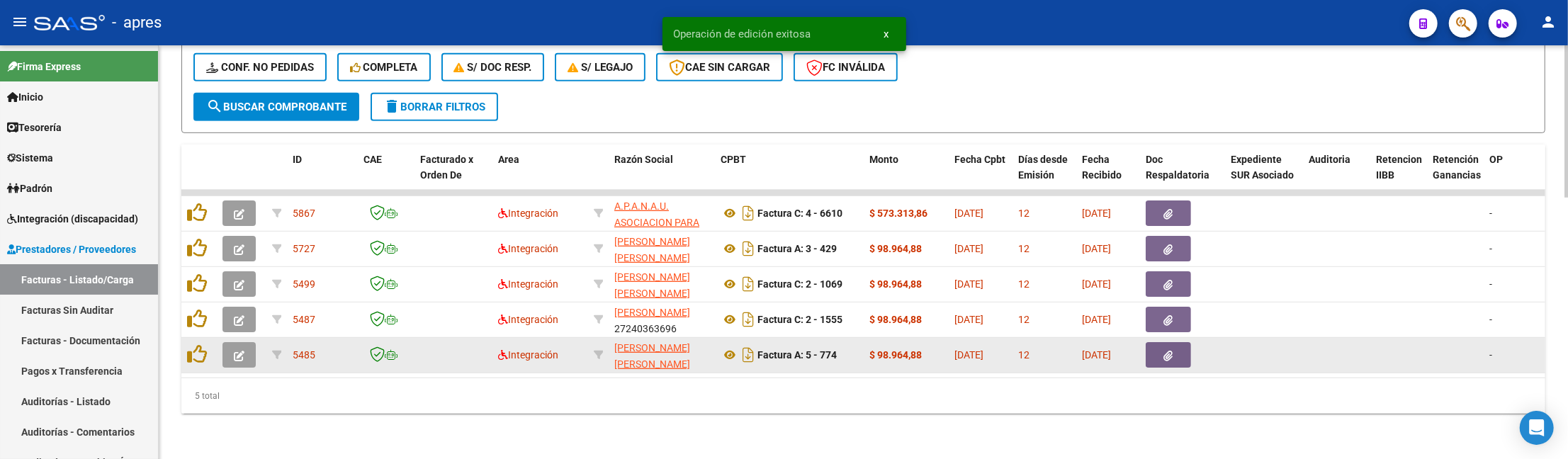
click at [231, 342] on button "button" at bounding box center [239, 355] width 33 height 26
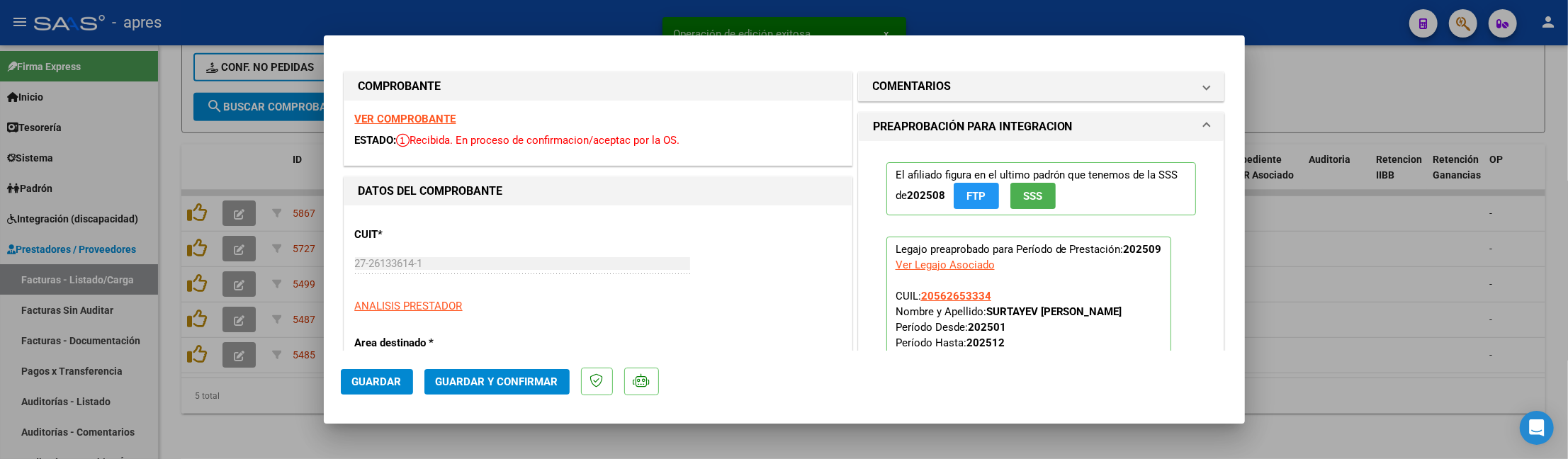
click at [287, 408] on div at bounding box center [784, 229] width 1568 height 459
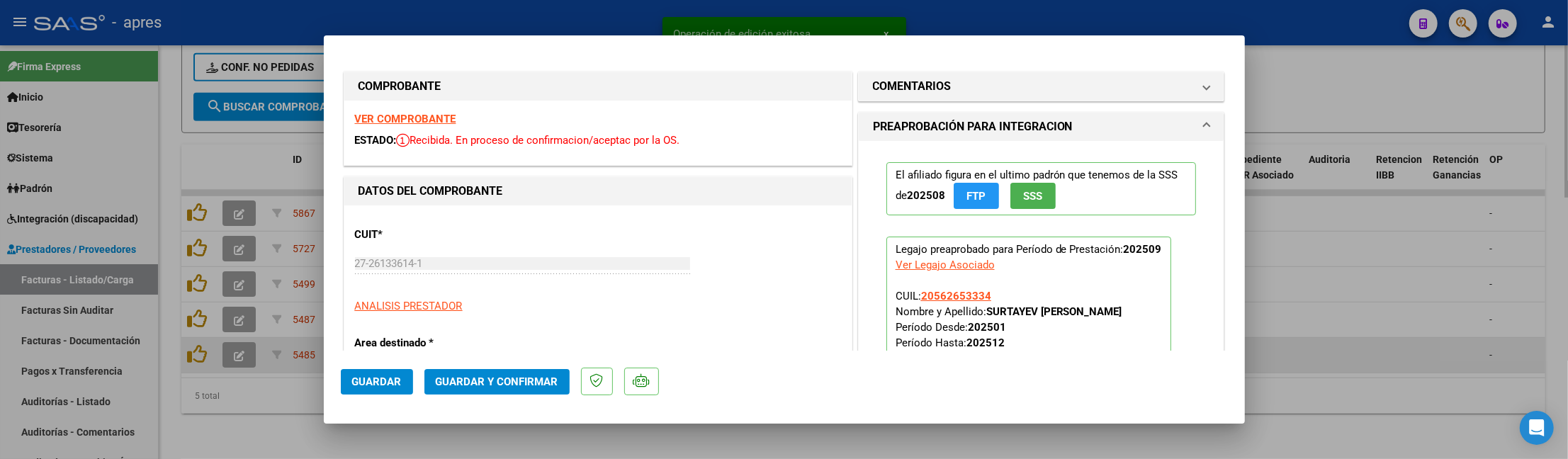
type input "$ 0,00"
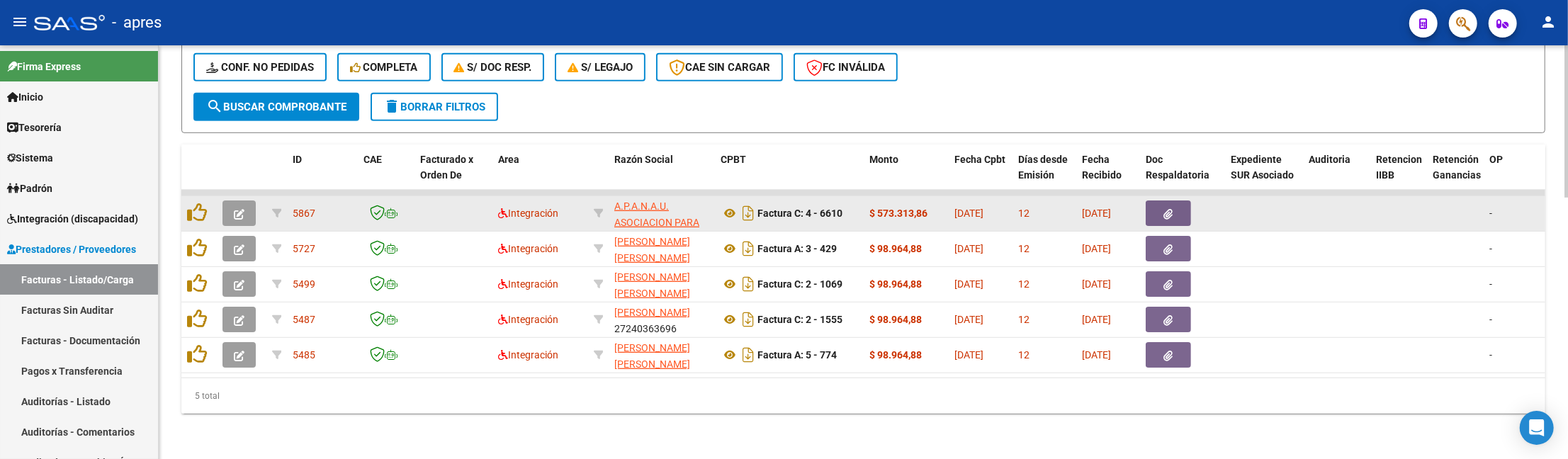
click at [236, 209] on icon "button" at bounding box center [239, 214] width 11 height 11
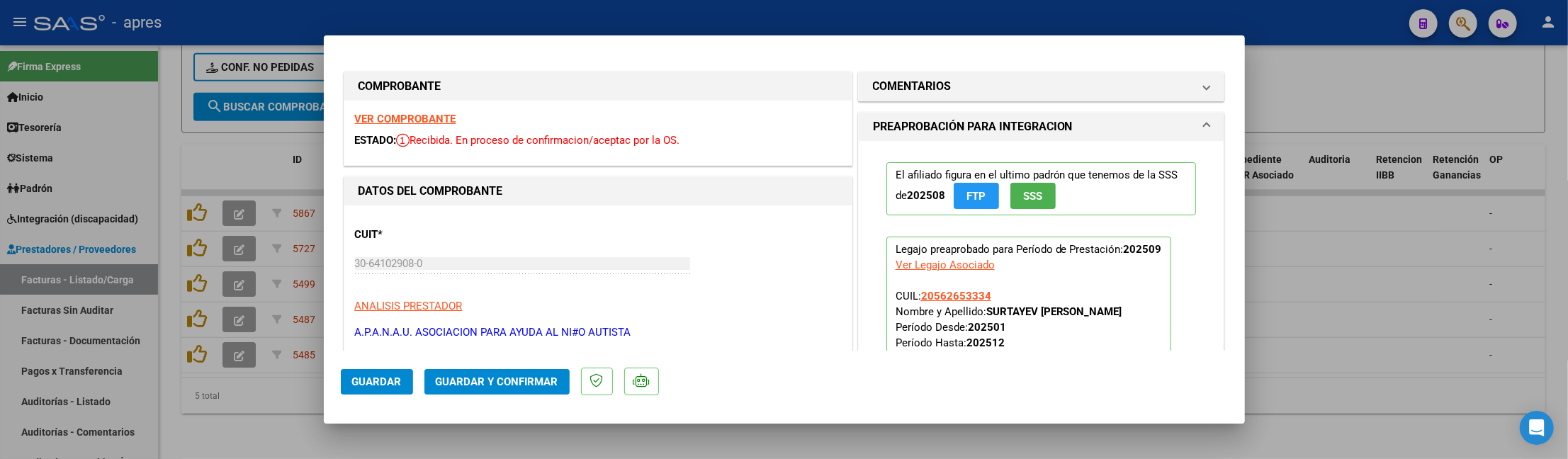
click at [394, 123] on strong "VER COMPROBANTE" at bounding box center [406, 118] width 101 height 13
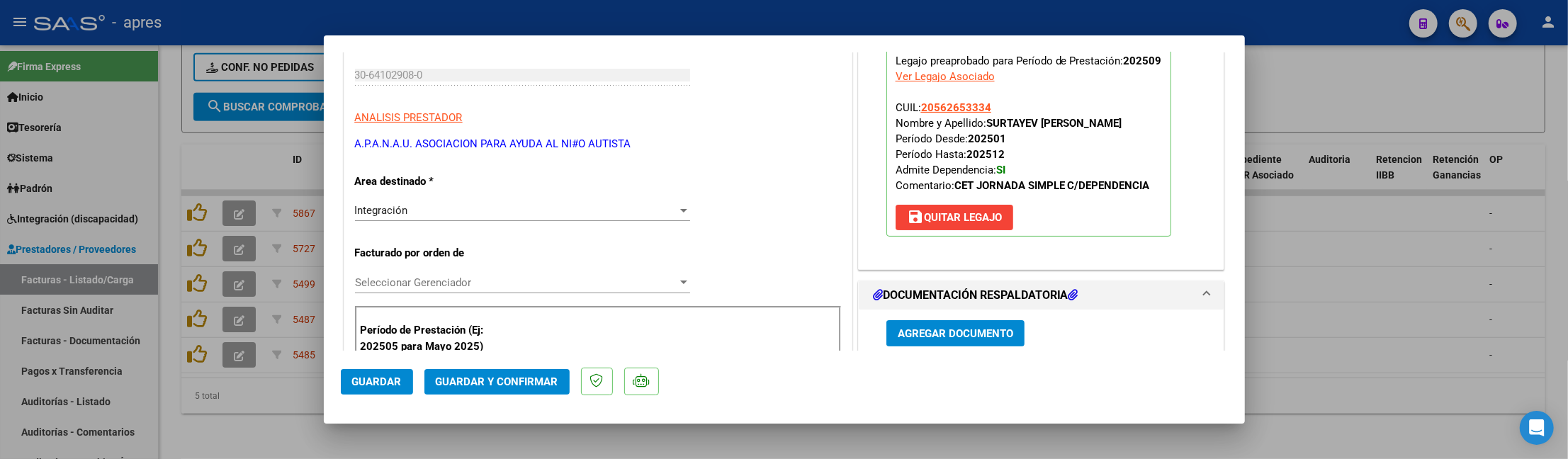
scroll to position [378, 0]
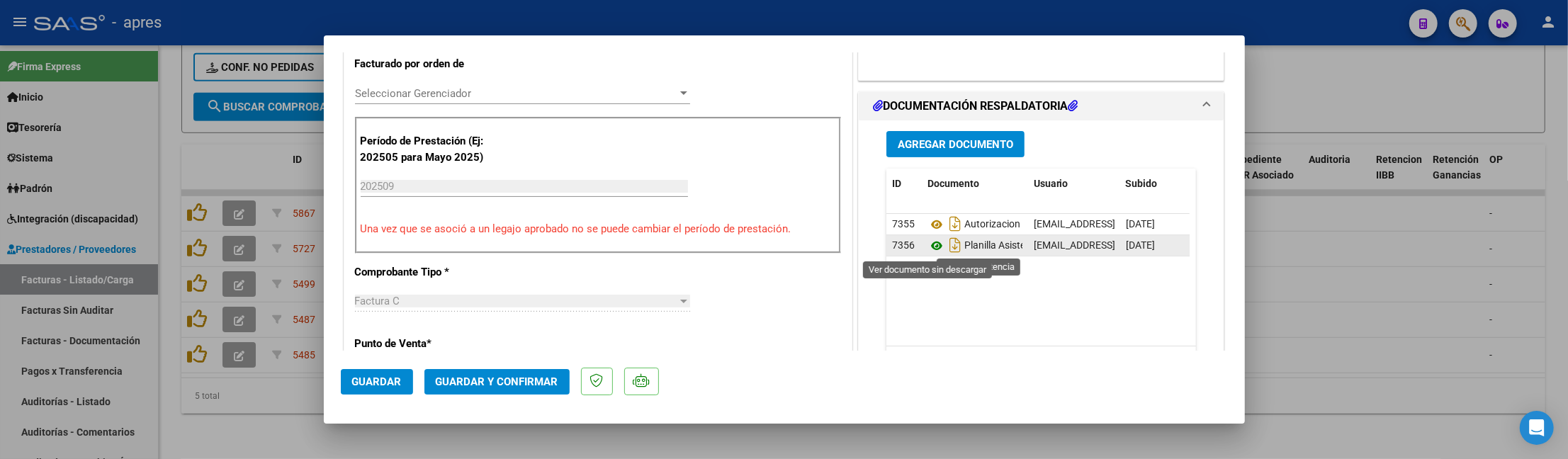
click at [928, 244] on icon at bounding box center [937, 246] width 18 height 17
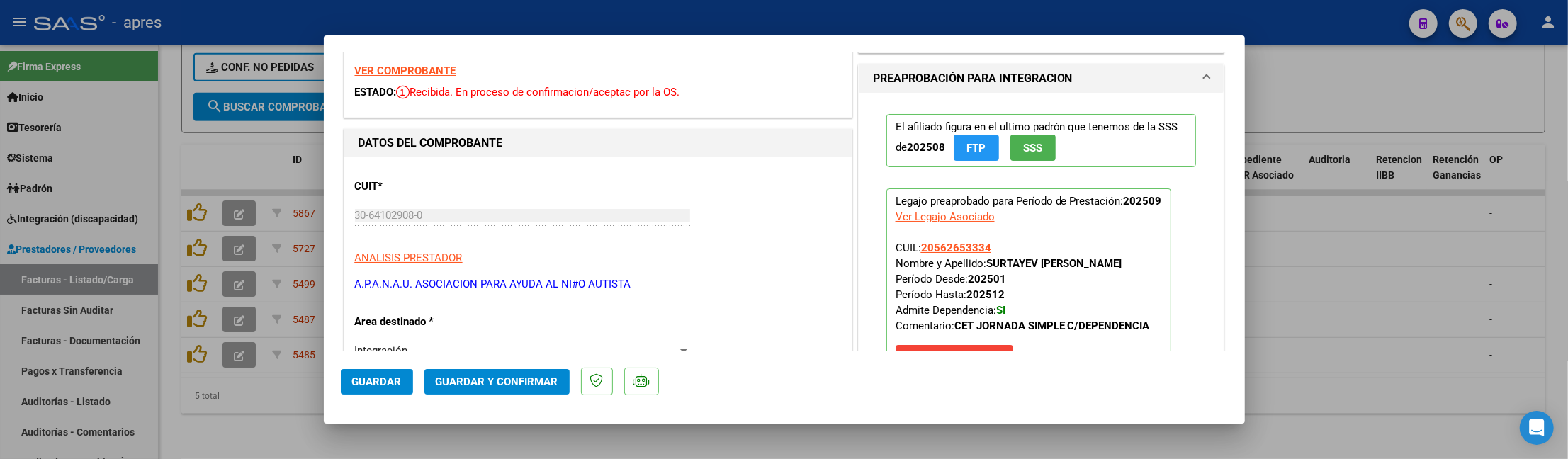
scroll to position [32, 0]
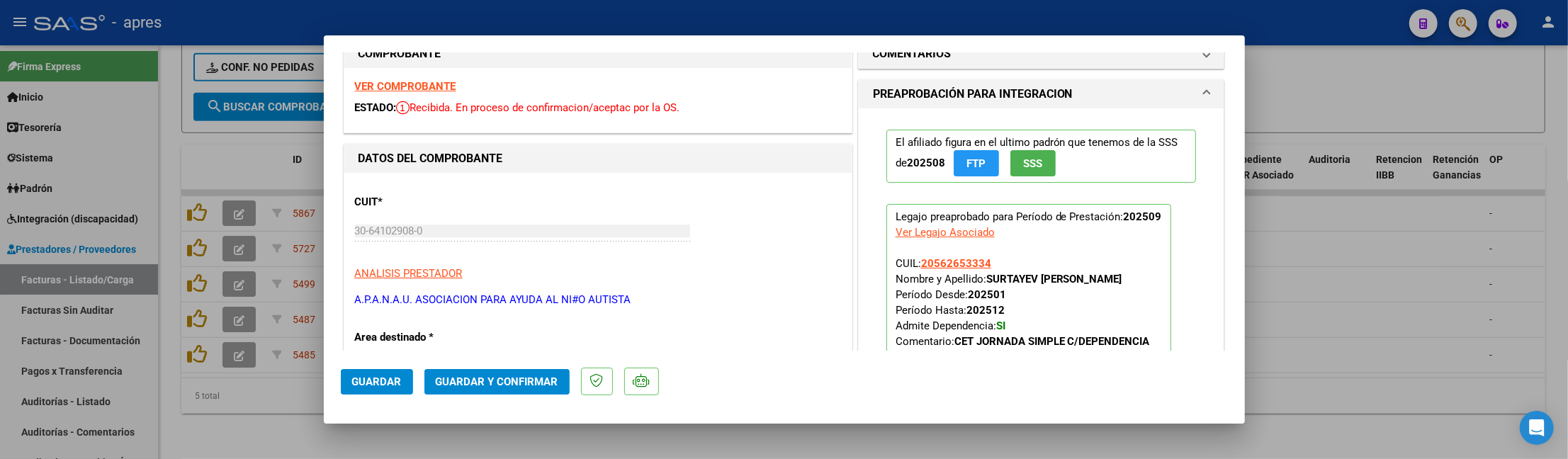
click at [503, 380] on span "Guardar y Confirmar" at bounding box center [497, 381] width 123 height 13
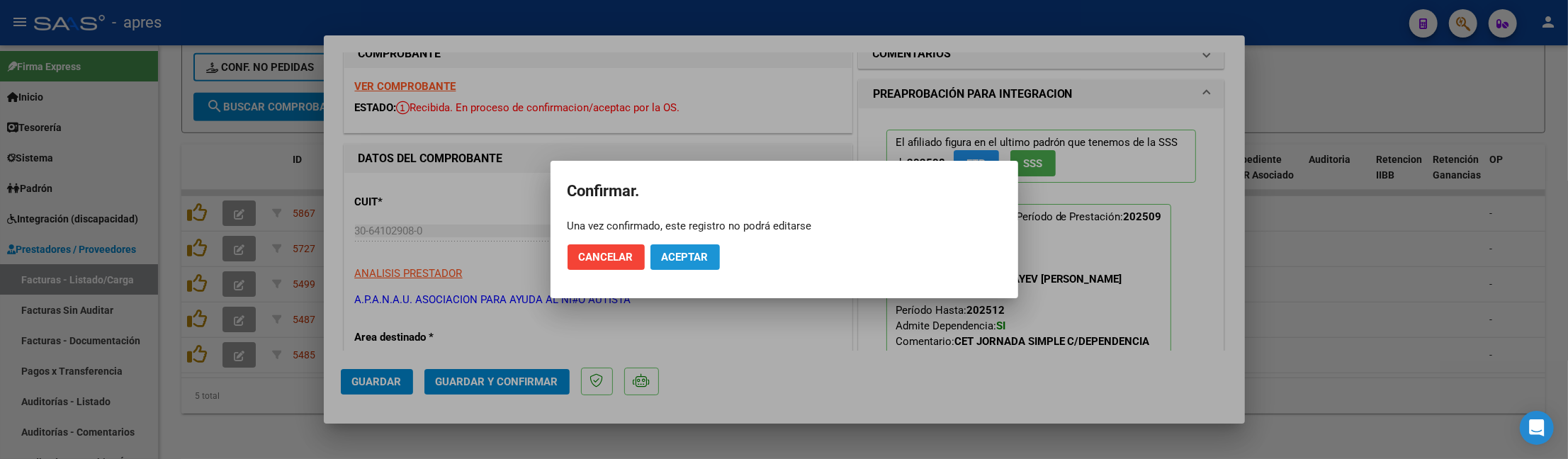
drag, startPoint x: 704, startPoint y: 258, endPoint x: 903, endPoint y: 4, distance: 322.7
click at [704, 255] on span "Aceptar" at bounding box center [685, 257] width 47 height 13
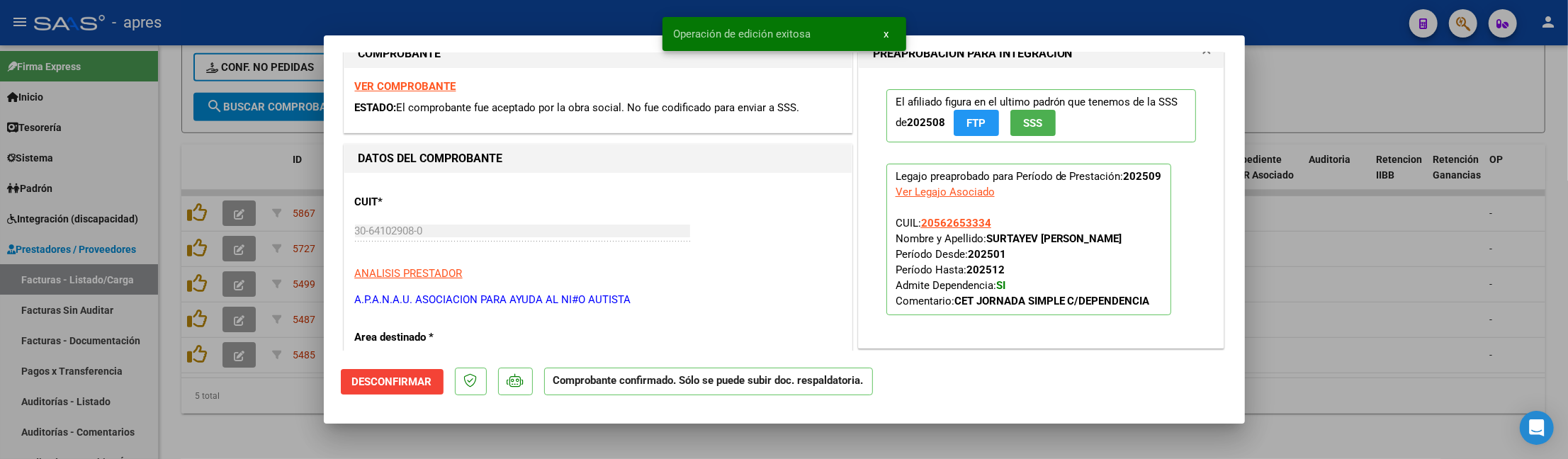
click at [310, 405] on div at bounding box center [784, 229] width 1568 height 459
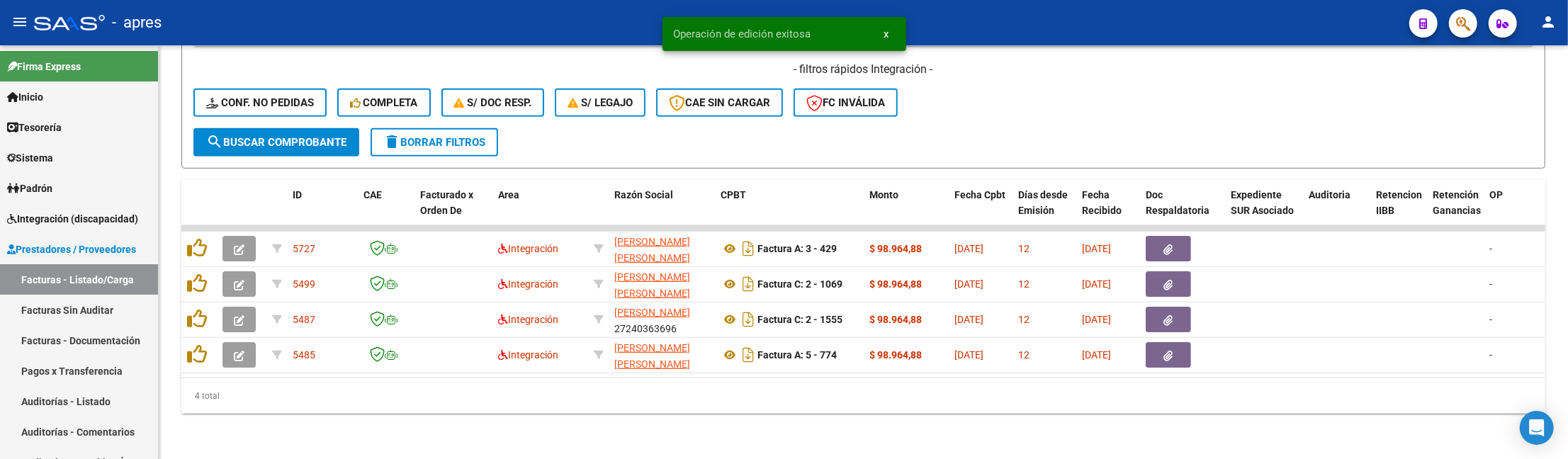
scroll to position [672, 0]
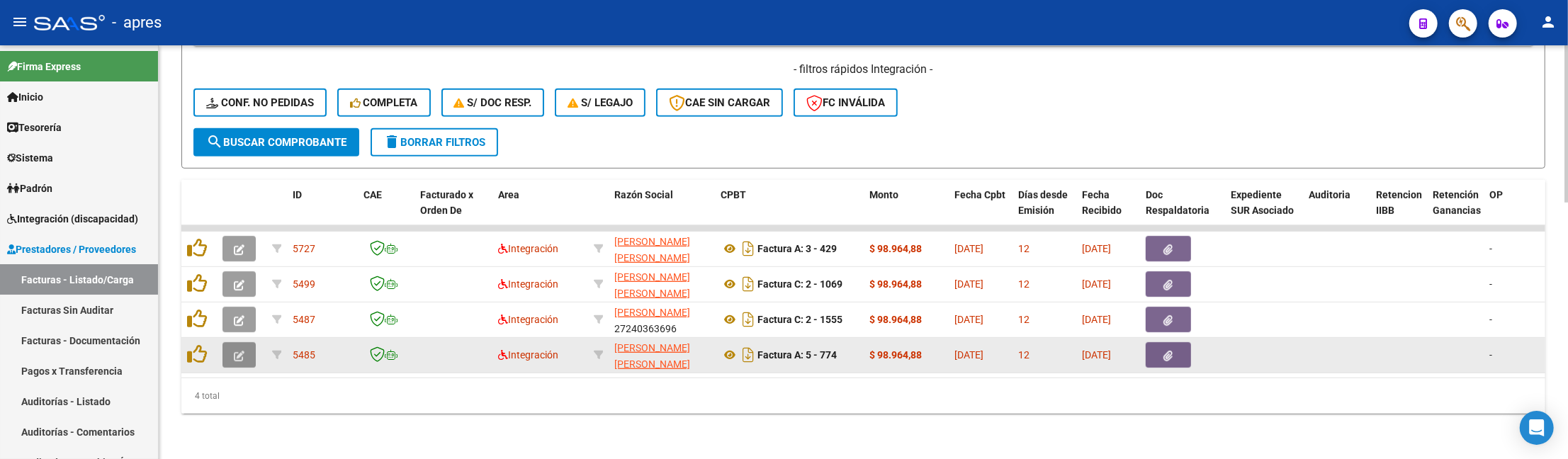
click at [244, 350] on icon "button" at bounding box center [239, 356] width 11 height 11
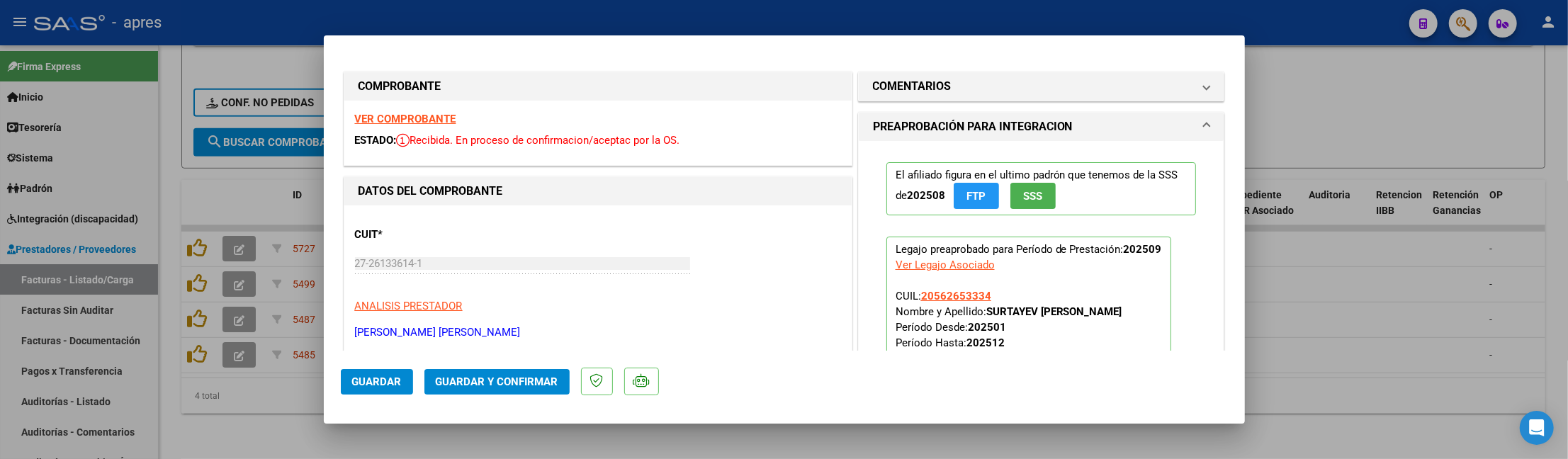
click at [434, 119] on strong "VER COMPROBANTE" at bounding box center [406, 118] width 101 height 13
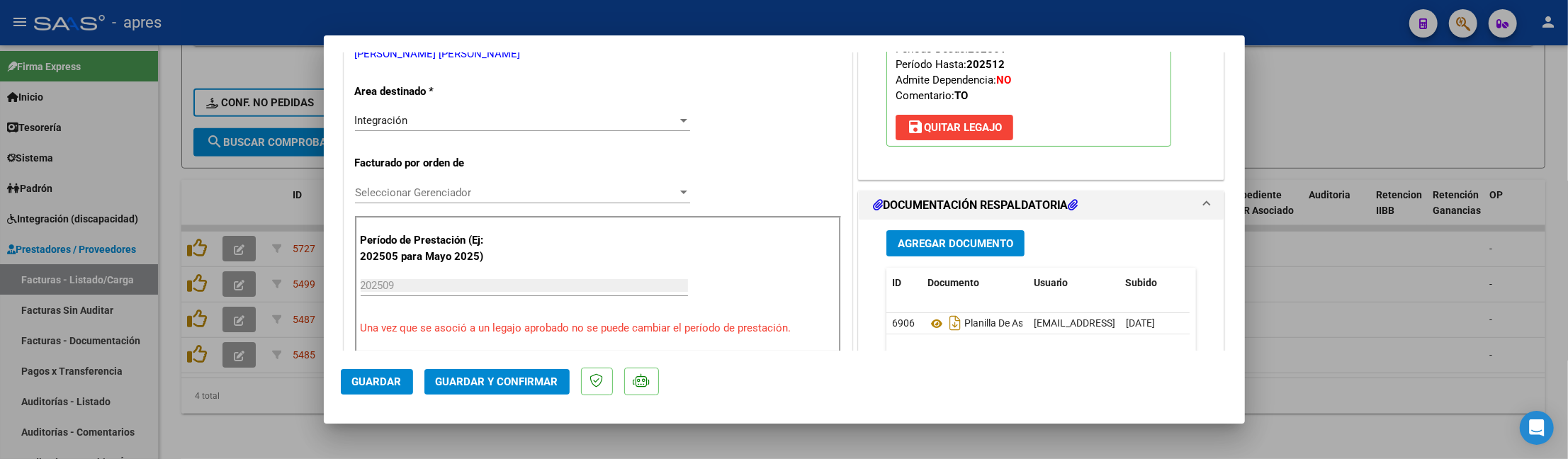
scroll to position [283, 0]
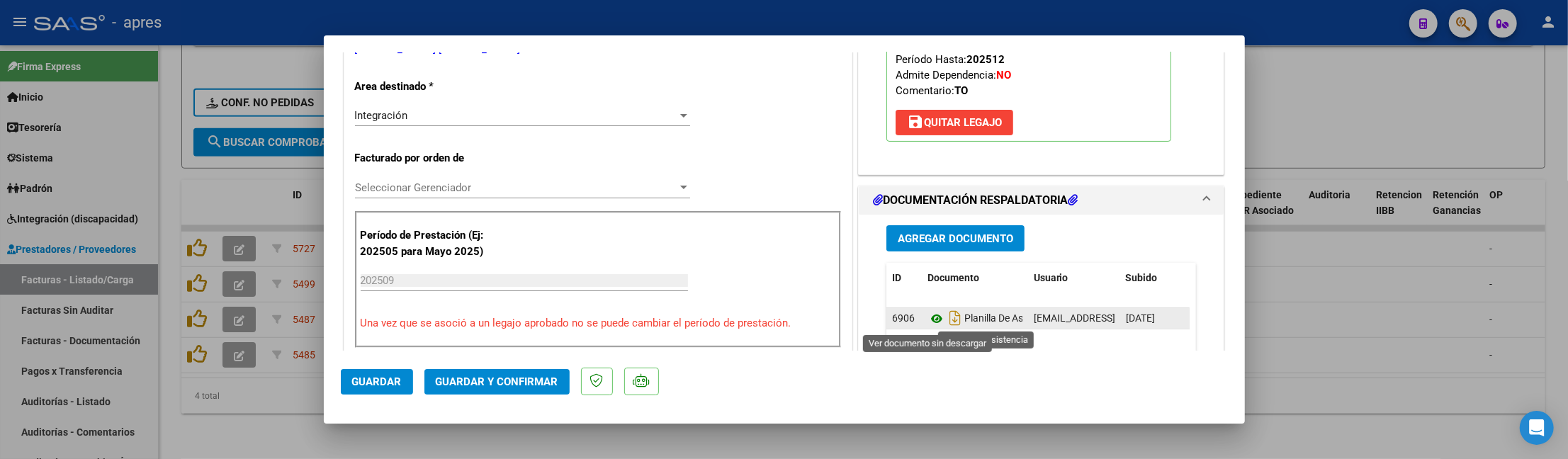
click at [928, 323] on icon at bounding box center [937, 318] width 18 height 17
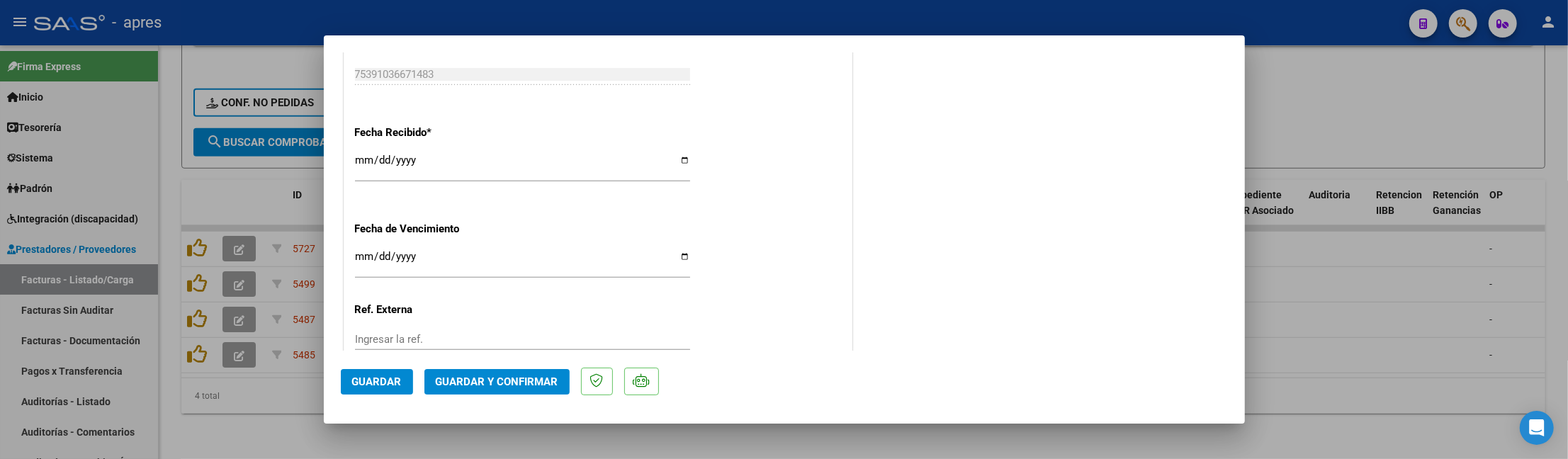
scroll to position [1071, 0]
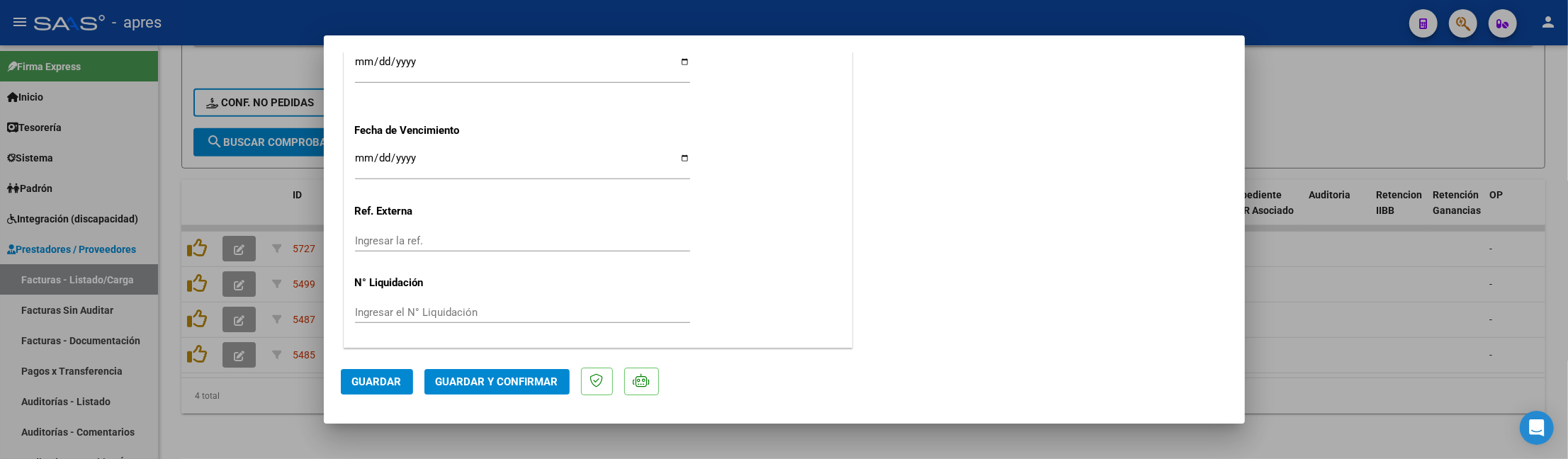
click at [471, 375] on span "Guardar y Confirmar" at bounding box center [497, 381] width 123 height 13
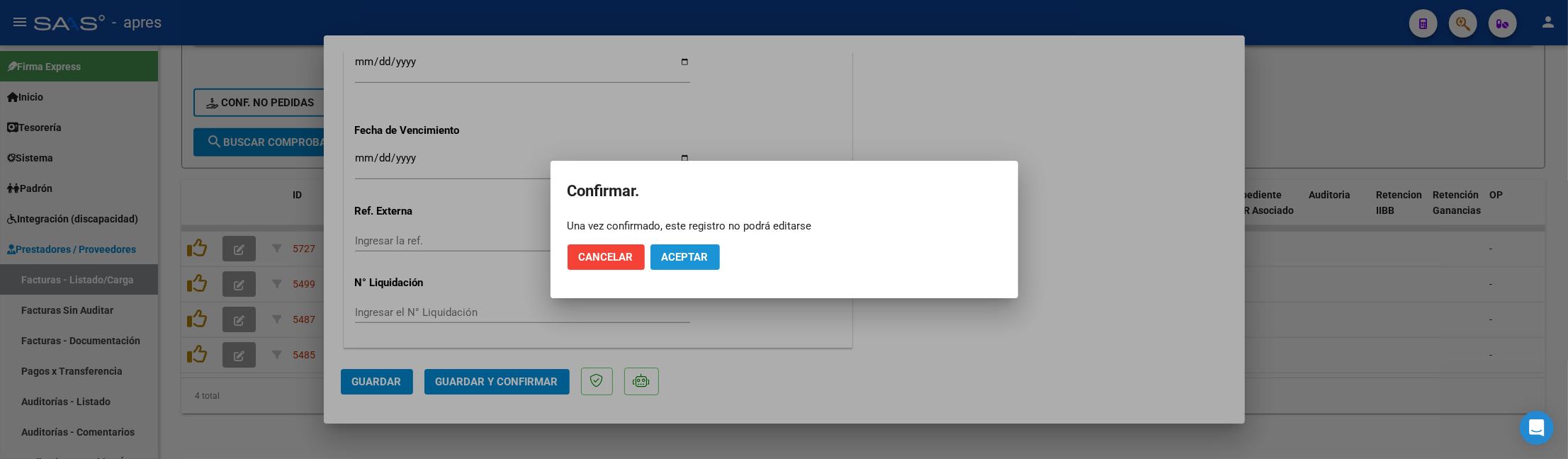
drag, startPoint x: 707, startPoint y: 262, endPoint x: 666, endPoint y: 277, distance: 43.7
click at [701, 263] on button "Aceptar" at bounding box center [685, 257] width 69 height 26
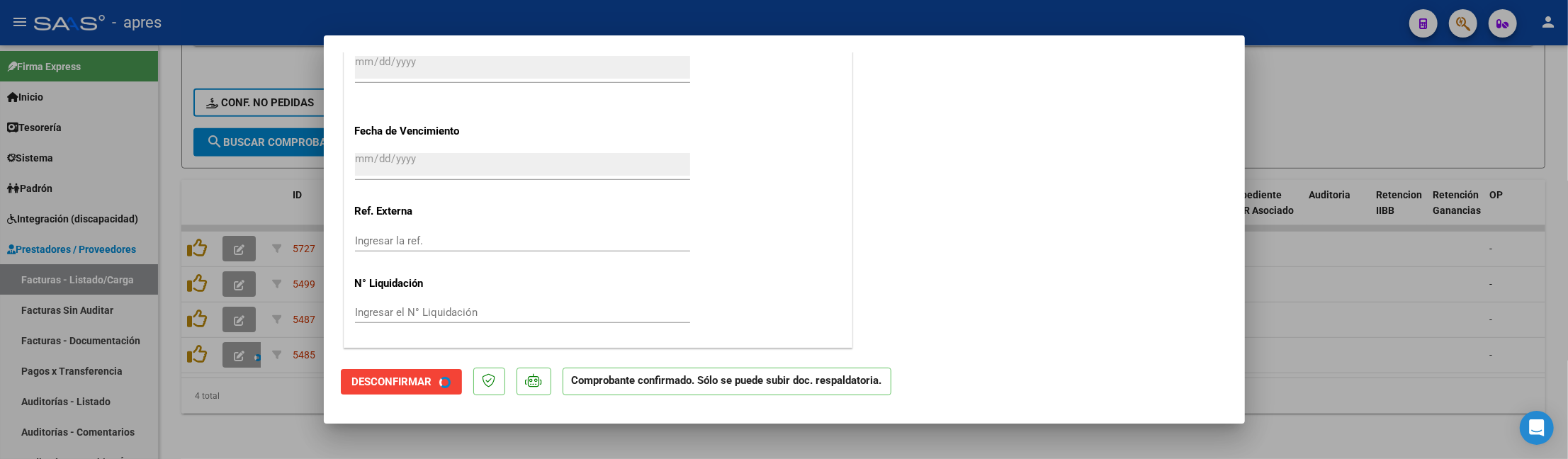
click at [237, 433] on div at bounding box center [784, 229] width 1568 height 459
type input "$ 0,00"
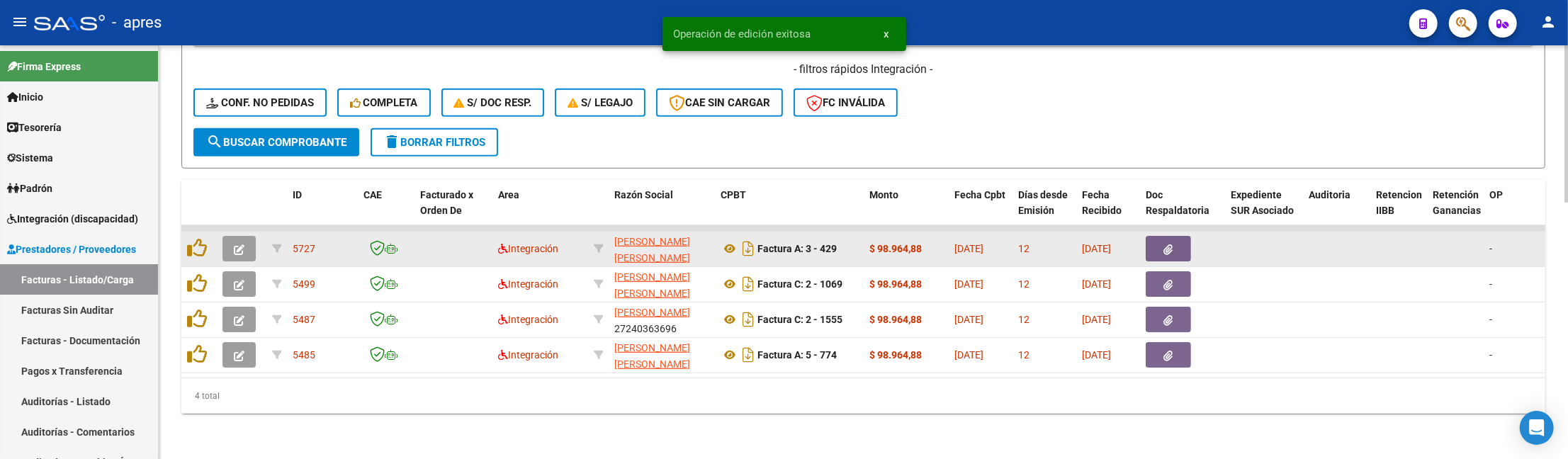
click at [234, 244] on icon "button" at bounding box center [239, 249] width 11 height 11
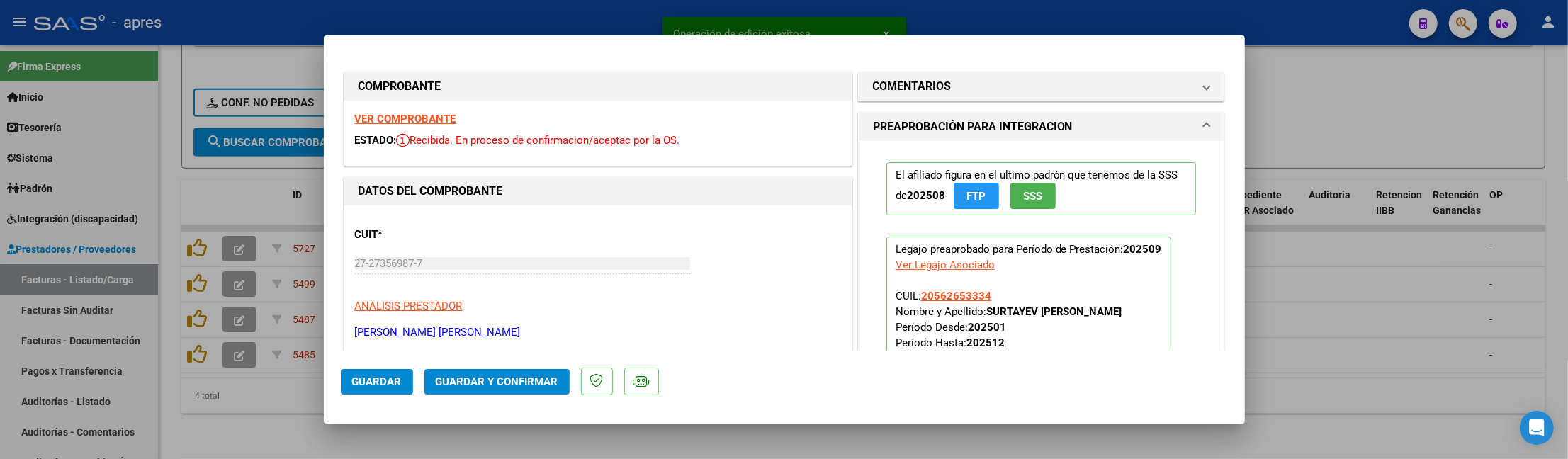
click at [416, 123] on strong "VER COMPROBANTE" at bounding box center [406, 118] width 101 height 13
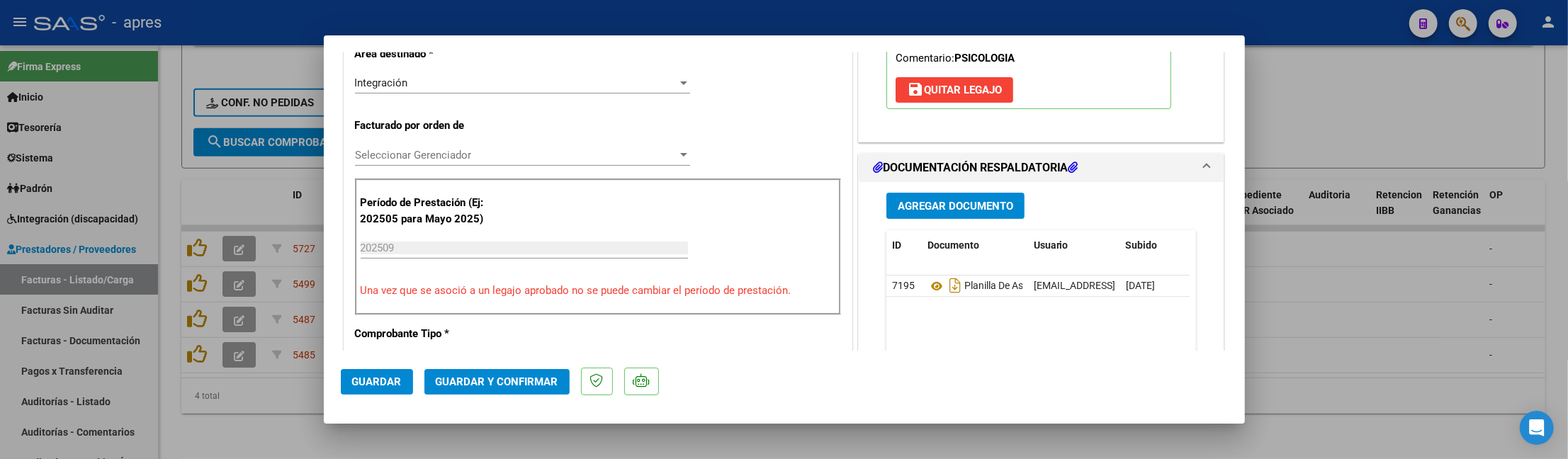
scroll to position [472, 0]
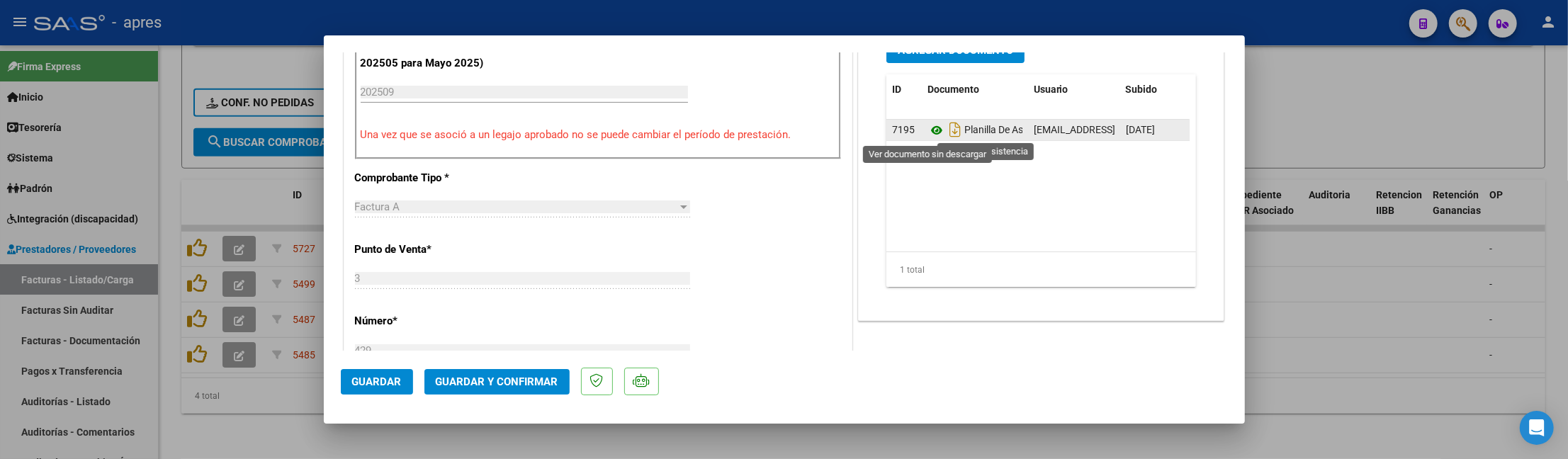
click at [928, 130] on icon at bounding box center [937, 130] width 18 height 17
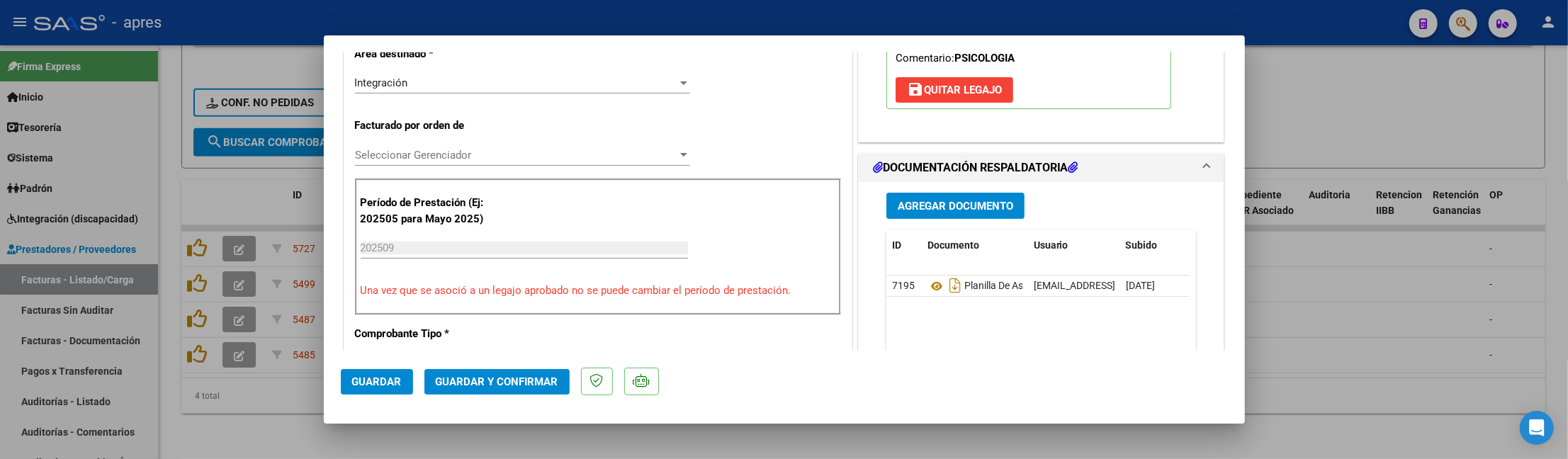
scroll to position [127, 0]
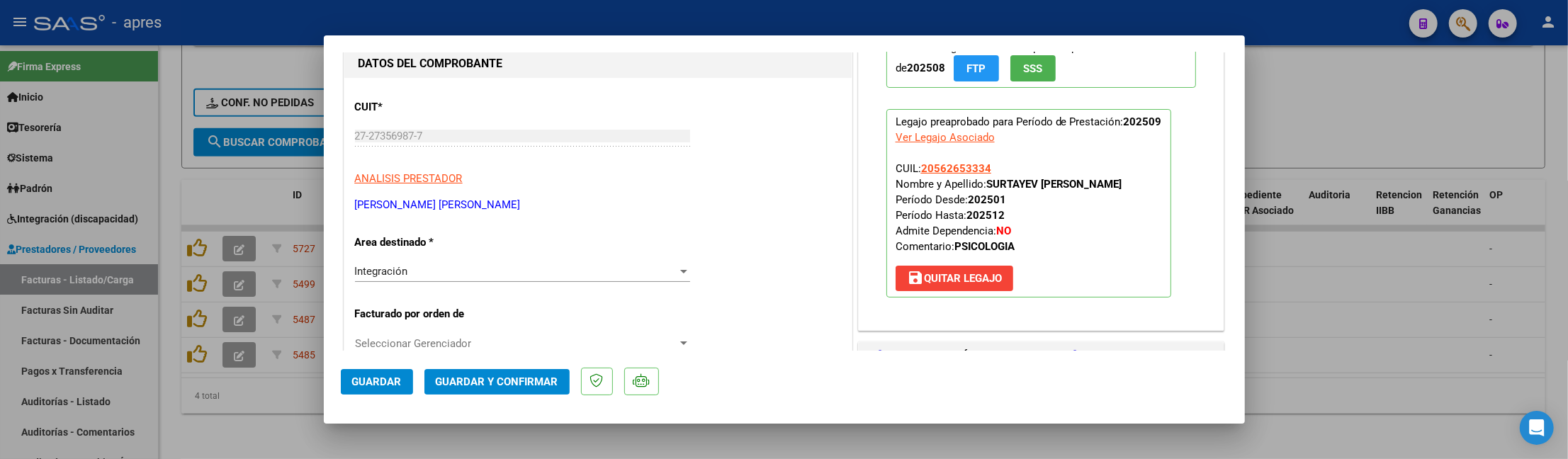
click at [490, 372] on button "Guardar y Confirmar" at bounding box center [497, 381] width 146 height 26
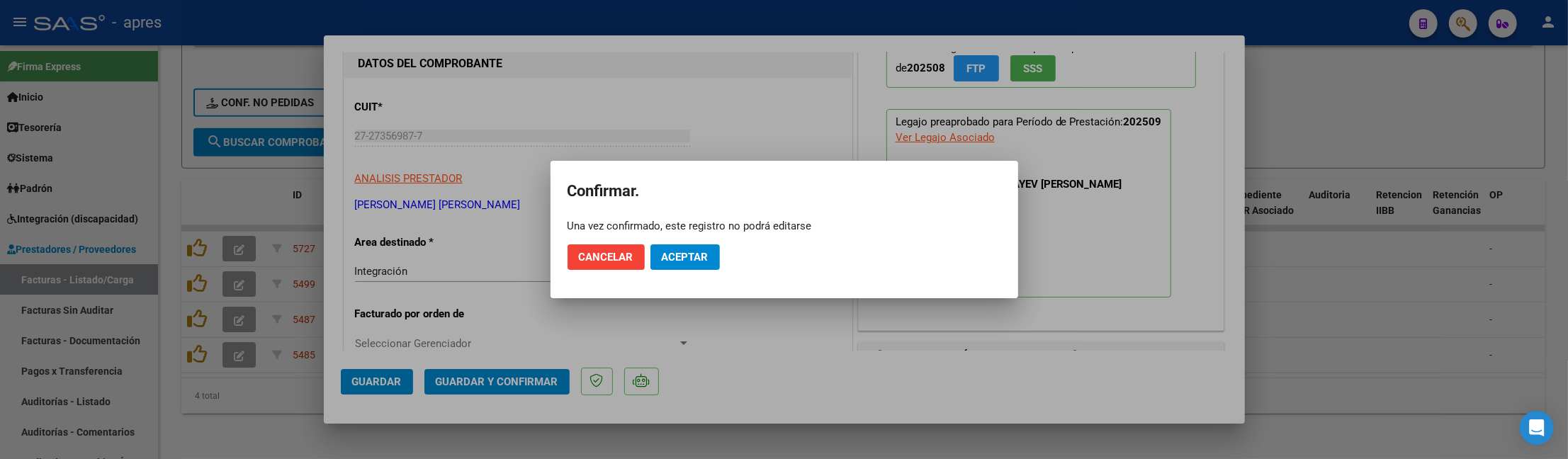
click at [683, 270] on mat-dialog-actions "Cancelar Aceptar" at bounding box center [784, 257] width 434 height 48
drag, startPoint x: 701, startPoint y: 247, endPoint x: 757, endPoint y: 303, distance: 79.2
click at [757, 303] on div "COMPROBANTE VER COMPROBANTE ESTADO: Recibida. En proceso de confirmacion/acepta…" at bounding box center [784, 229] width 1568 height 459
click at [704, 253] on span "Aceptar" at bounding box center [685, 257] width 47 height 13
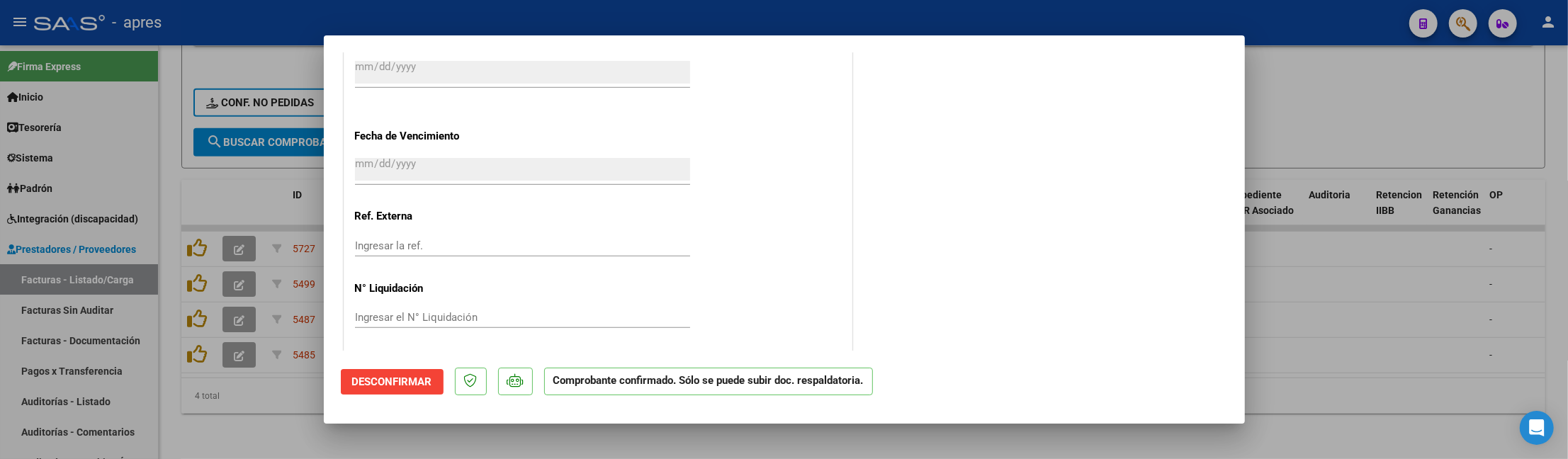
scroll to position [984, 0]
click at [400, 439] on div at bounding box center [784, 229] width 1568 height 459
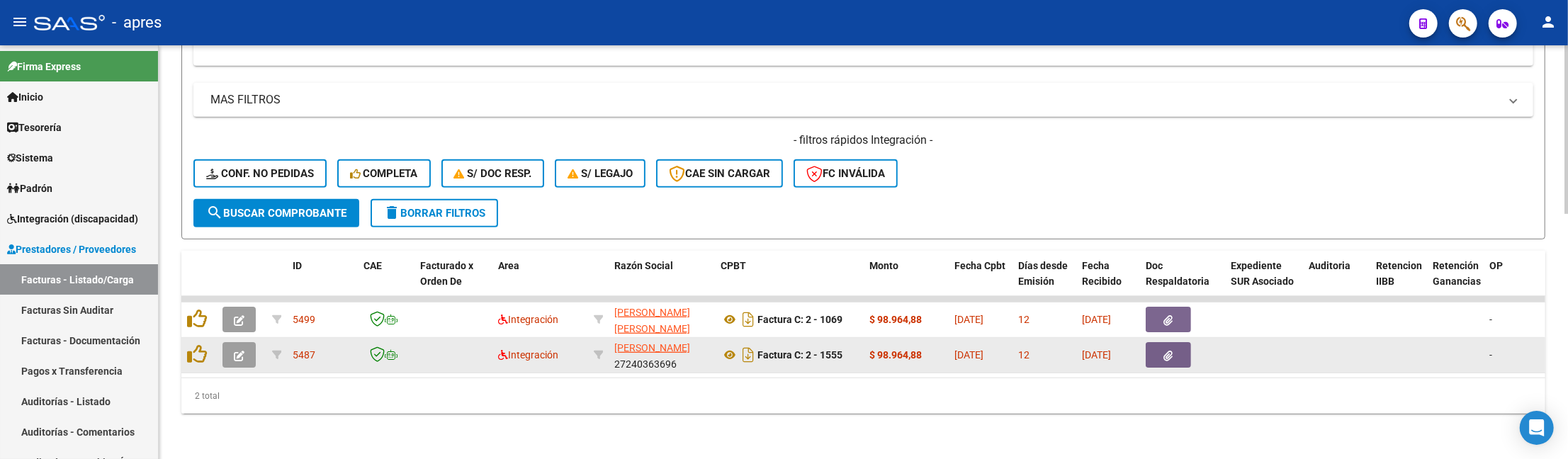
scroll to position [602, 0]
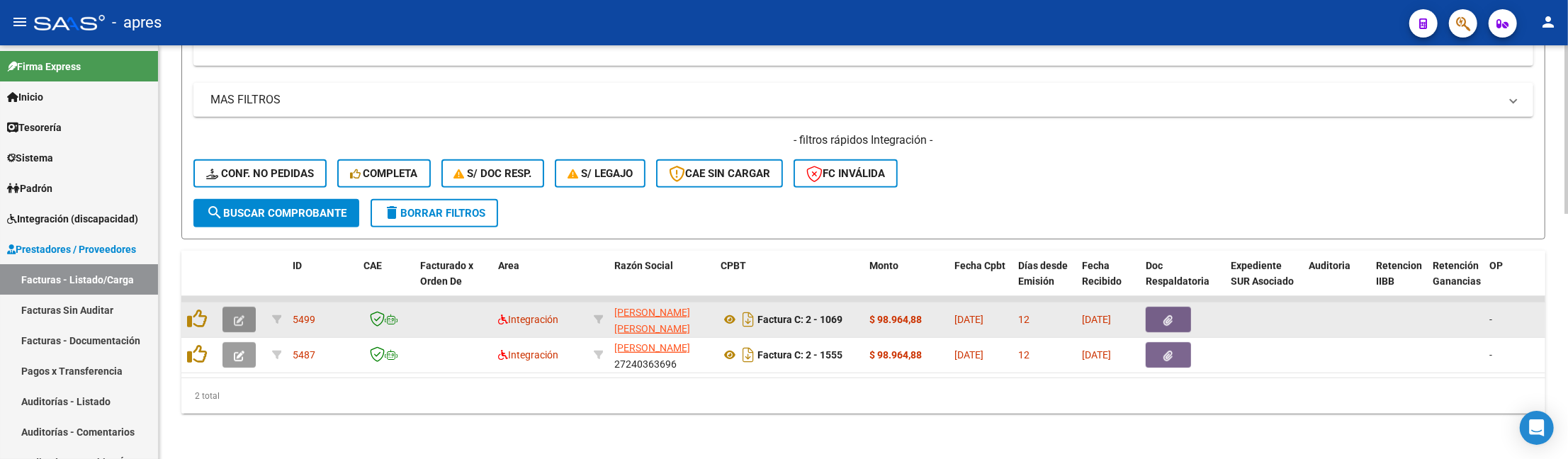
click at [240, 315] on icon "button" at bounding box center [239, 320] width 11 height 11
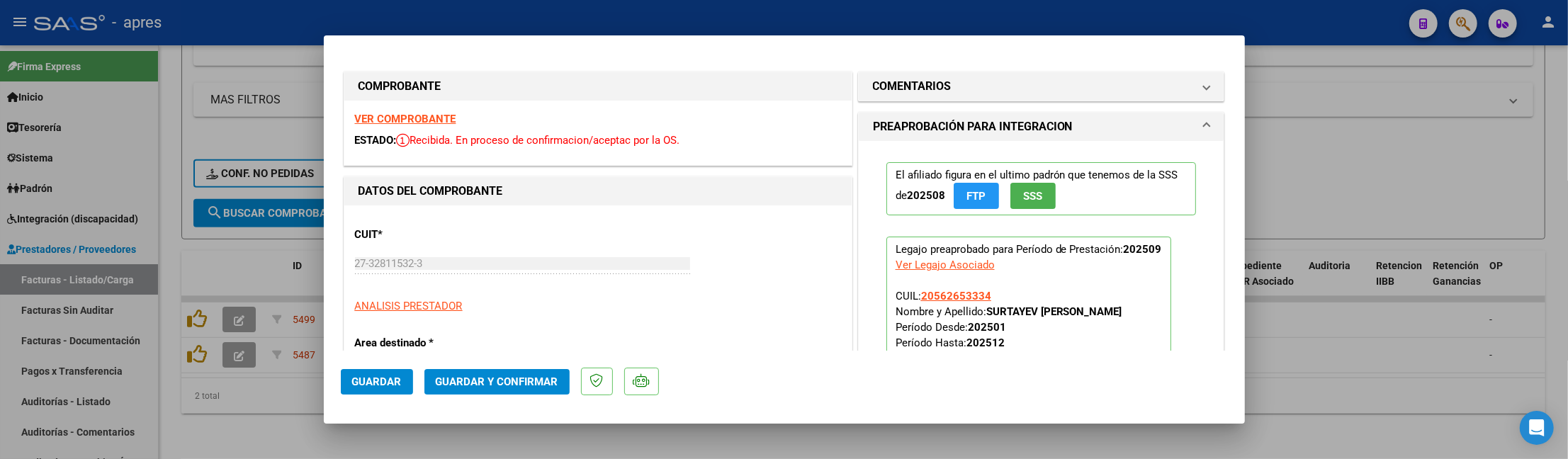
click at [397, 114] on strong "VER COMPROBANTE" at bounding box center [406, 118] width 101 height 13
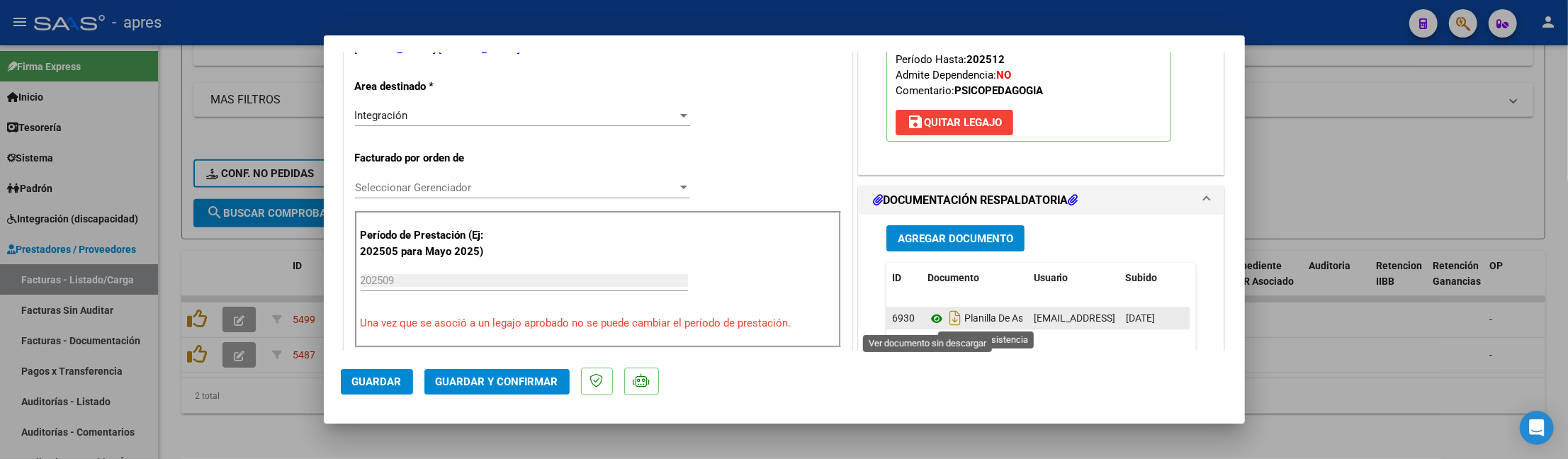
click at [932, 323] on icon at bounding box center [937, 318] width 18 height 17
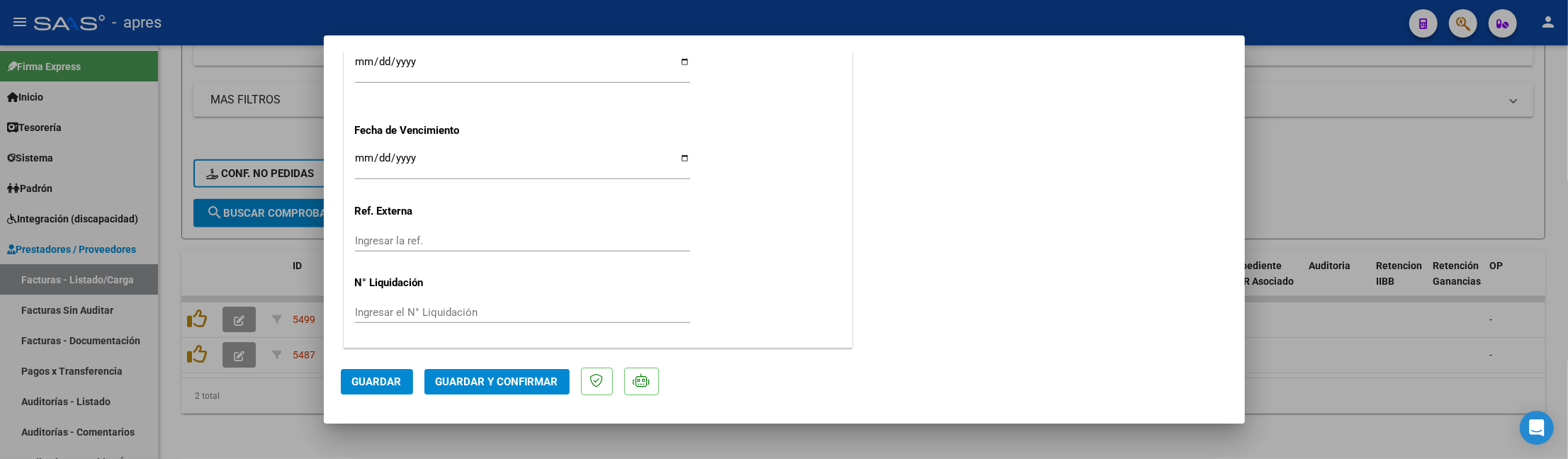
scroll to position [1071, 0]
click at [451, 382] on span "Guardar y Confirmar" at bounding box center [497, 381] width 123 height 13
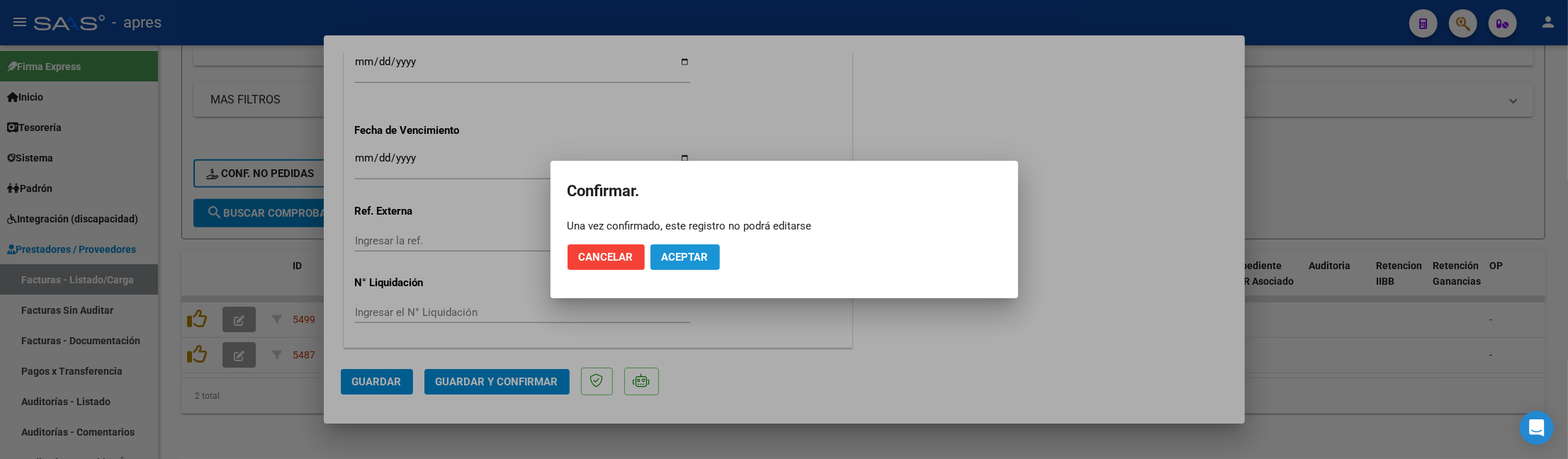
click at [689, 253] on span "Aceptar" at bounding box center [685, 257] width 47 height 13
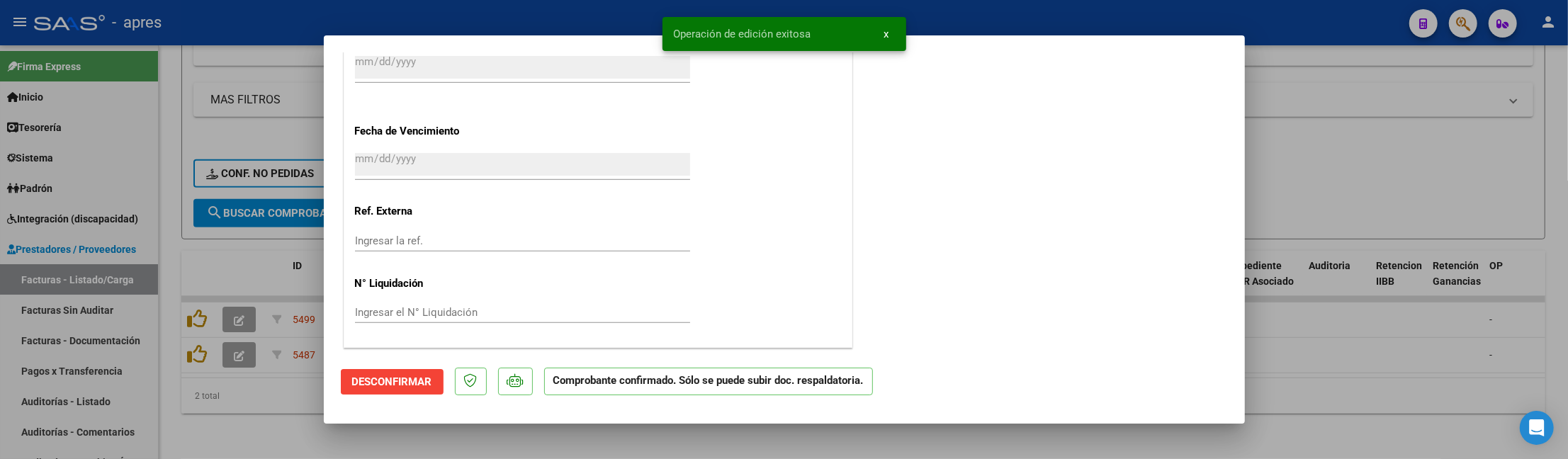
click at [303, 401] on div at bounding box center [784, 229] width 1568 height 459
type input "$ 0,00"
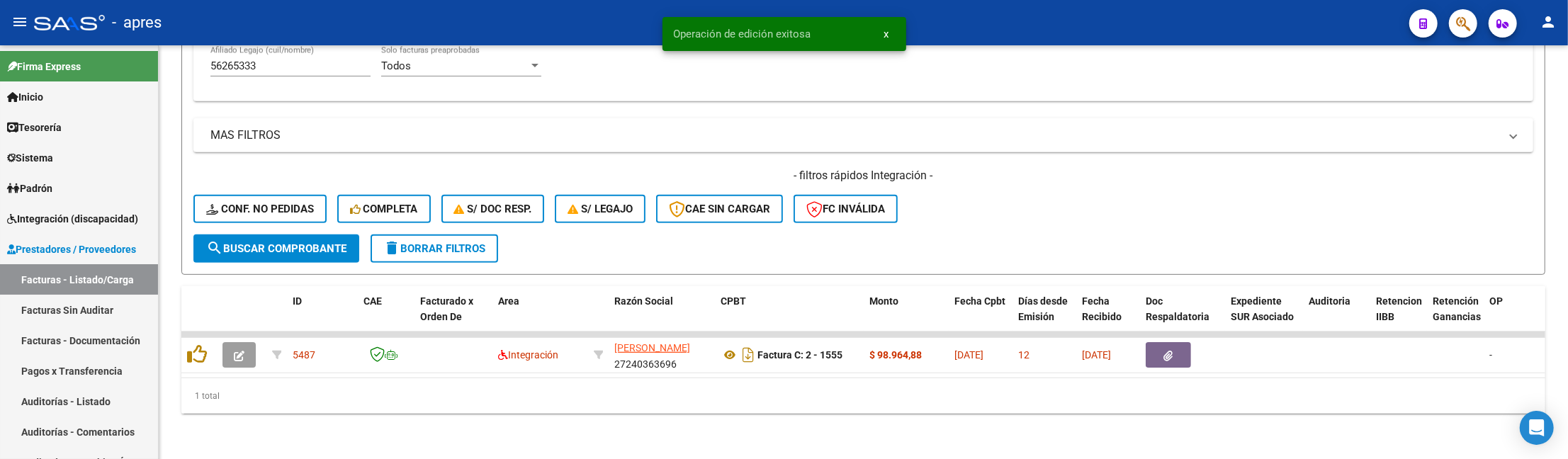
scroll to position [567, 0]
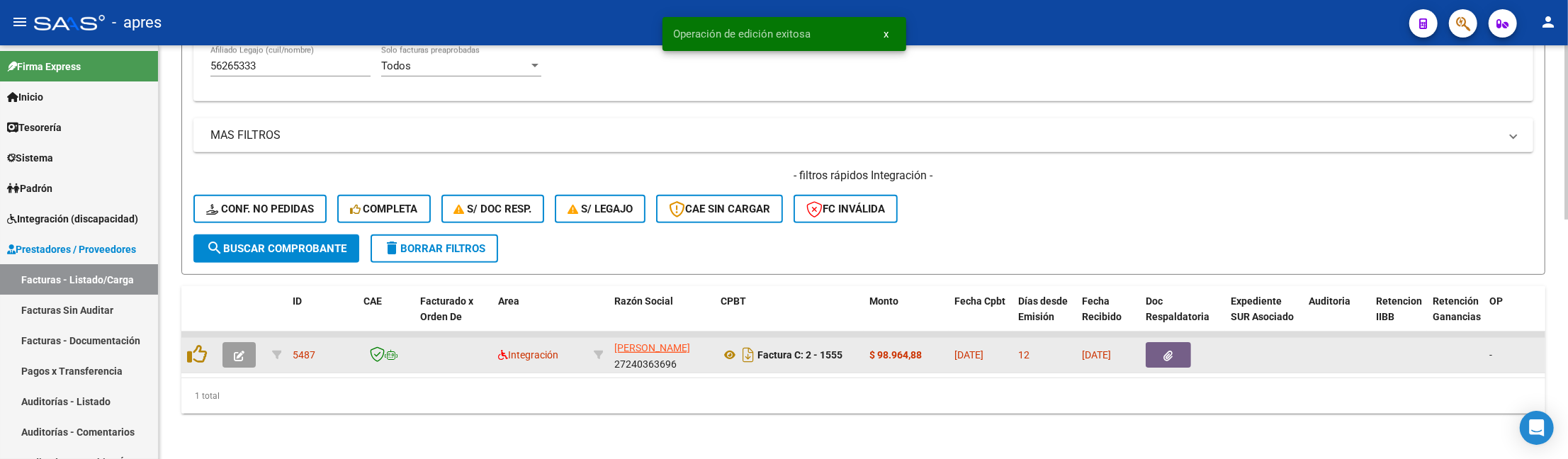
click at [239, 350] on icon "button" at bounding box center [239, 356] width 11 height 11
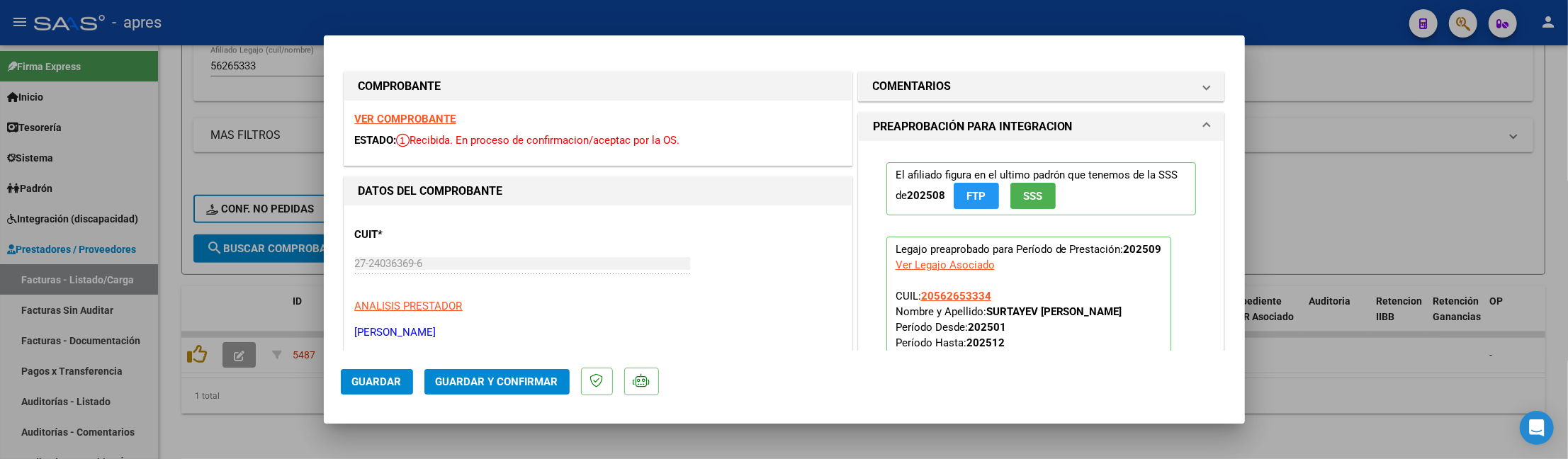
click at [423, 118] on strong "VER COMPROBANTE" at bounding box center [406, 118] width 101 height 13
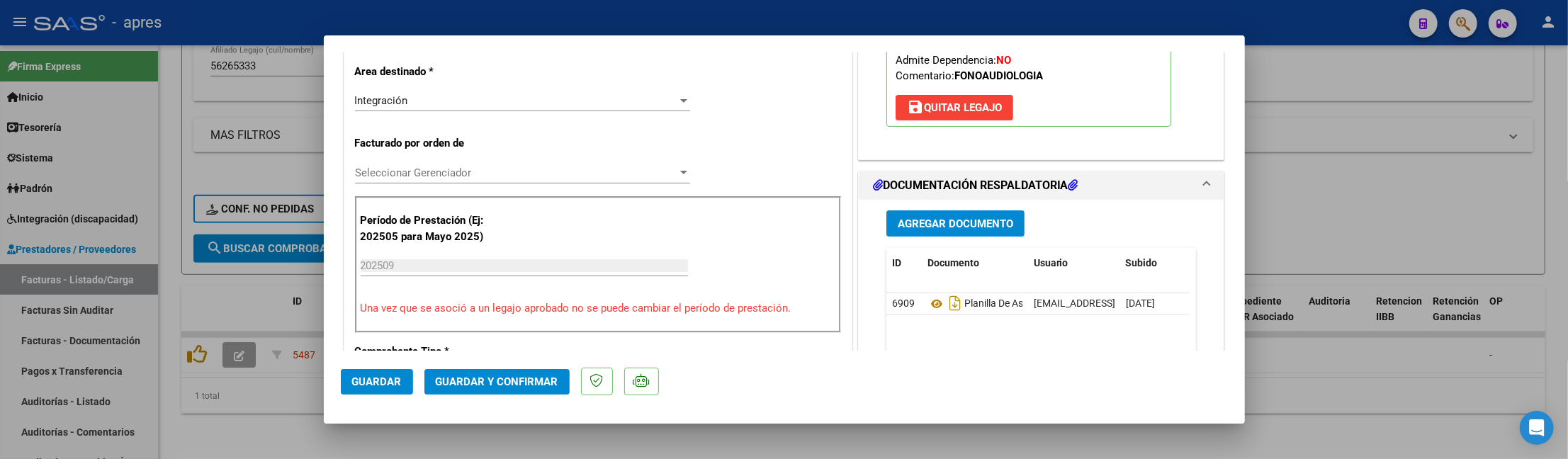
scroll to position [378, 0]
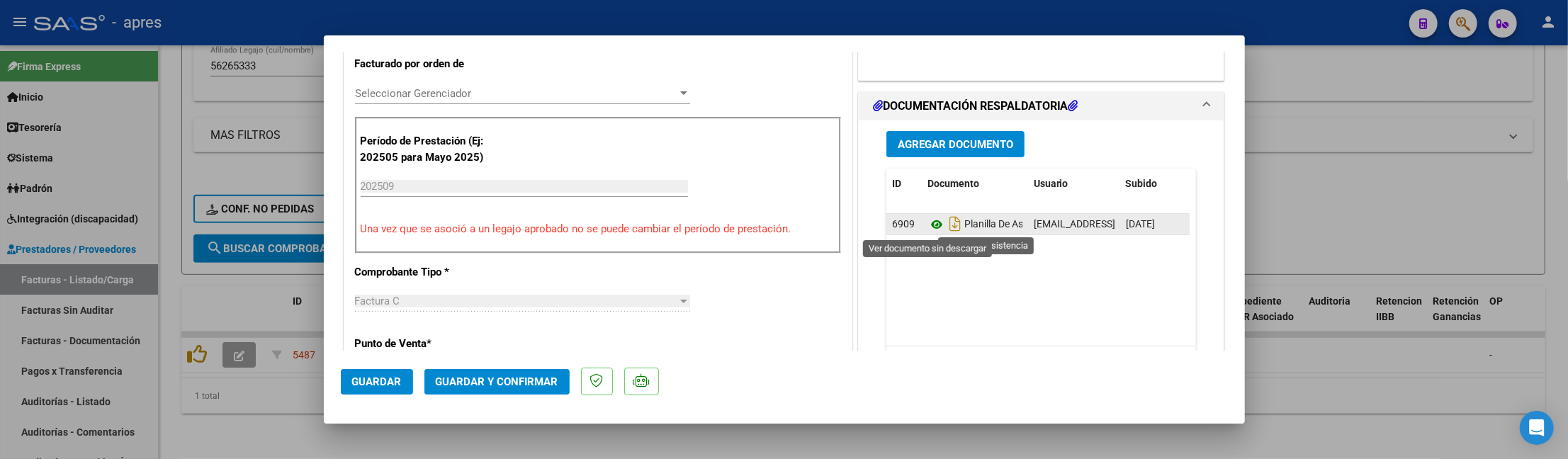
click at [928, 227] on icon at bounding box center [937, 225] width 18 height 17
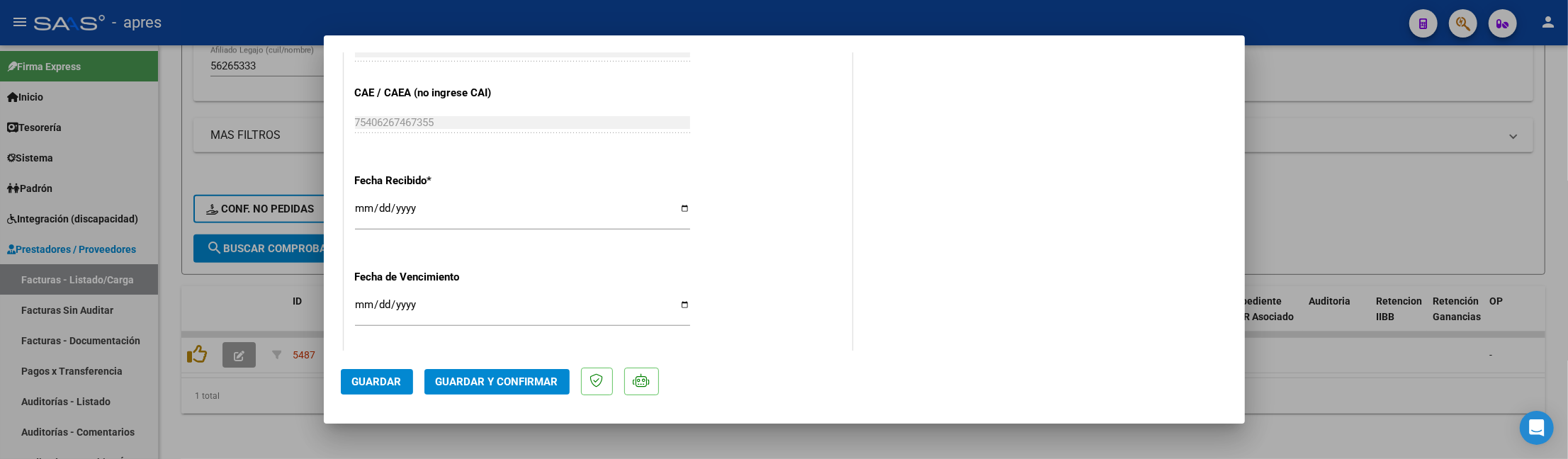
scroll to position [1038, 0]
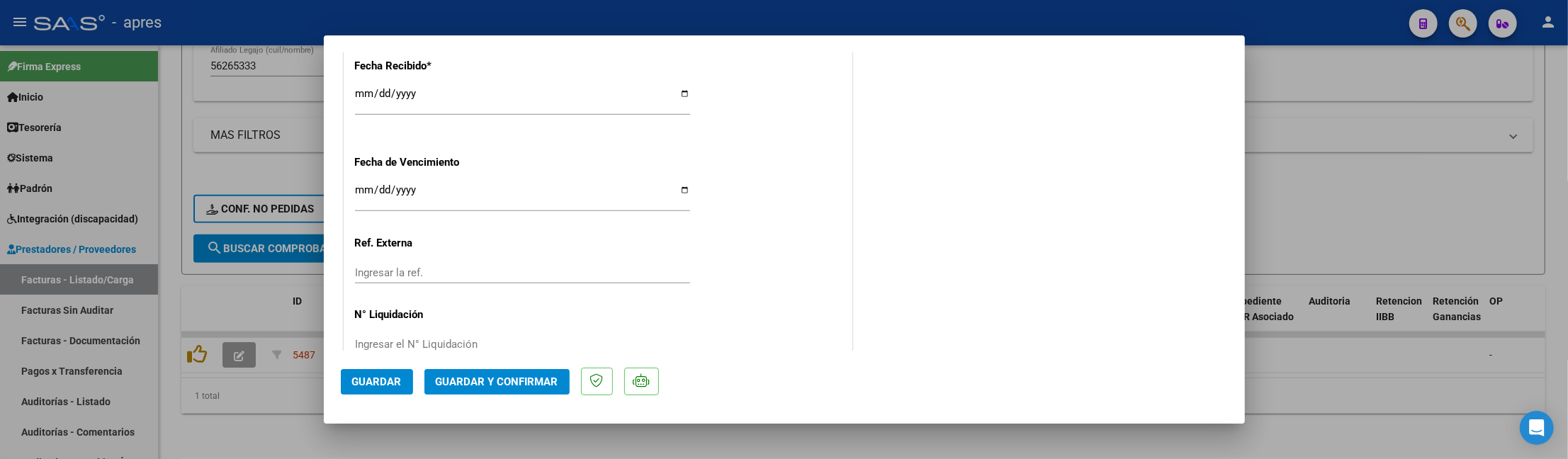
click at [506, 367] on mat-dialog-actions "Guardar Guardar y Confirmar" at bounding box center [784, 378] width 887 height 56
click at [517, 380] on span "Guardar y Confirmar" at bounding box center [497, 381] width 123 height 13
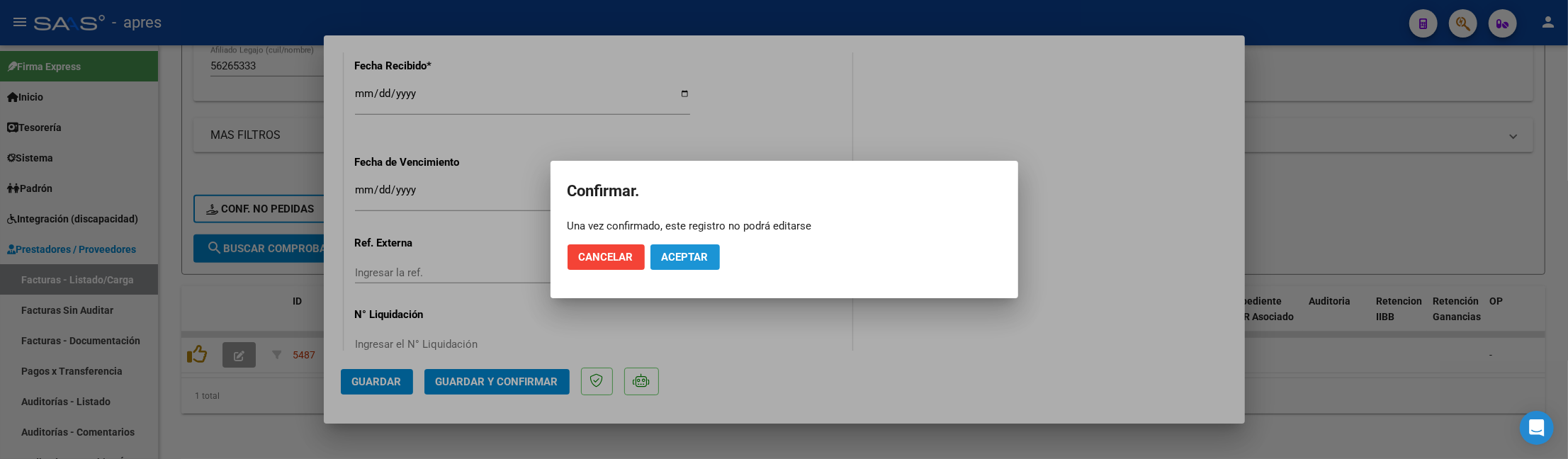
click at [687, 262] on span "Aceptar" at bounding box center [685, 257] width 47 height 13
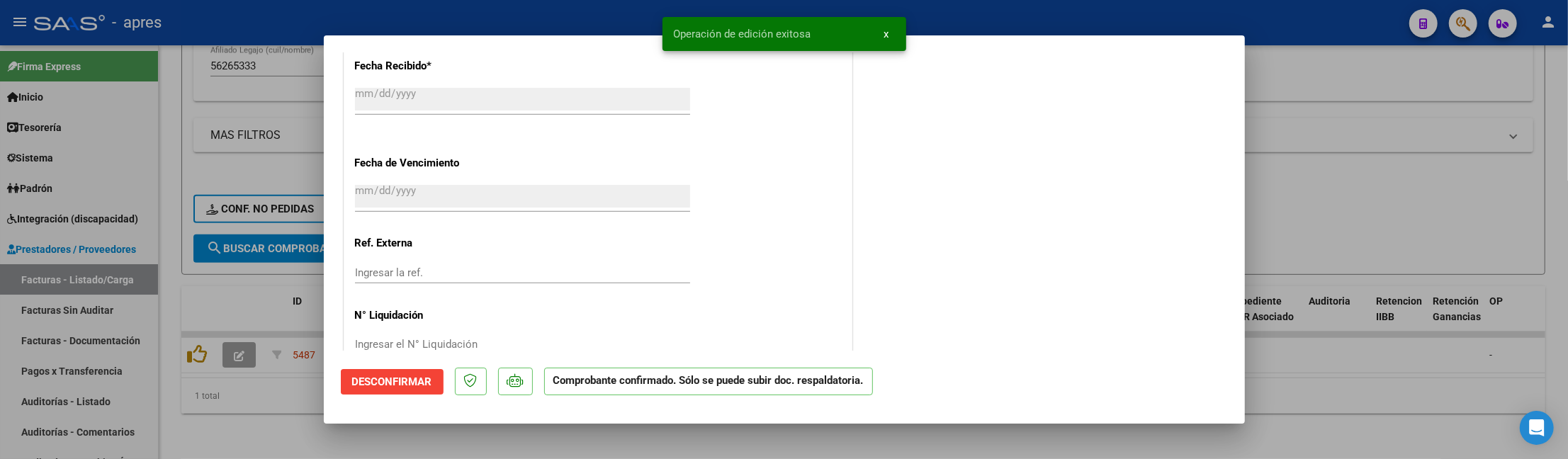
click at [197, 408] on div at bounding box center [784, 229] width 1568 height 459
type input "$ 0,00"
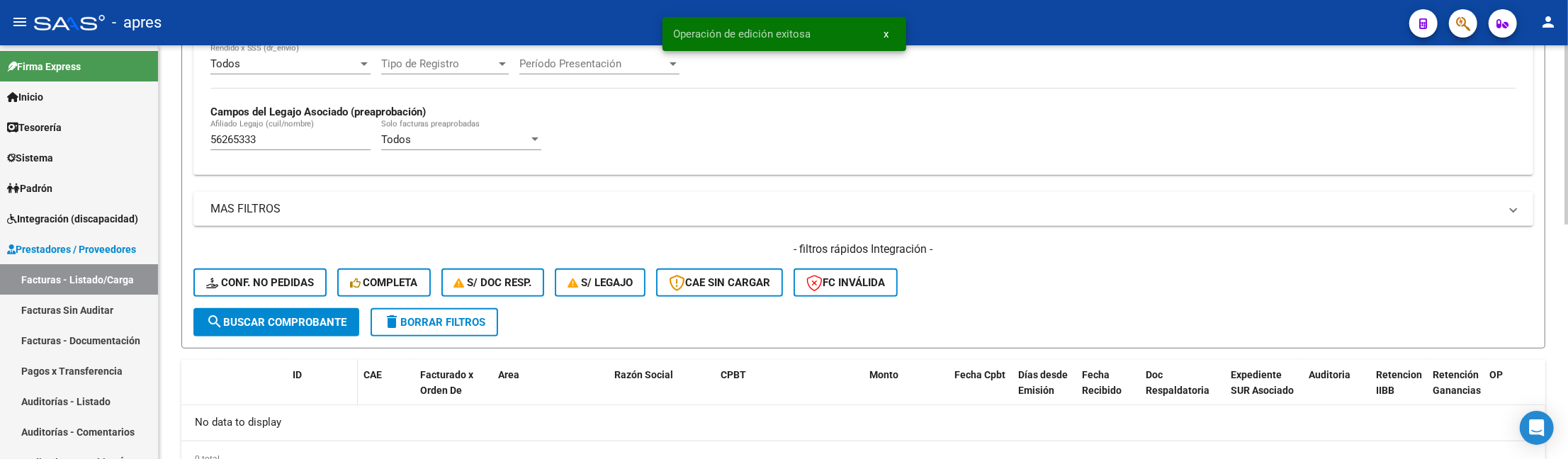
scroll to position [353, 0]
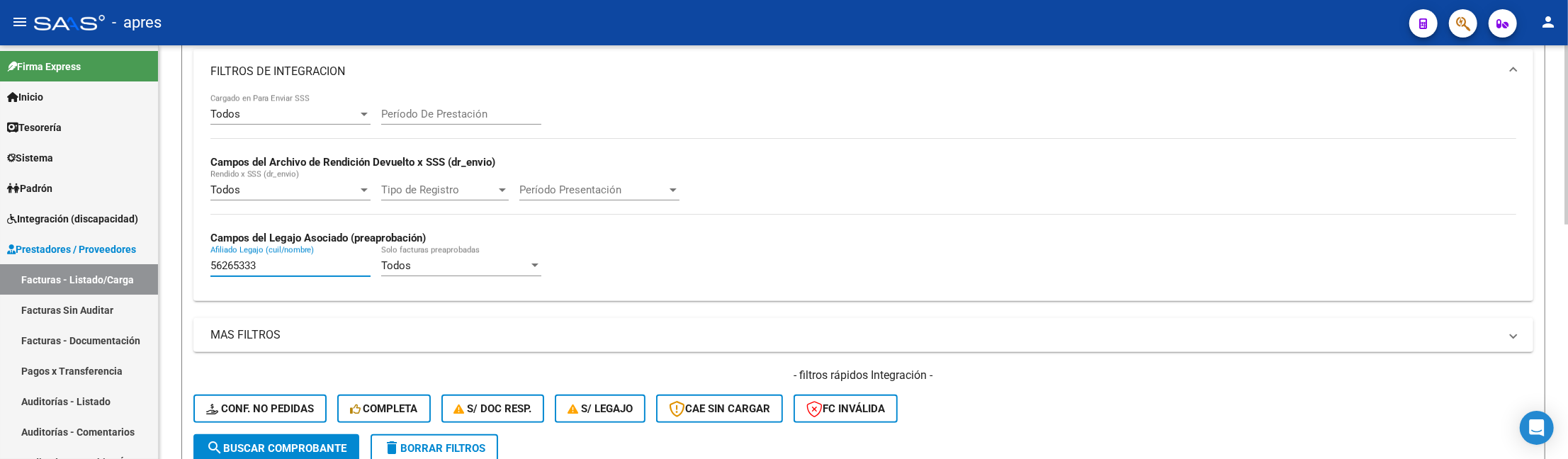
drag, startPoint x: 273, startPoint y: 267, endPoint x: 180, endPoint y: 266, distance: 93.0
click at [180, 266] on div "Video tutorial PRESTADORES -> Listado de CPBTs Emitidos por Prestadores / Prove…" at bounding box center [863, 170] width 1410 height 955
click at [231, 265] on input "Afiliado Legajo (cuil/nombre)" at bounding box center [290, 265] width 160 height 13
paste input "56398419"
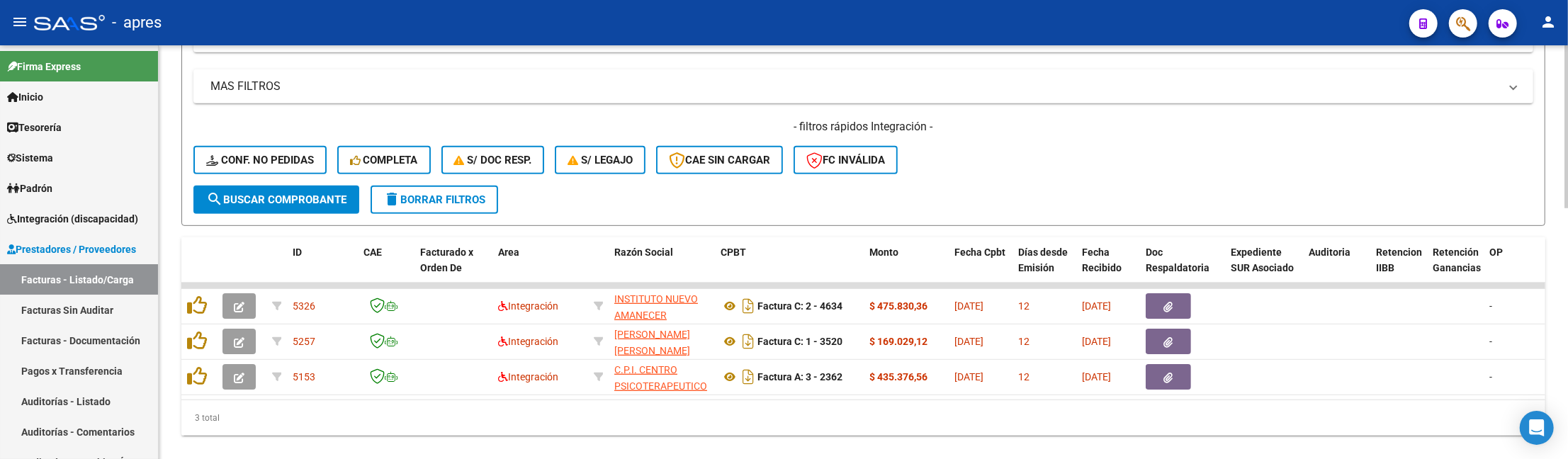
scroll to position [638, 0]
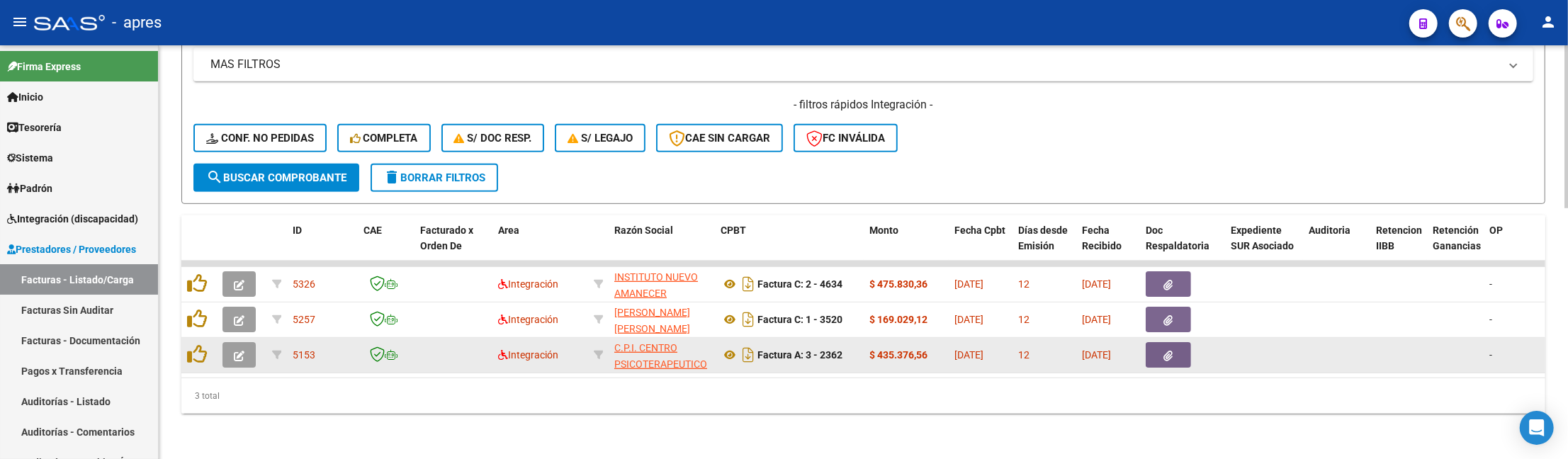
type input "56398419"
click at [250, 342] on button "button" at bounding box center [239, 355] width 33 height 26
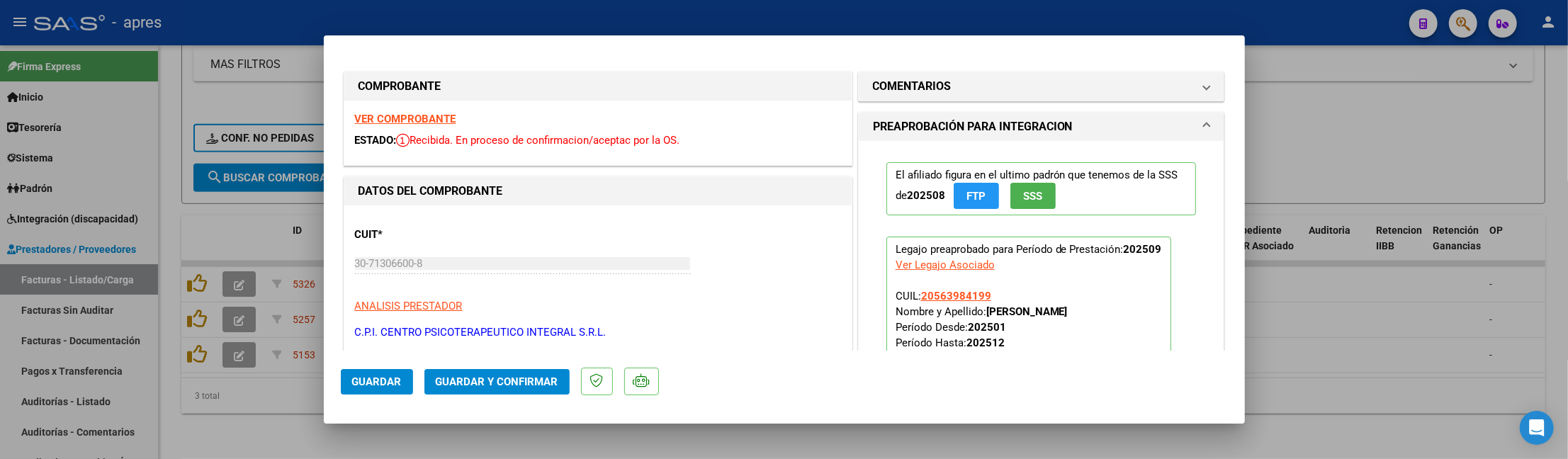
click at [380, 122] on strong "VER COMPROBANTE" at bounding box center [406, 118] width 101 height 13
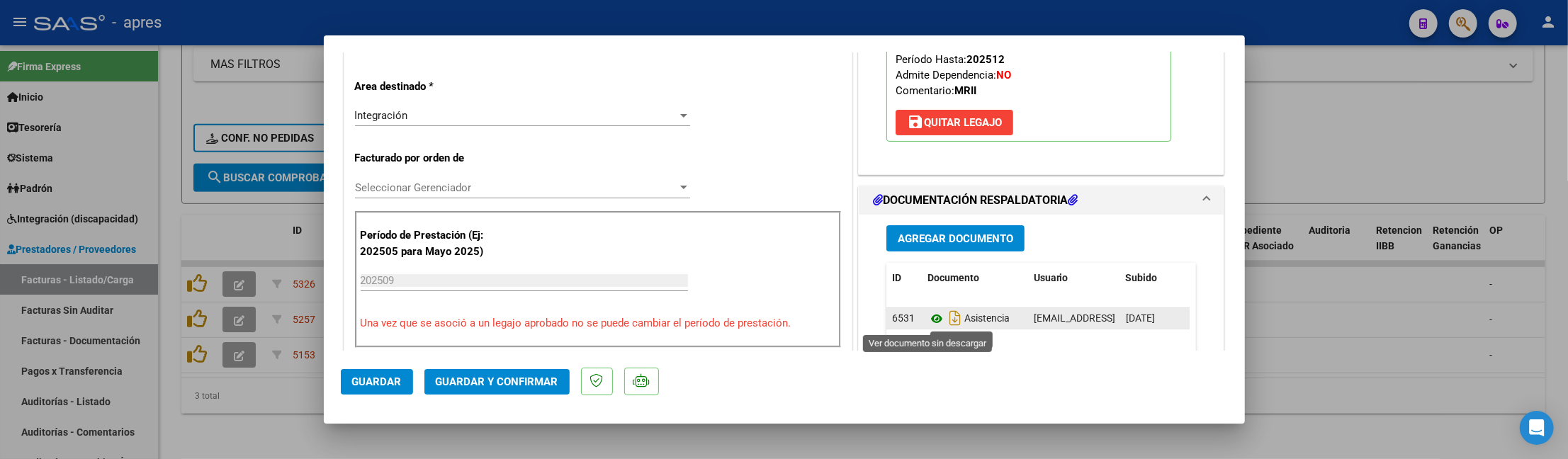
click at [928, 320] on icon at bounding box center [937, 318] width 18 height 17
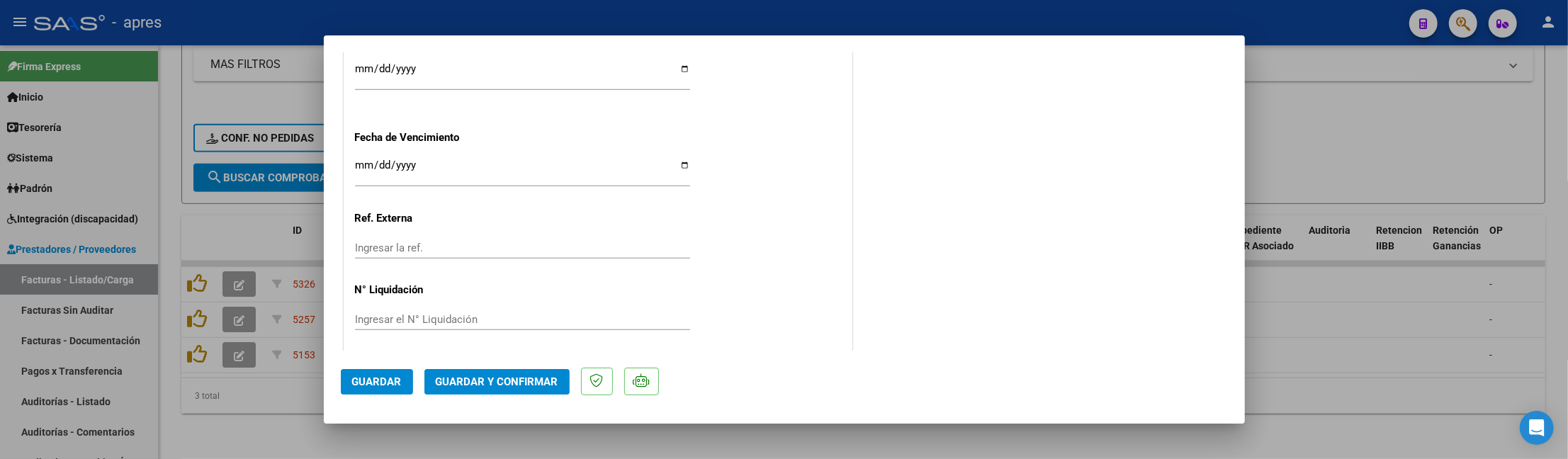
scroll to position [1071, 0]
drag, startPoint x: 551, startPoint y: 378, endPoint x: 593, endPoint y: 275, distance: 111.2
click at [593, 275] on mat-dialog-container "COMPROBANTE VER COMPROBANTE ESTADO: Recibida. En proceso de confirmacion/acepta…" at bounding box center [784, 229] width 921 height 388
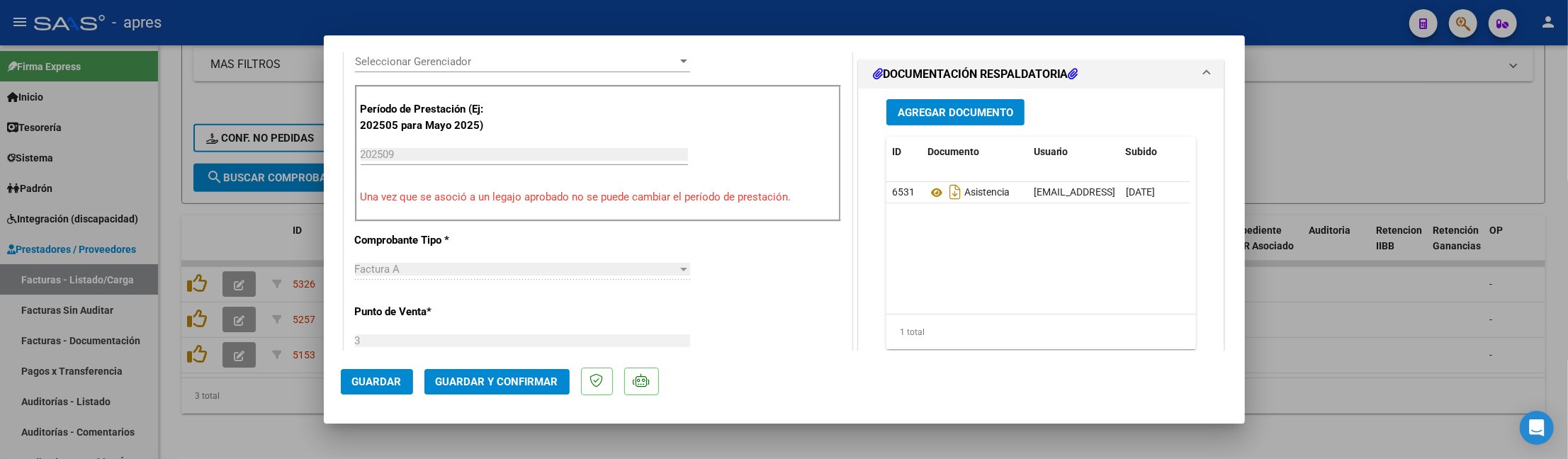
scroll to position [222, 0]
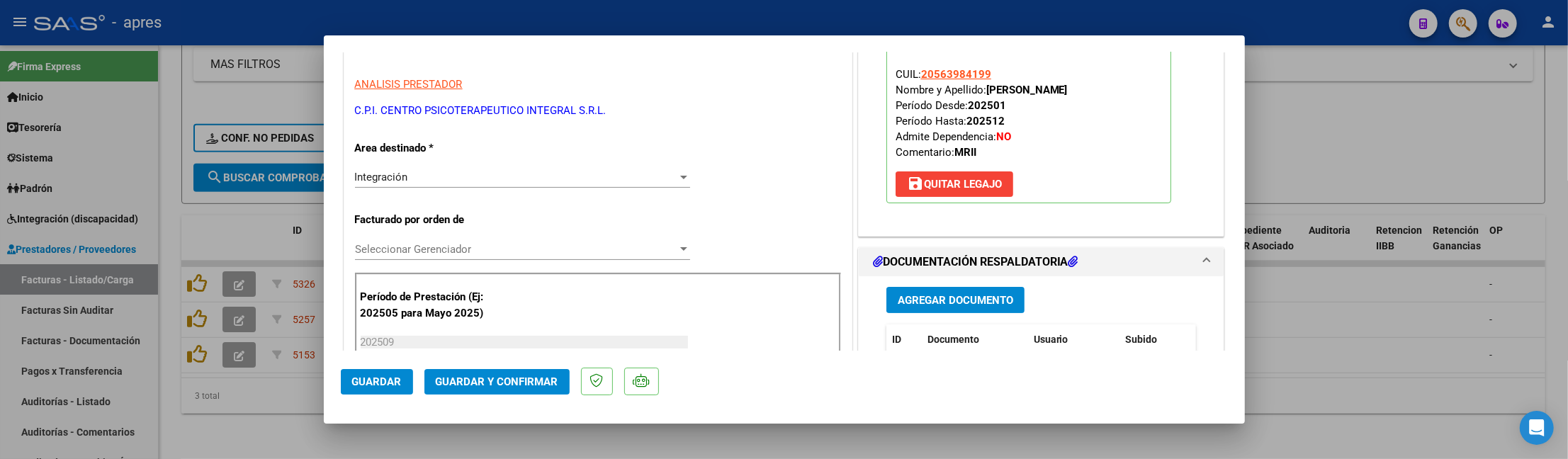
click at [495, 387] on span "Guardar y Confirmar" at bounding box center [497, 381] width 123 height 13
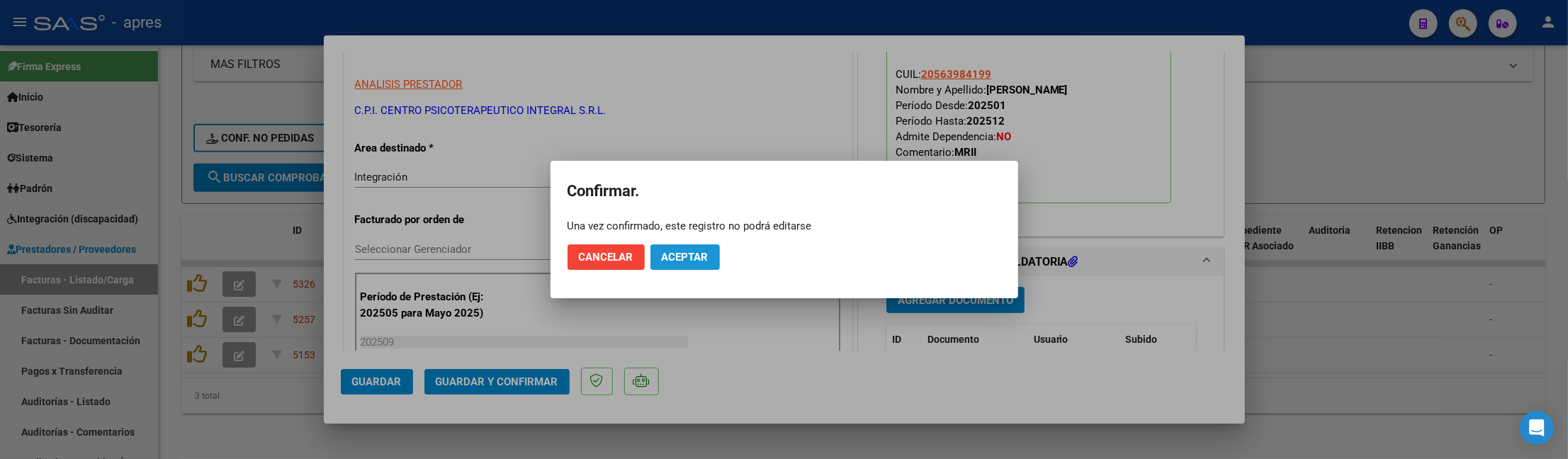
click at [673, 247] on button "Aceptar" at bounding box center [685, 257] width 69 height 26
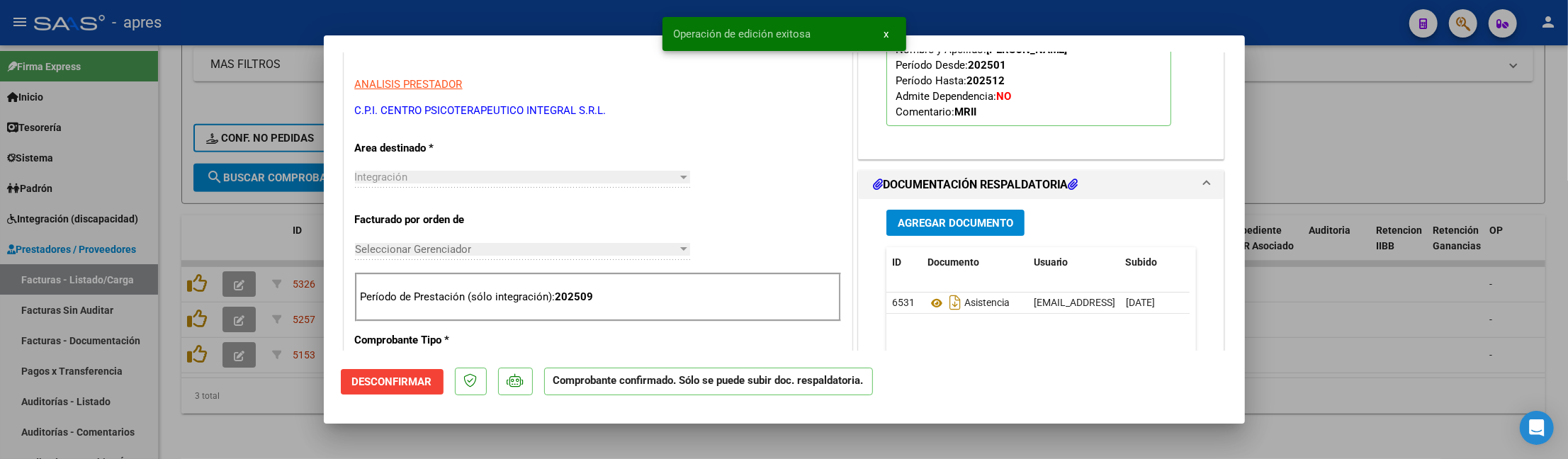
click at [335, 433] on div at bounding box center [784, 229] width 1568 height 459
type input "$ 0,00"
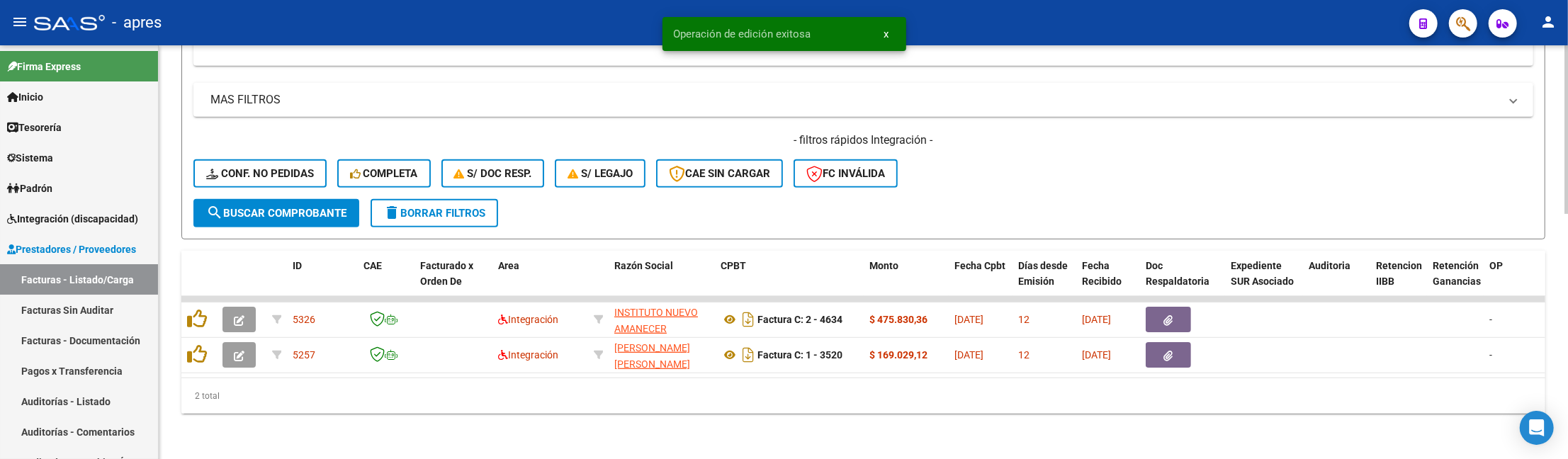
scroll to position [602, 0]
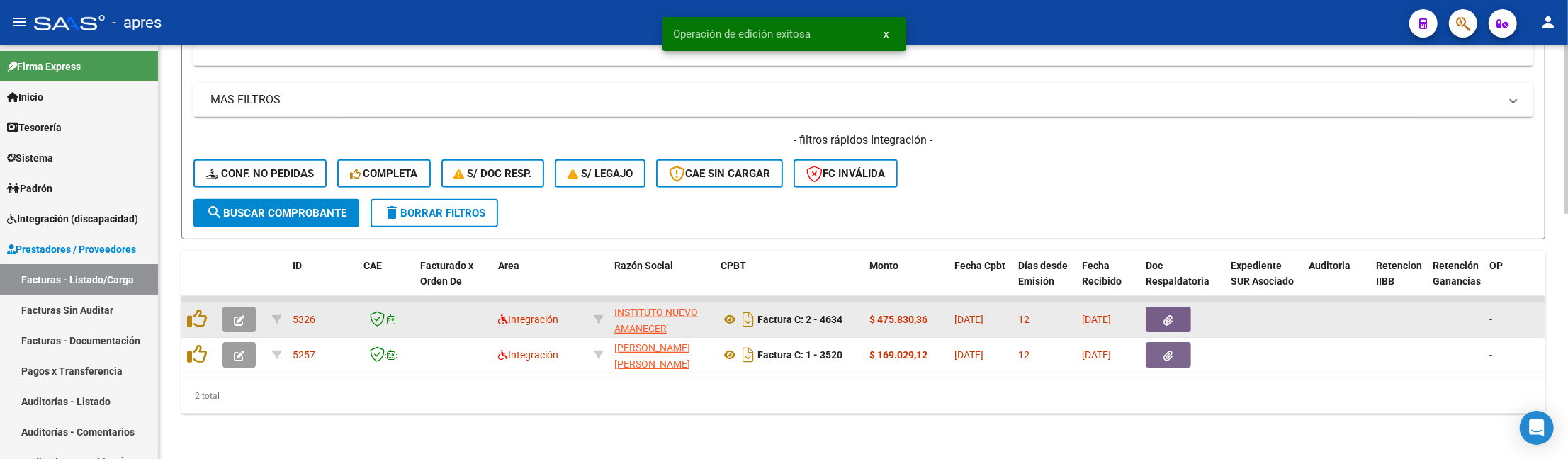
click at [234, 315] on icon "button" at bounding box center [239, 320] width 11 height 11
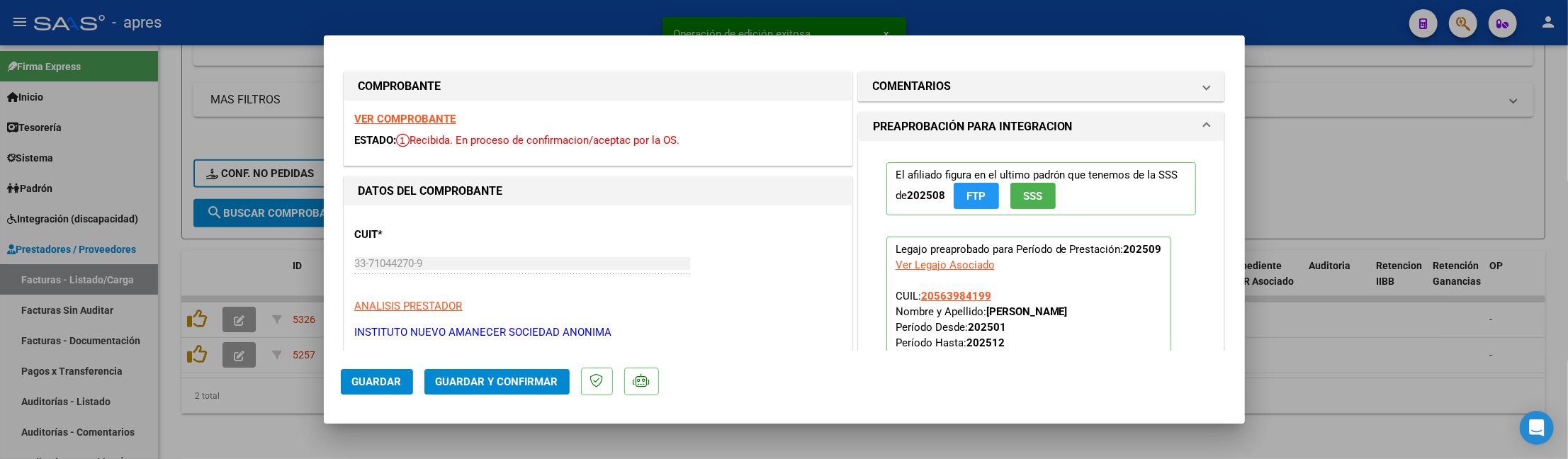
click at [400, 115] on strong "VER COMPROBANTE" at bounding box center [406, 118] width 101 height 13
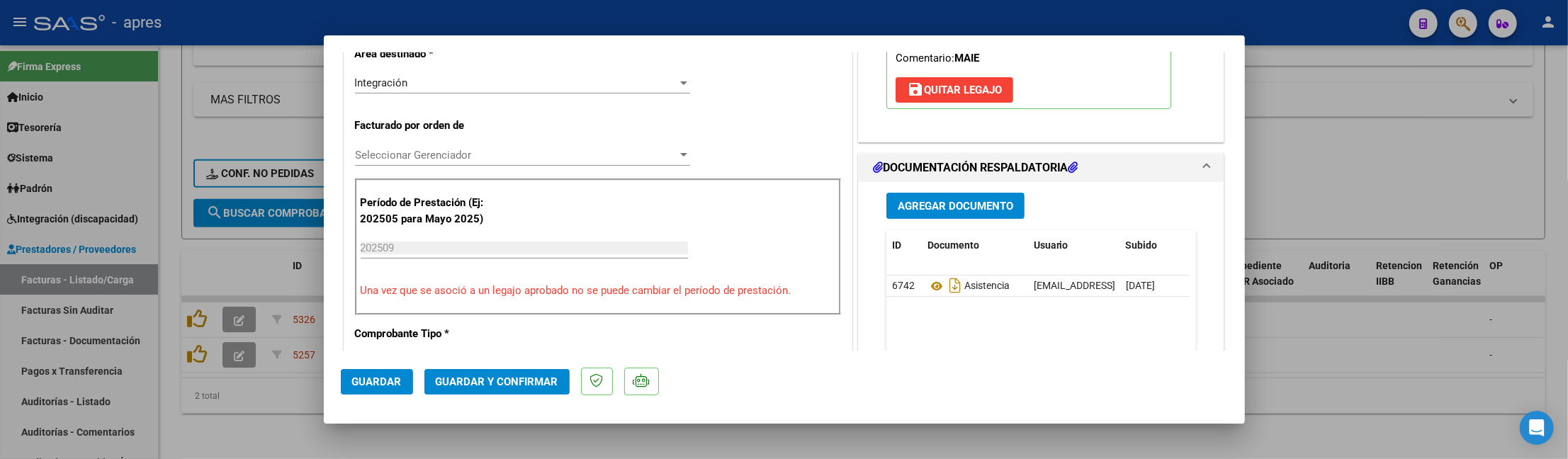
scroll to position [378, 0]
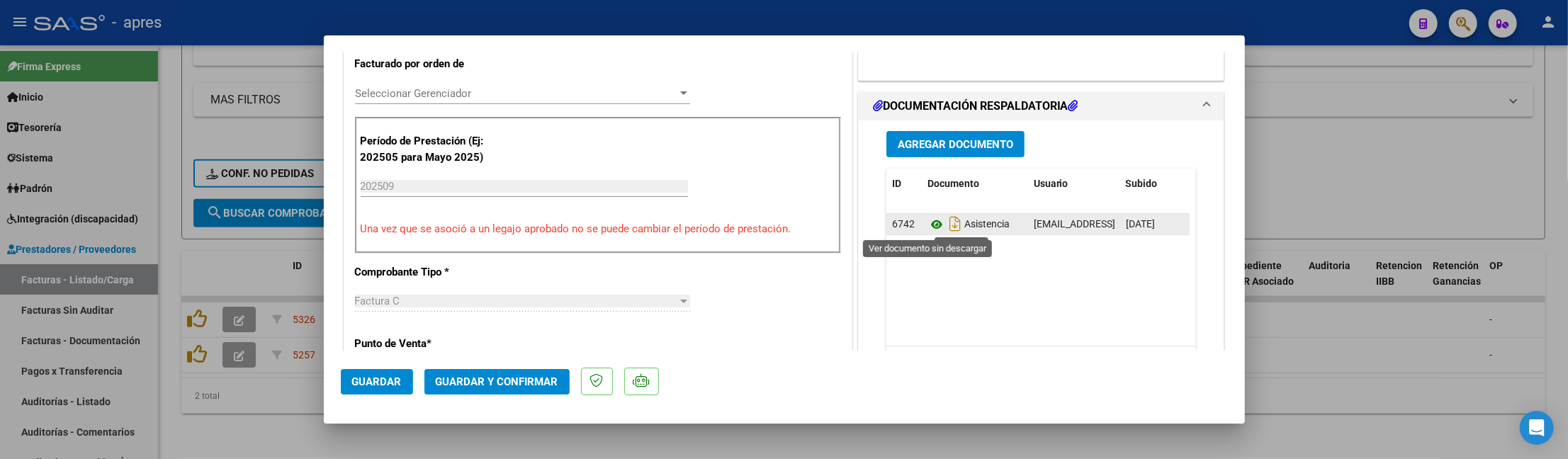
click at [928, 227] on icon at bounding box center [937, 225] width 18 height 17
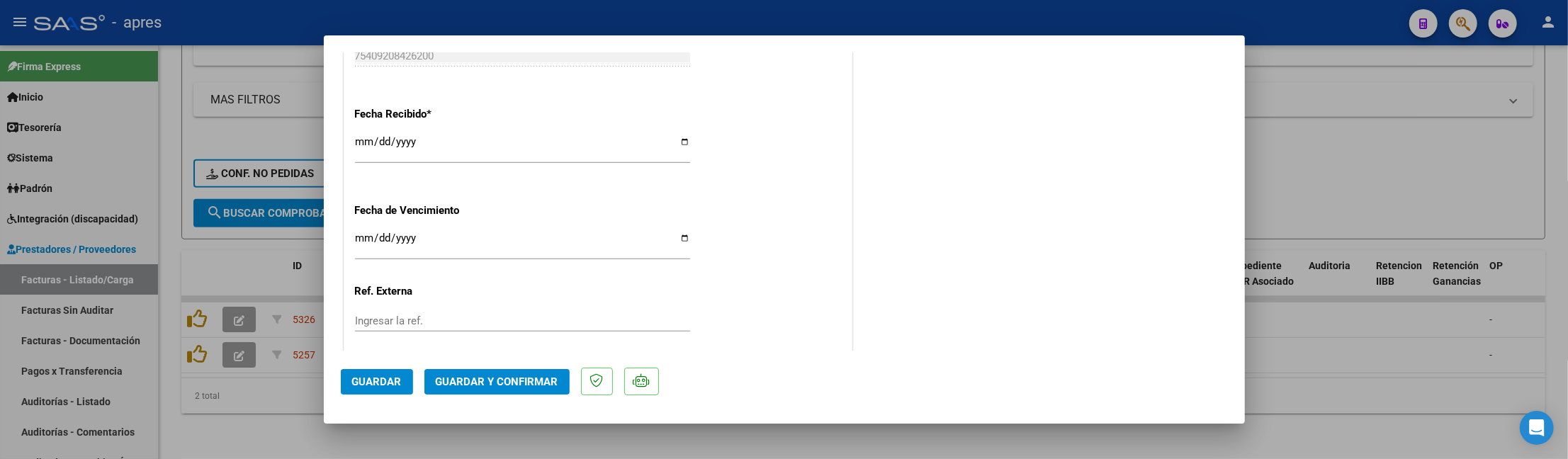
scroll to position [1071, 0]
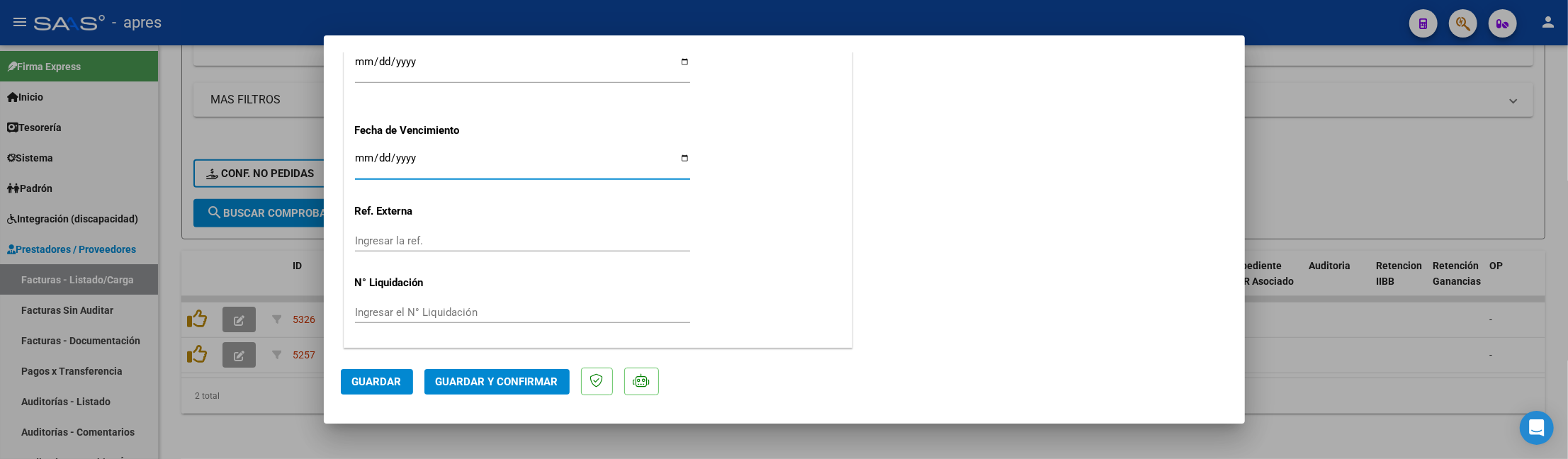
click at [357, 163] on input "Ingresar la fecha" at bounding box center [523, 164] width 335 height 23
type input "[DATE]"
click at [499, 394] on mat-dialog-actions "Guardar Guardar y Confirmar" at bounding box center [784, 378] width 887 height 56
click at [525, 380] on span "Guardar y Confirmar" at bounding box center [497, 381] width 123 height 13
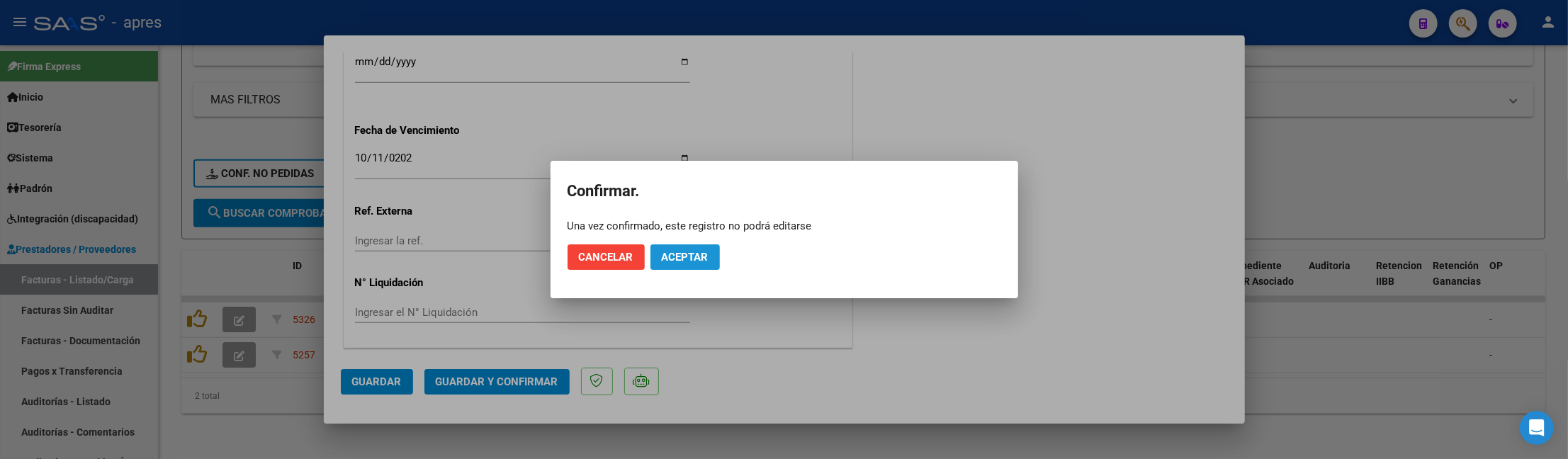
click at [673, 265] on button "Aceptar" at bounding box center [685, 257] width 69 height 26
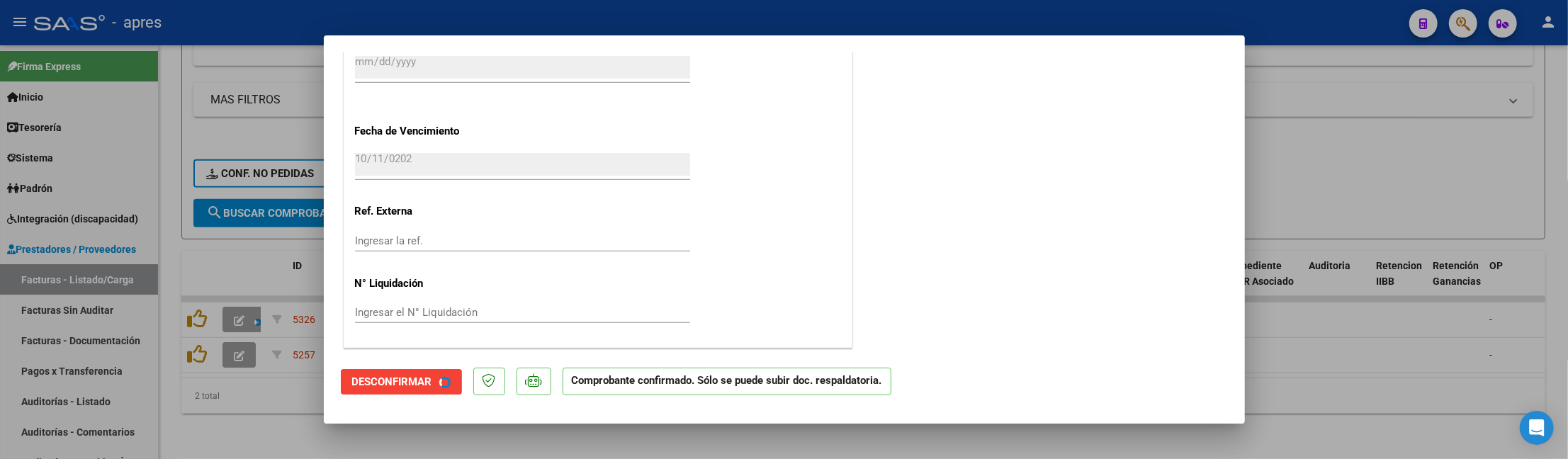
scroll to position [984, 0]
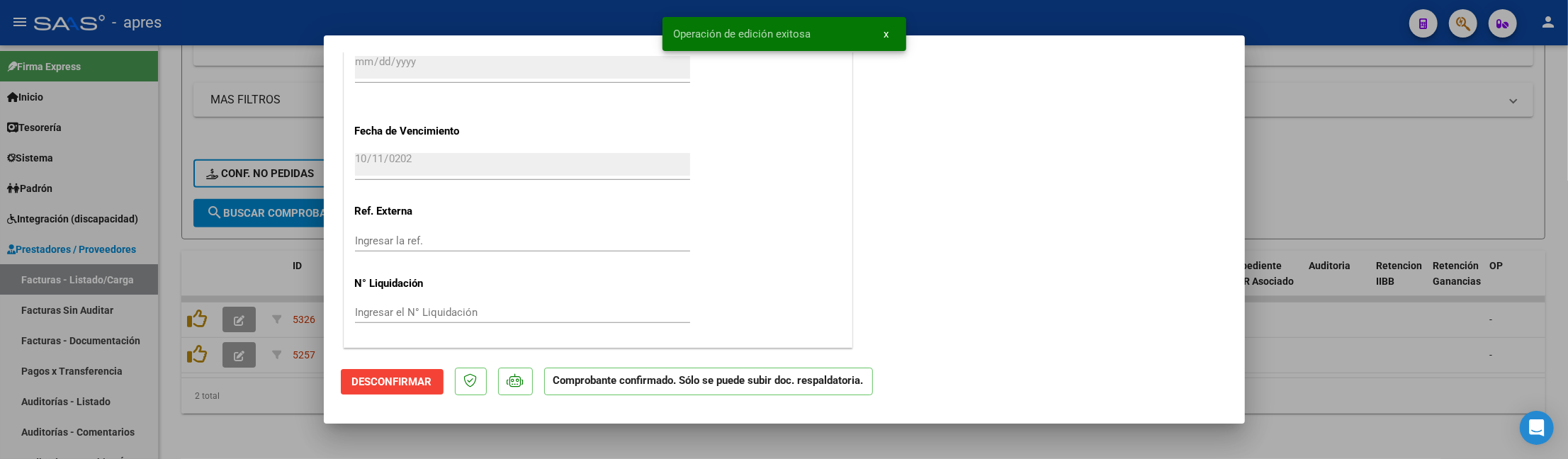
click at [198, 405] on div at bounding box center [784, 229] width 1568 height 459
type input "$ 0,00"
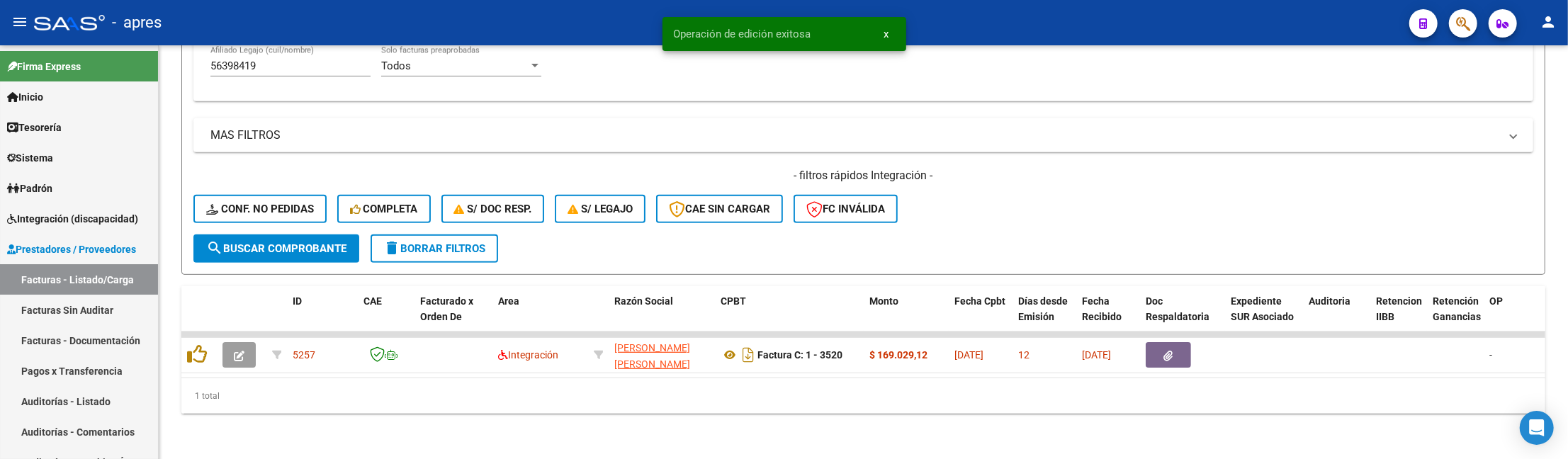
scroll to position [567, 0]
